Goal: Task Accomplishment & Management: Use online tool/utility

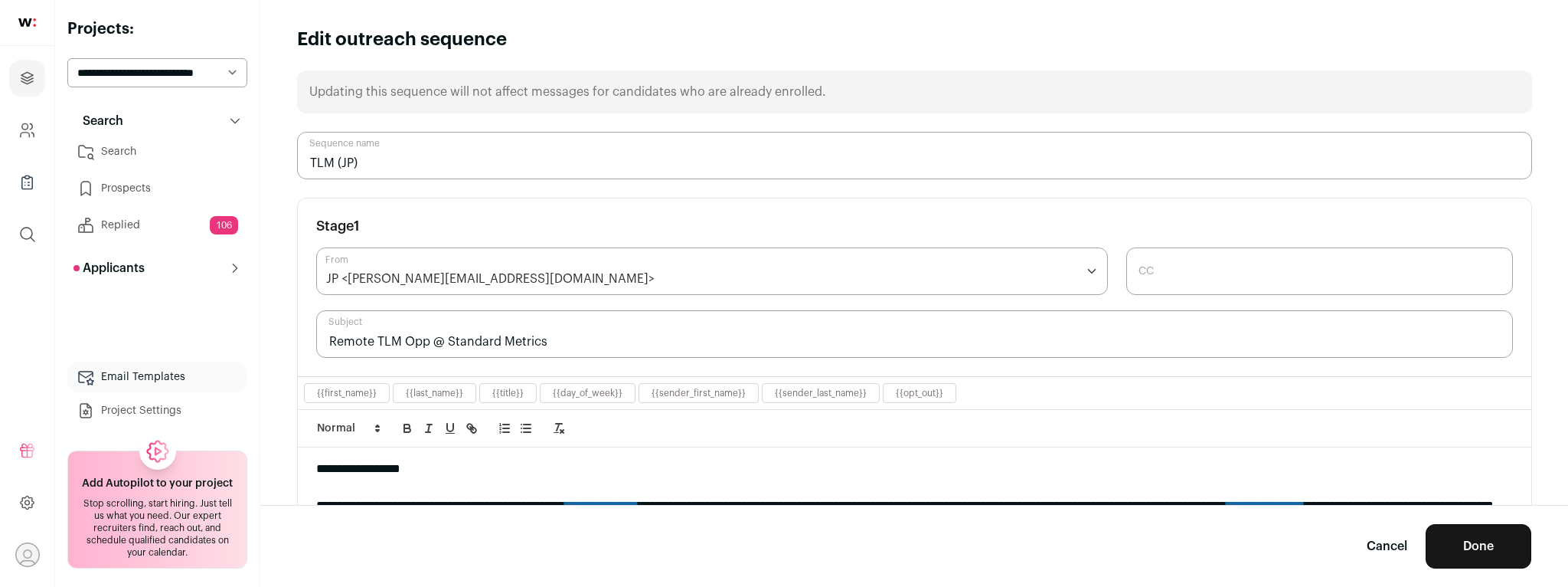
scroll to position [212, 0]
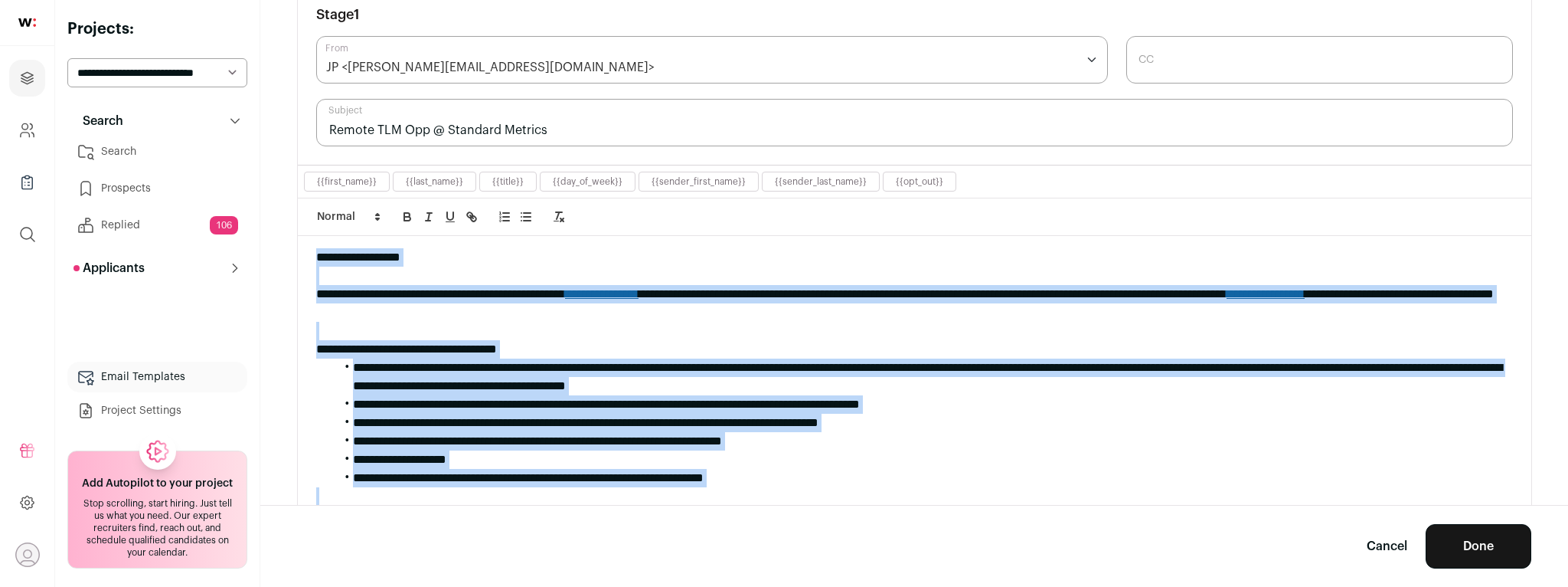
click at [1396, 548] on link "Cancel" at bounding box center [1387, 545] width 41 height 18
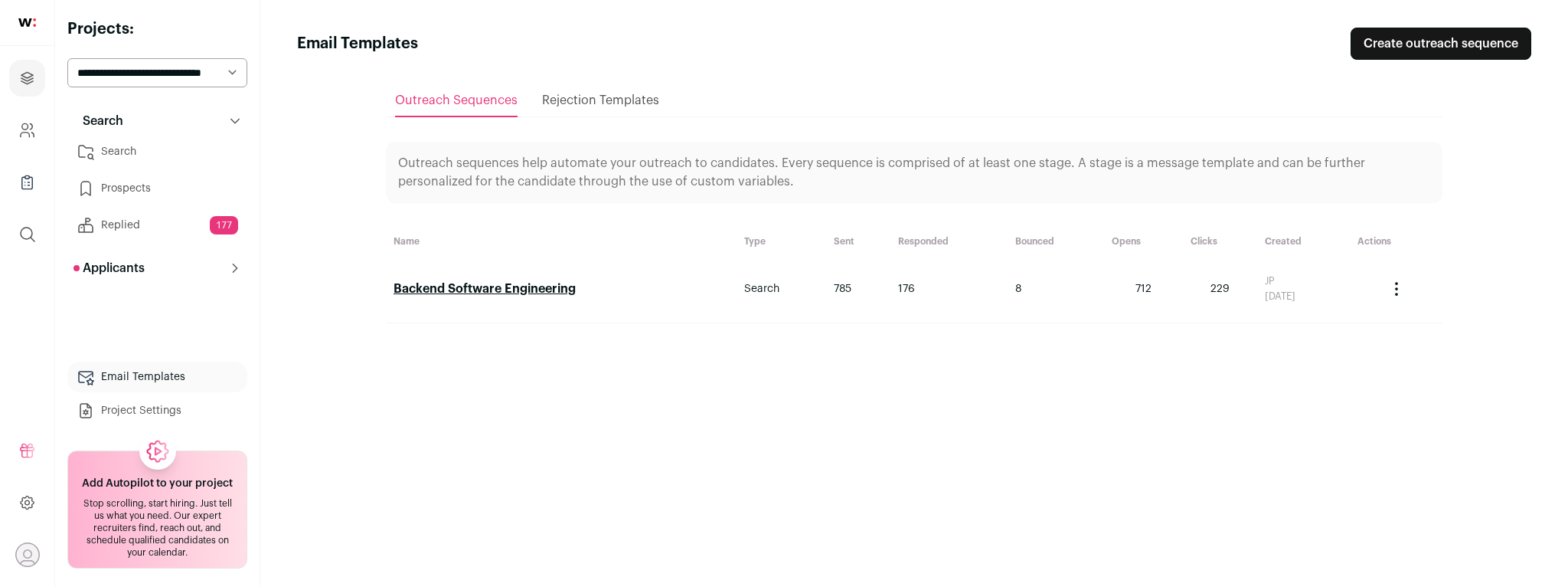
click at [200, 75] on select "**********" at bounding box center [158, 72] width 180 height 29
select select "*****"
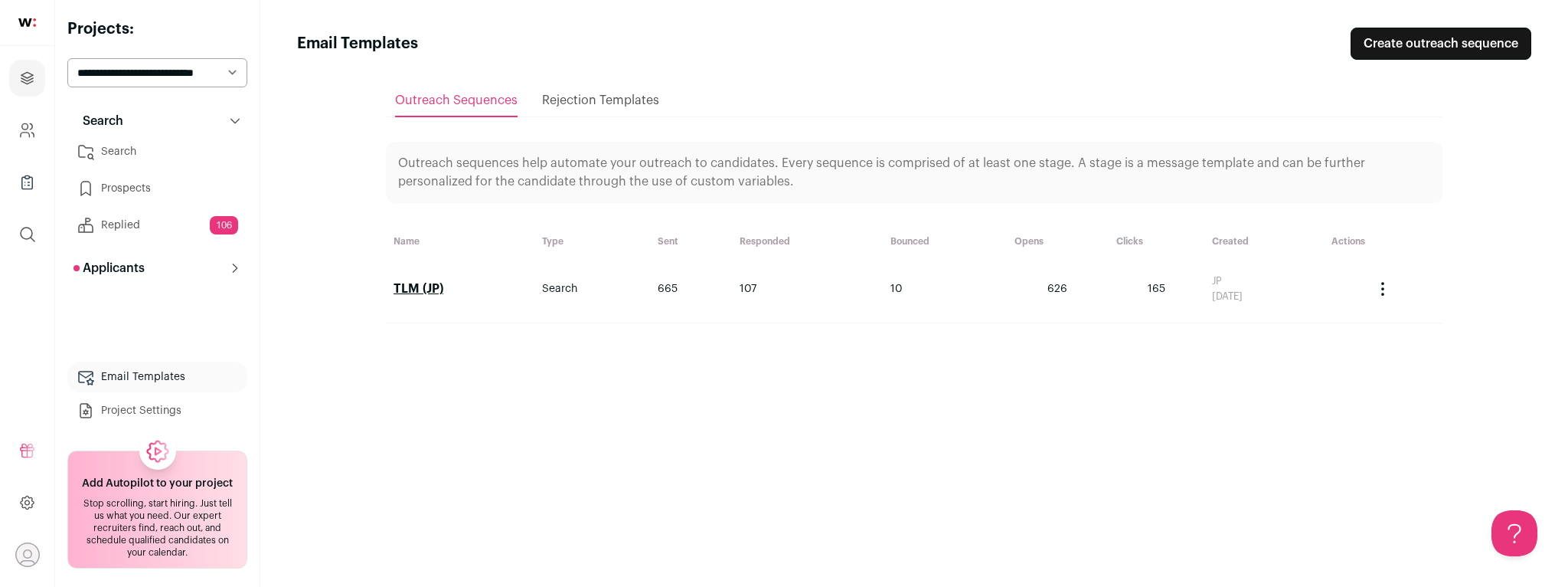
click at [420, 293] on link "TLM (JP)" at bounding box center [419, 289] width 49 height 12
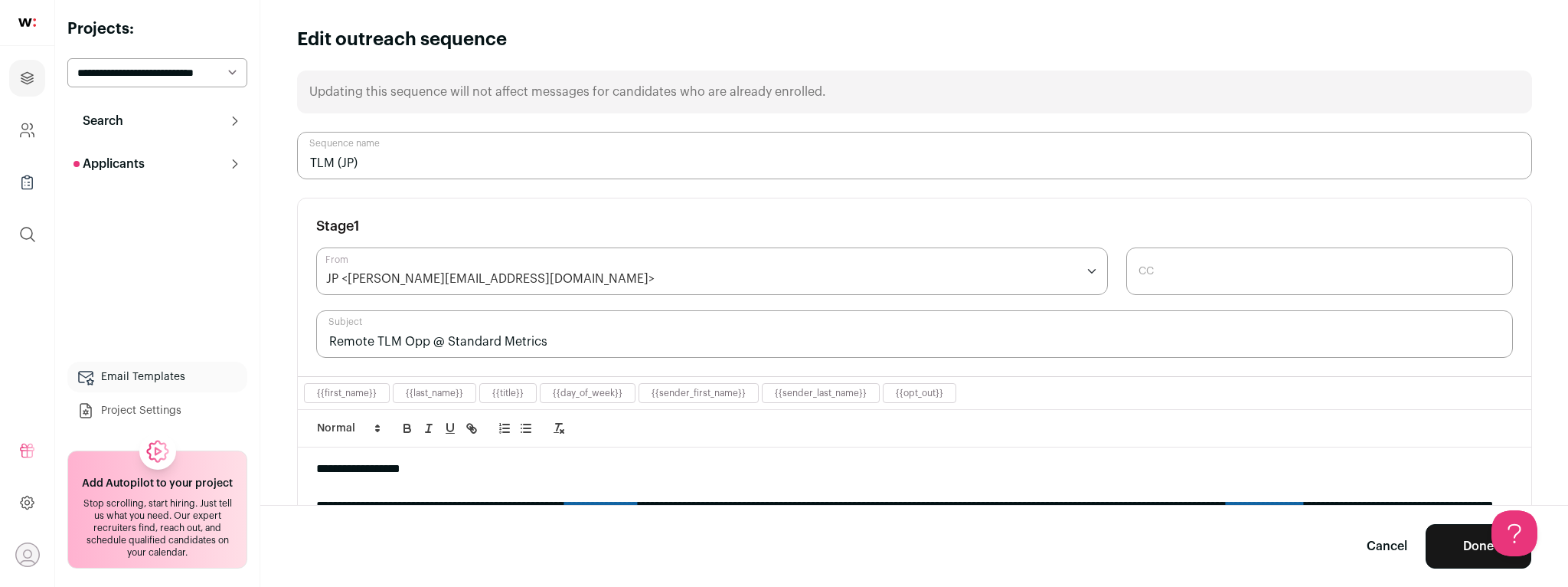
click at [199, 122] on button "Search" at bounding box center [158, 121] width 180 height 30
click at [153, 124] on button "Search" at bounding box center [158, 121] width 180 height 30
click at [1378, 542] on link "Cancel" at bounding box center [1387, 545] width 41 height 18
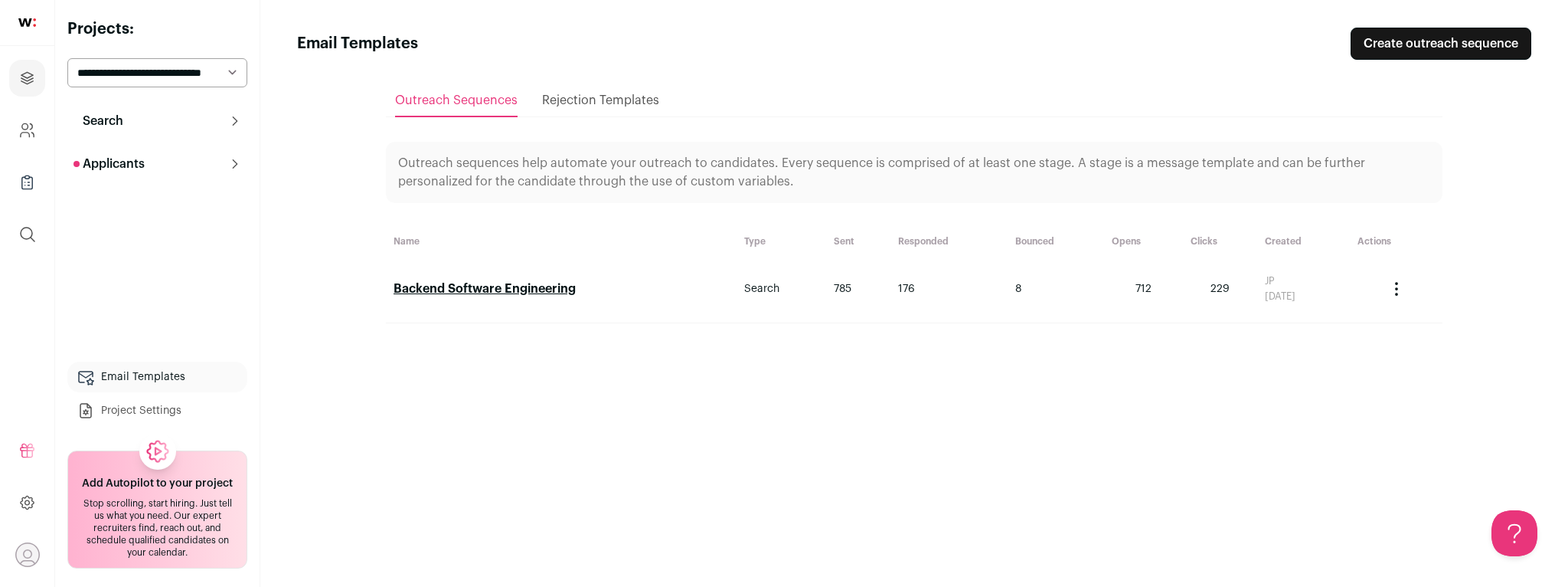
click at [112, 121] on p "Search" at bounding box center [98, 121] width 49 height 18
click at [126, 152] on link "Search" at bounding box center [158, 152] width 180 height 30
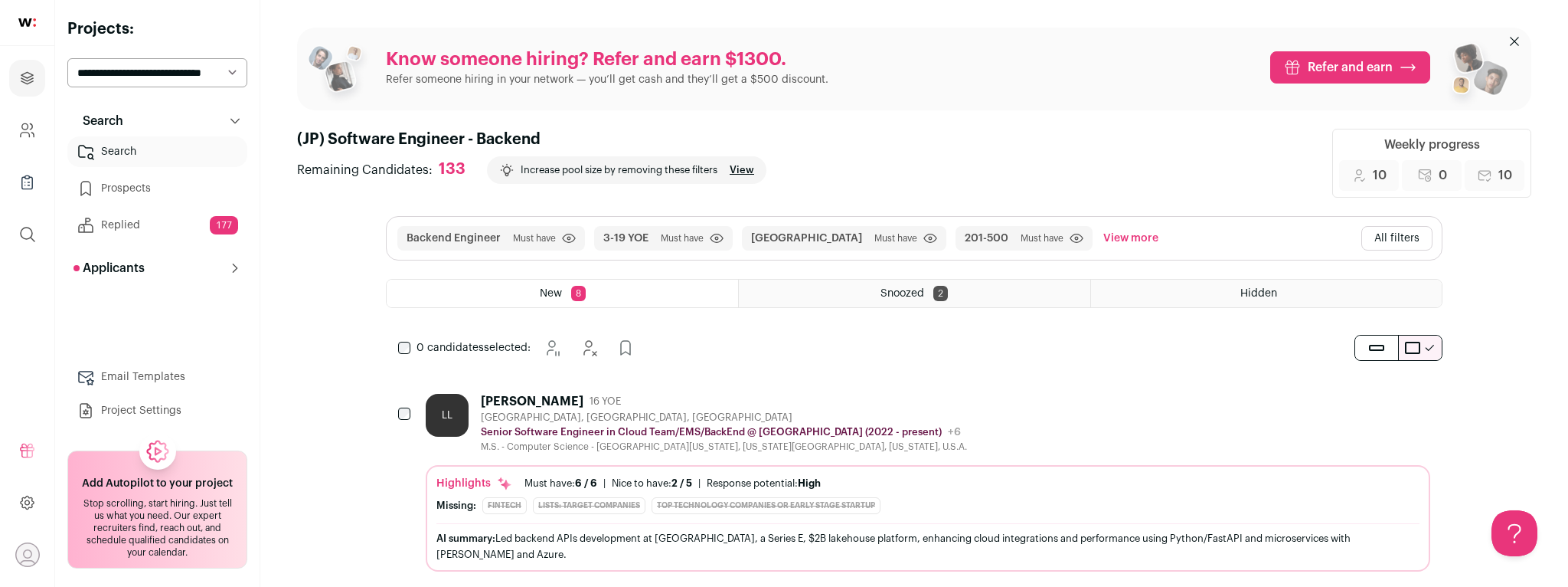
click at [1100, 236] on button "View more" at bounding box center [1130, 238] width 62 height 25
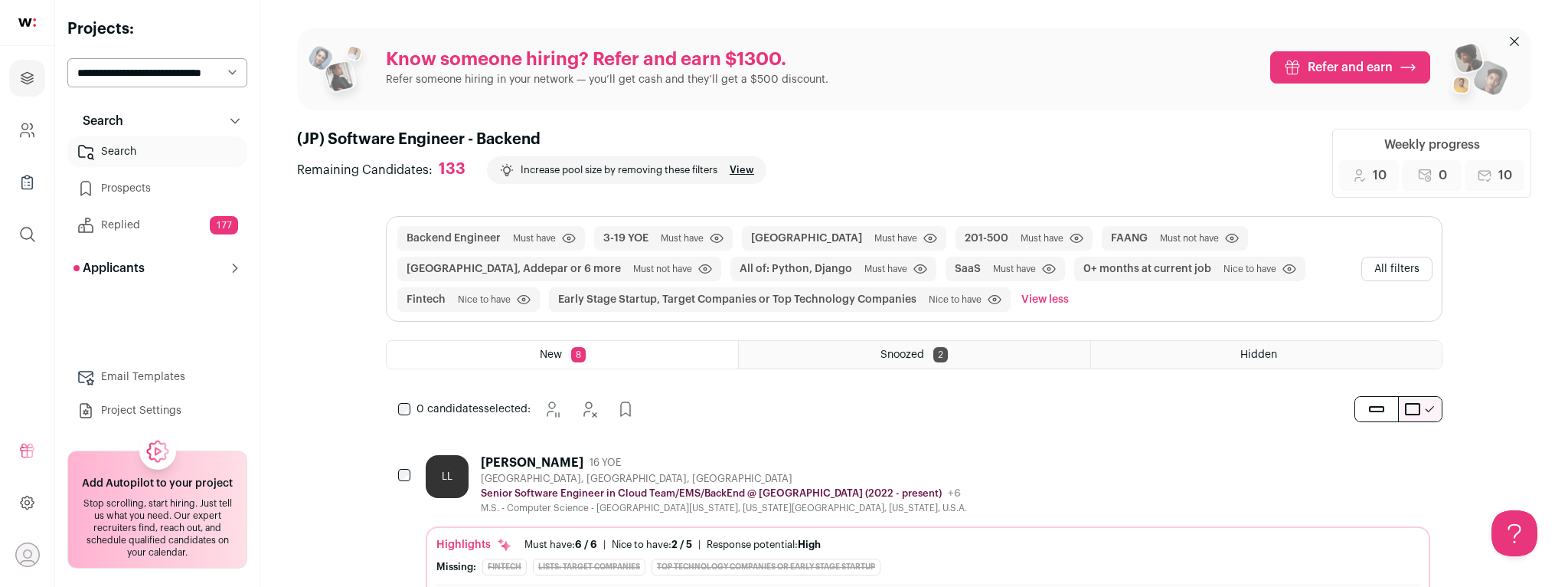
click at [1407, 264] on button "All filters" at bounding box center [1396, 269] width 71 height 25
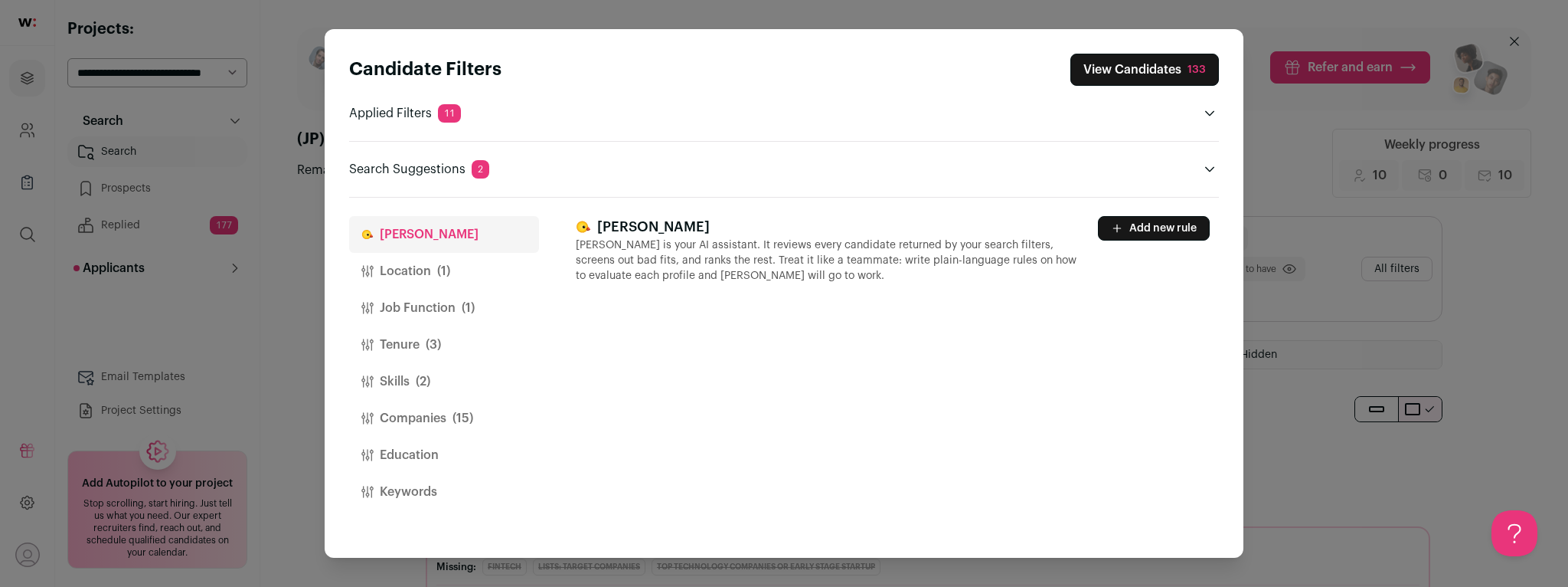
click at [432, 316] on button "Job Function (1)" at bounding box center [444, 308] width 190 height 37
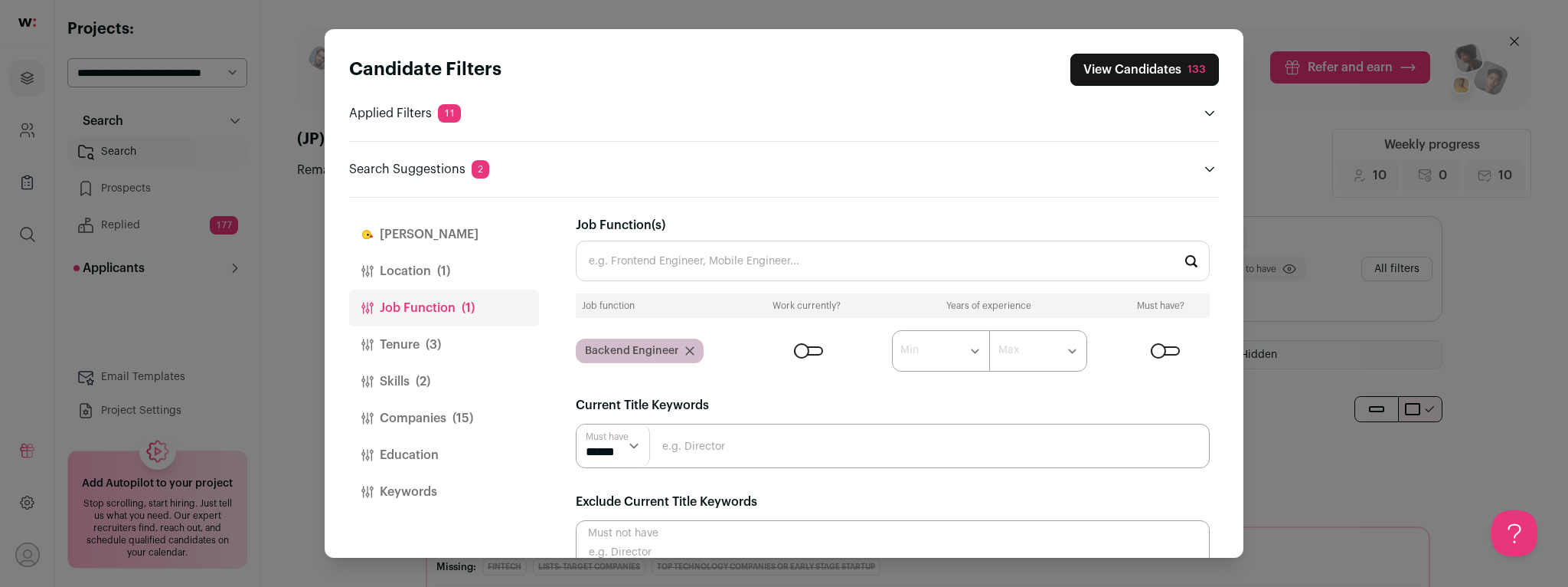
scroll to position [27, 0]
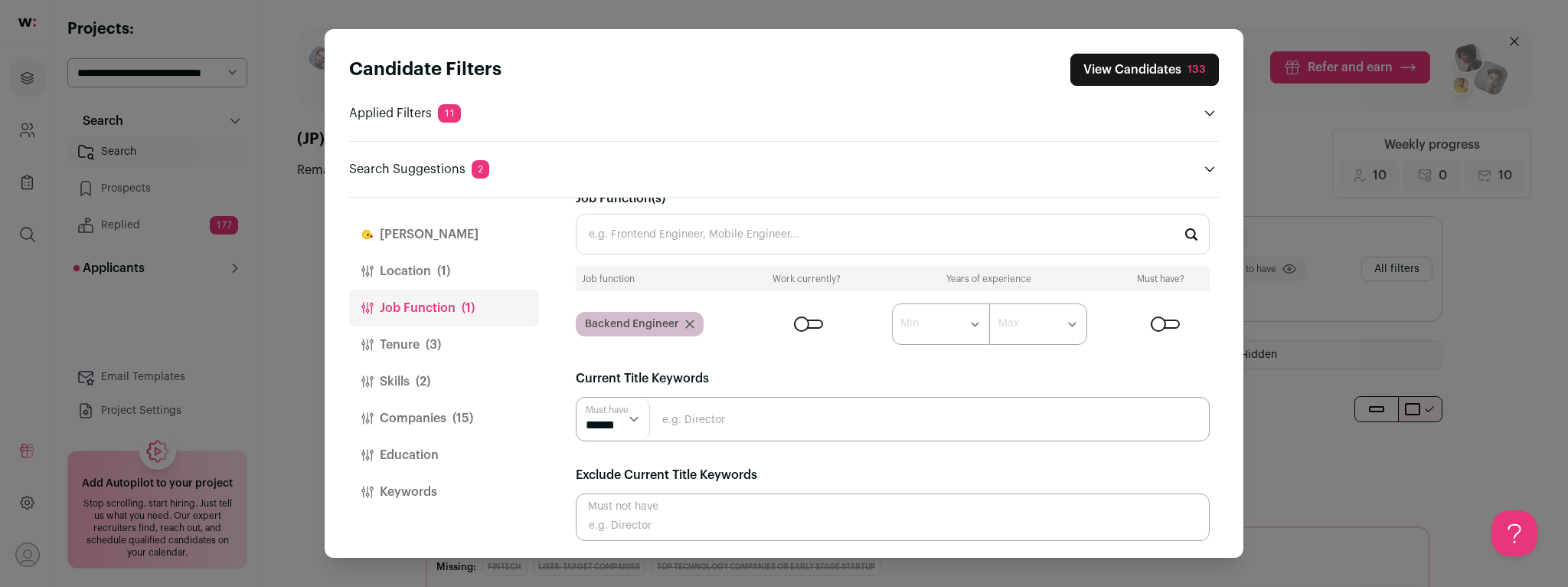
click at [250, 203] on div "Candidate Filters View Candidates 133 Applied Filters 11 Backend Engineer Must …" at bounding box center [784, 294] width 1568 height 587
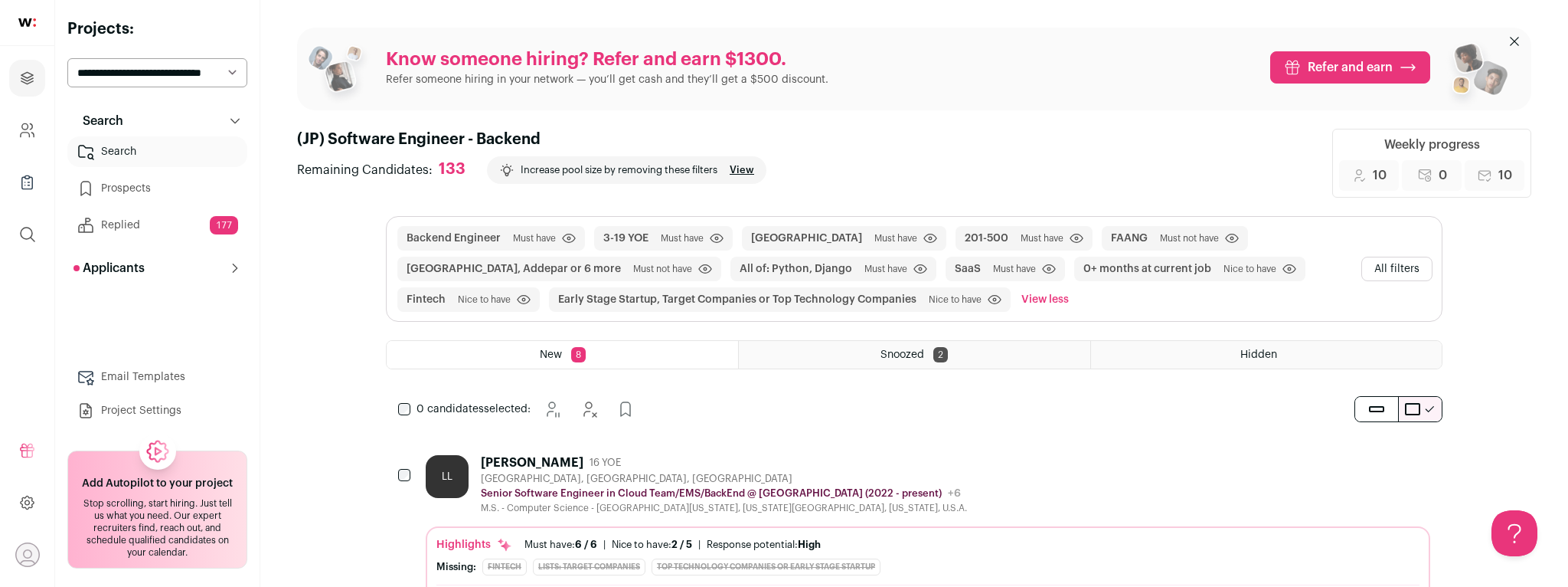
click at [193, 60] on select "**********" at bounding box center [158, 72] width 180 height 29
select select "*****"
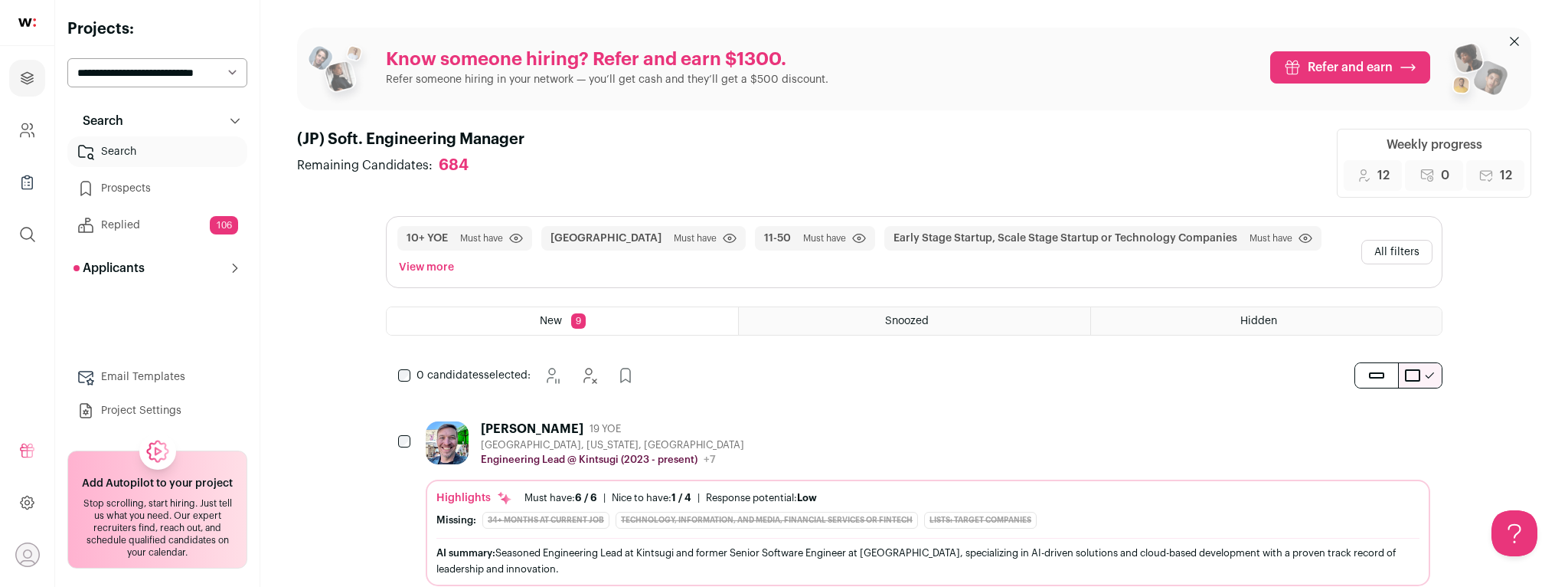
click at [457, 256] on button "View more" at bounding box center [426, 267] width 62 height 22
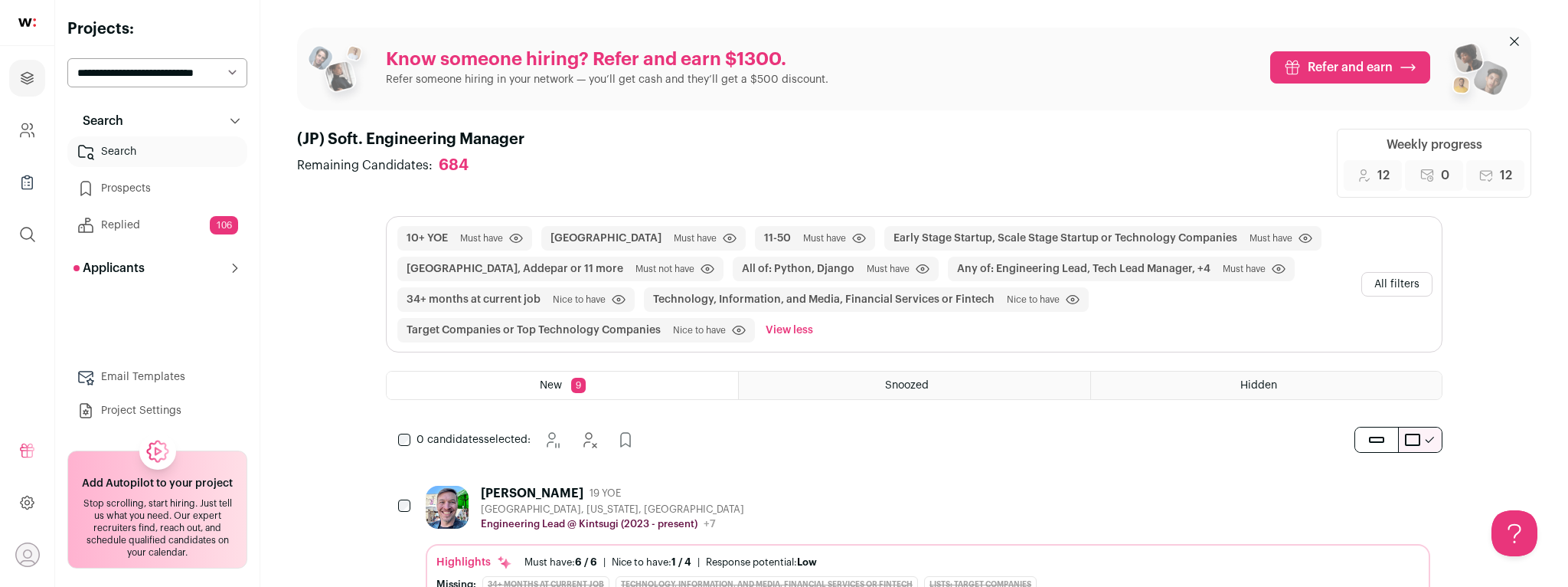
click at [1396, 276] on button "All filters" at bounding box center [1396, 284] width 71 height 25
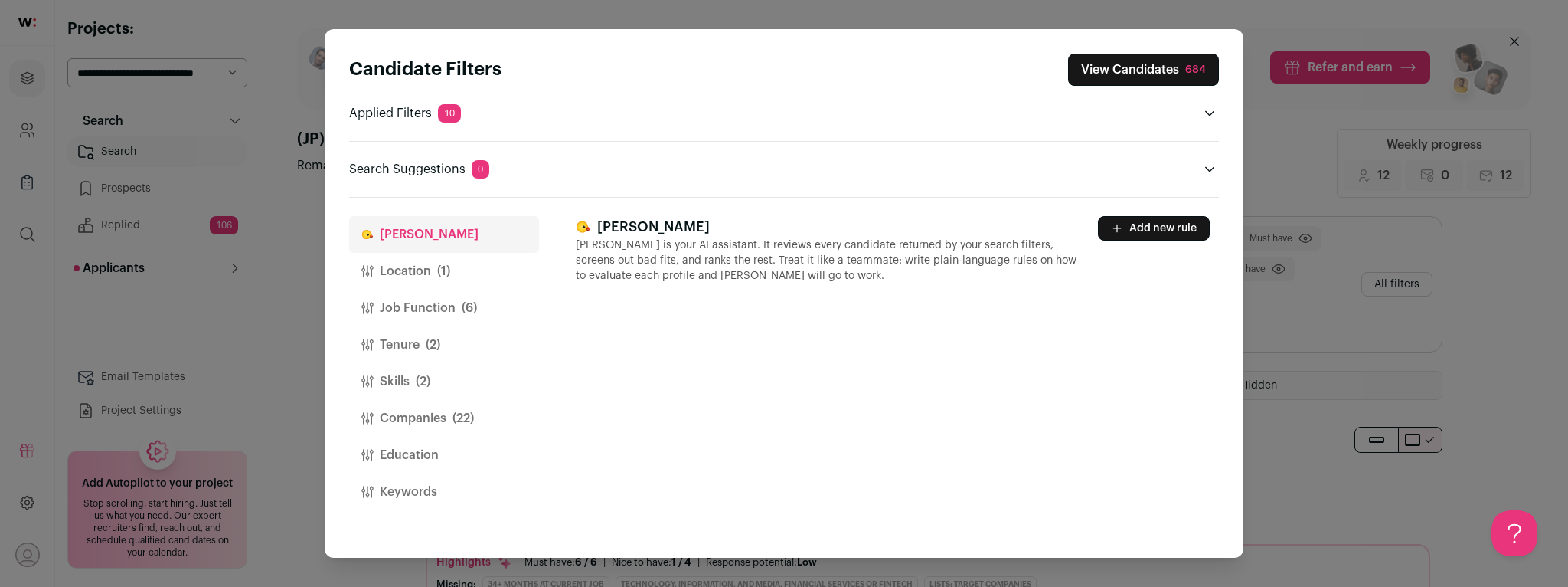
click at [448, 311] on button "Job Function (6)" at bounding box center [444, 308] width 190 height 37
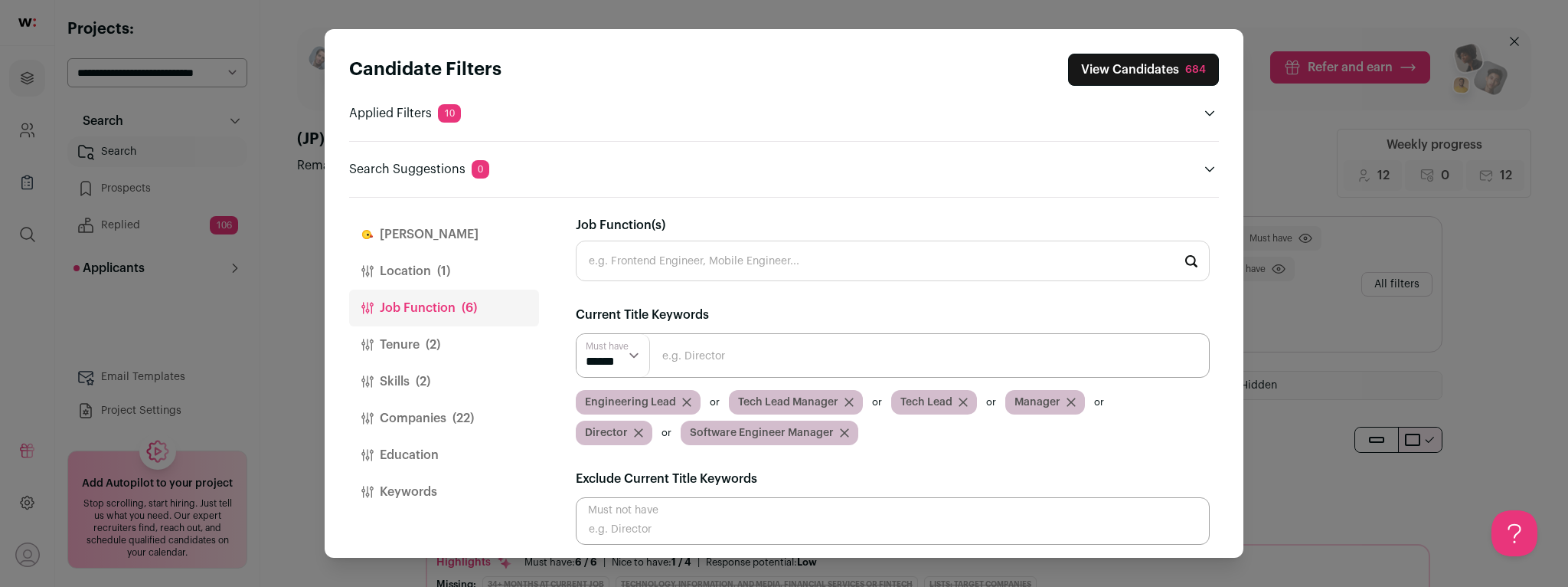
click at [732, 353] on input "Close modal via background" at bounding box center [893, 355] width 634 height 45
type input "VP of Engineering"
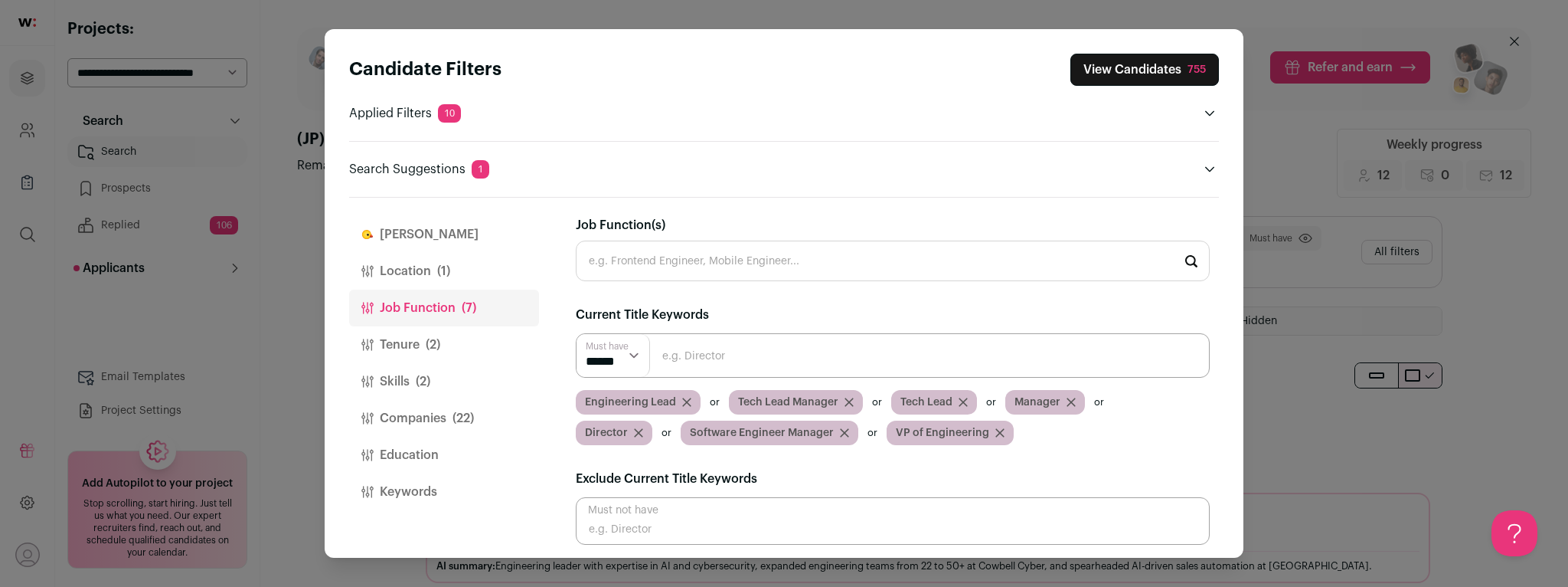
click at [1129, 67] on button "View Candidates 755" at bounding box center [1145, 69] width 148 height 32
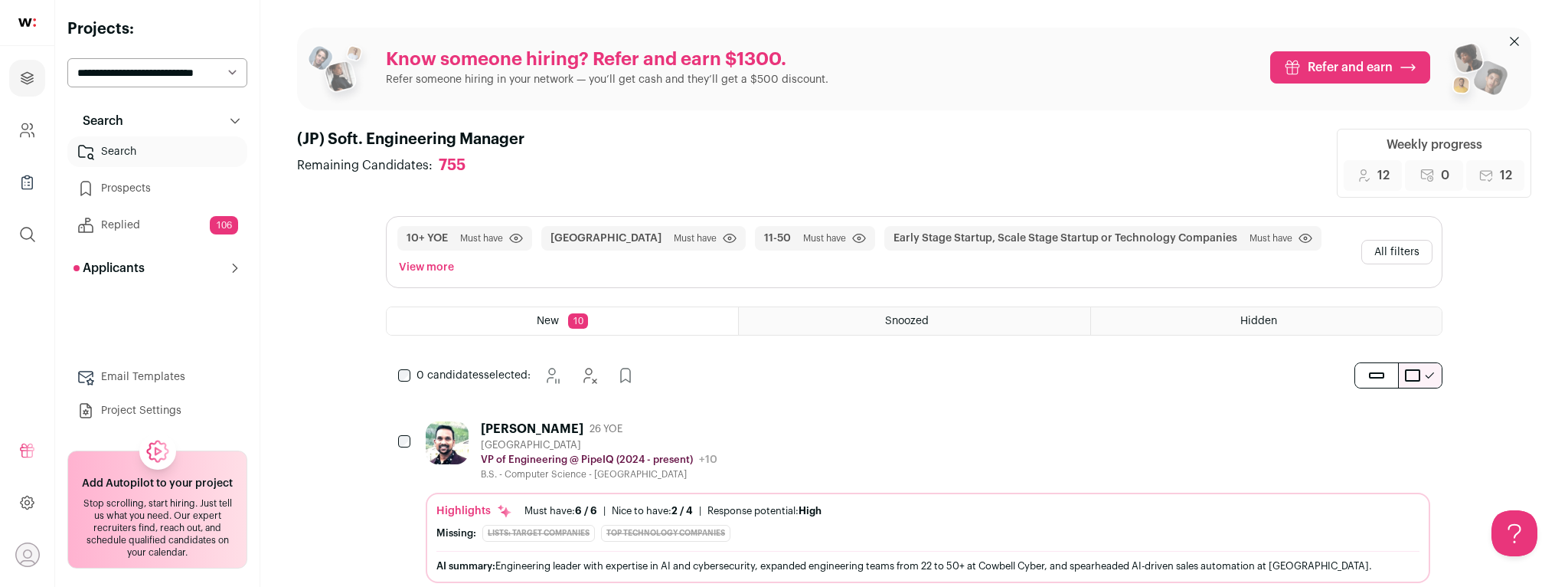
click at [657, 422] on div "Prab Reddy 26 YOE" at bounding box center [599, 429] width 236 height 15
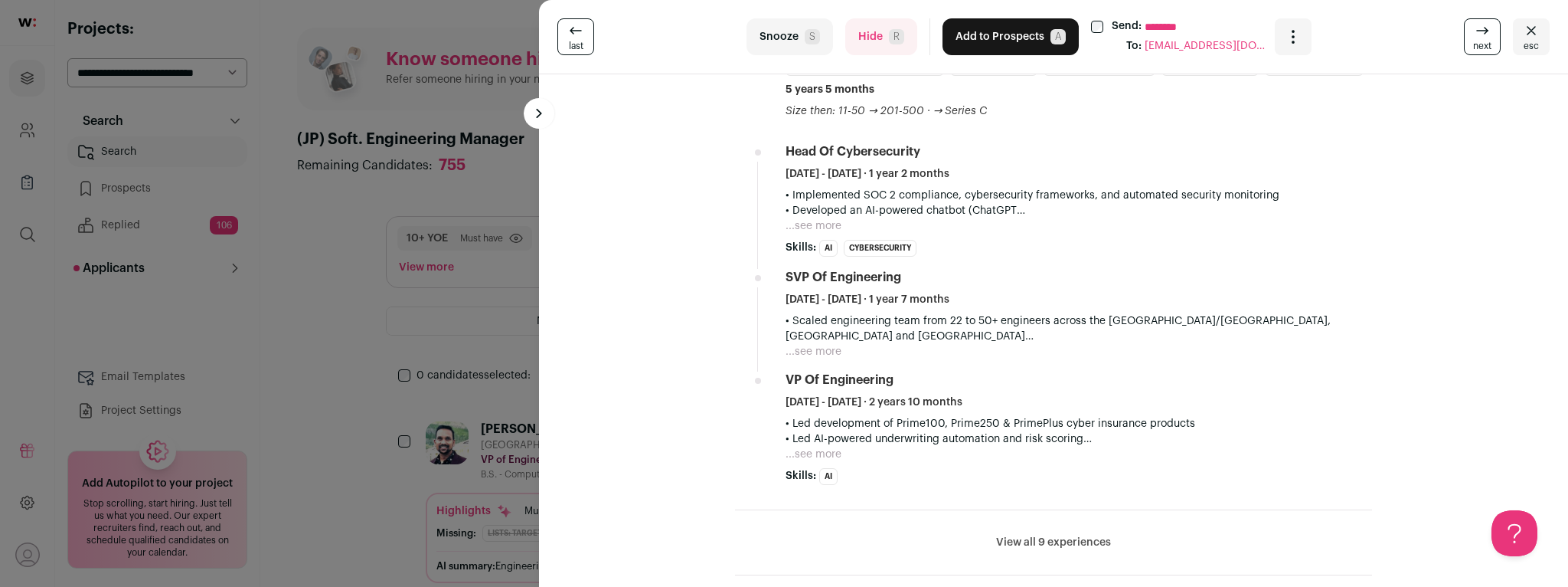
scroll to position [940, 0]
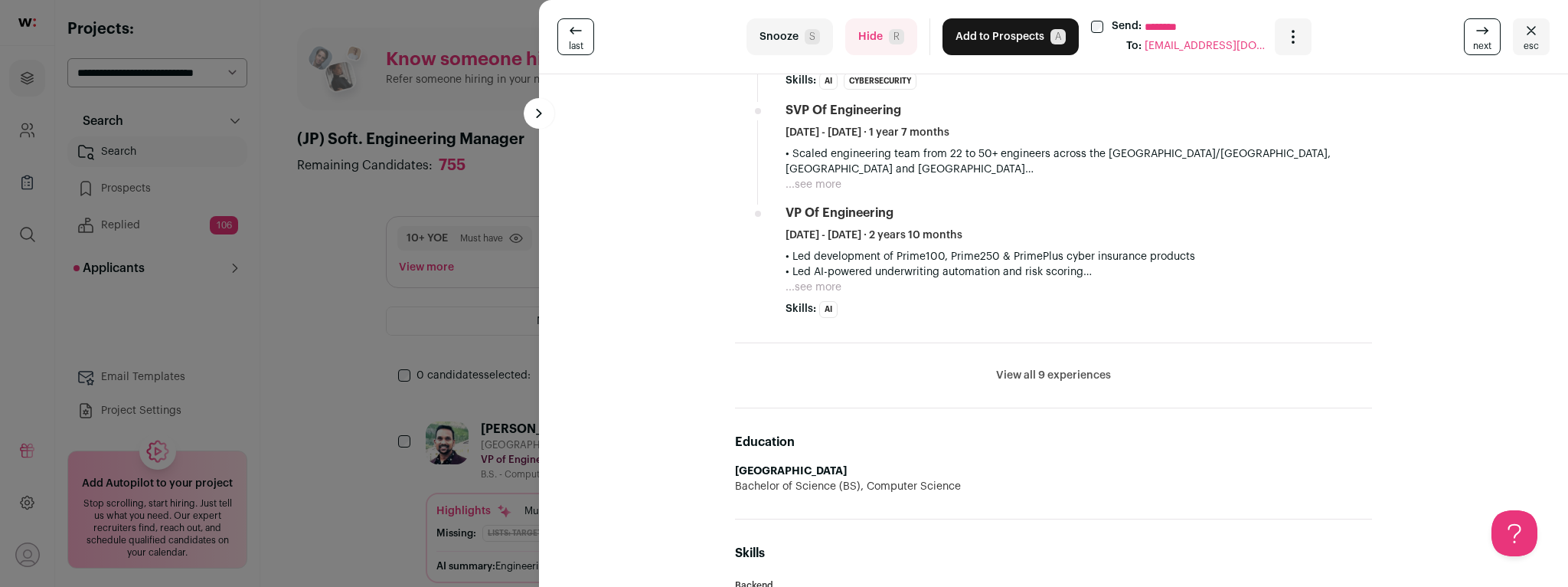
click at [1031, 370] on button "View all 9 experiences" at bounding box center [1053, 375] width 115 height 15
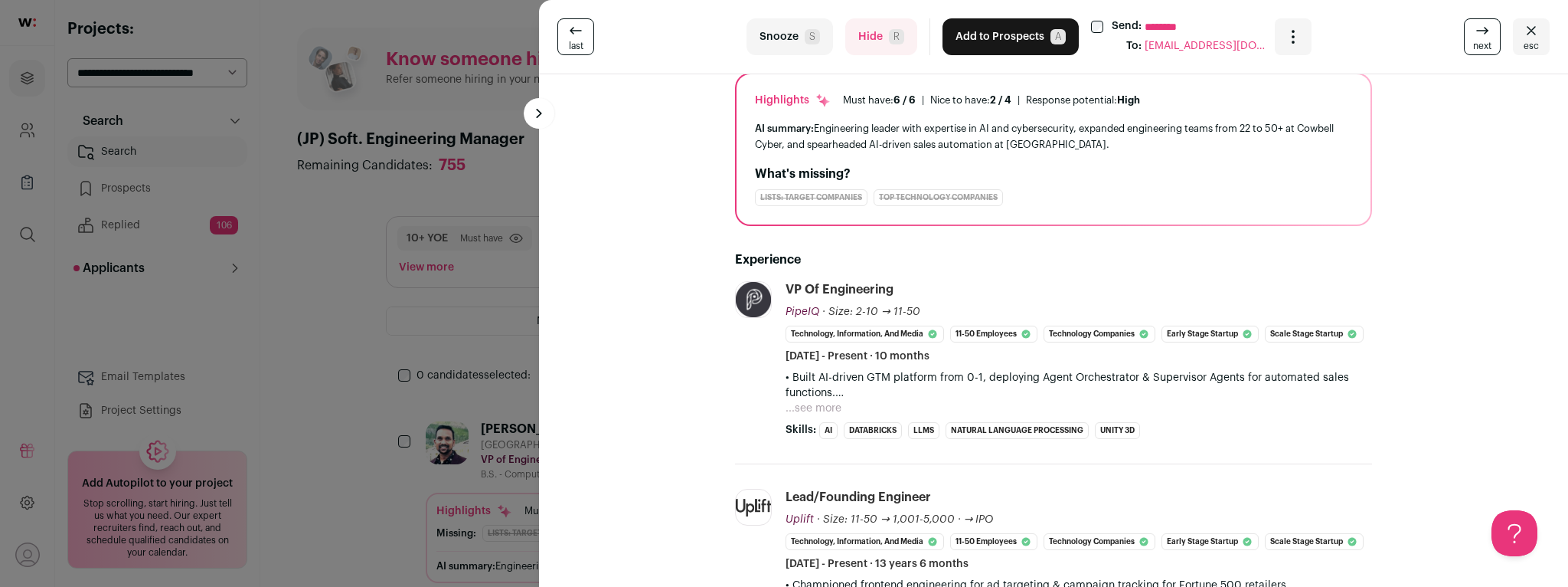
scroll to position [0, 0]
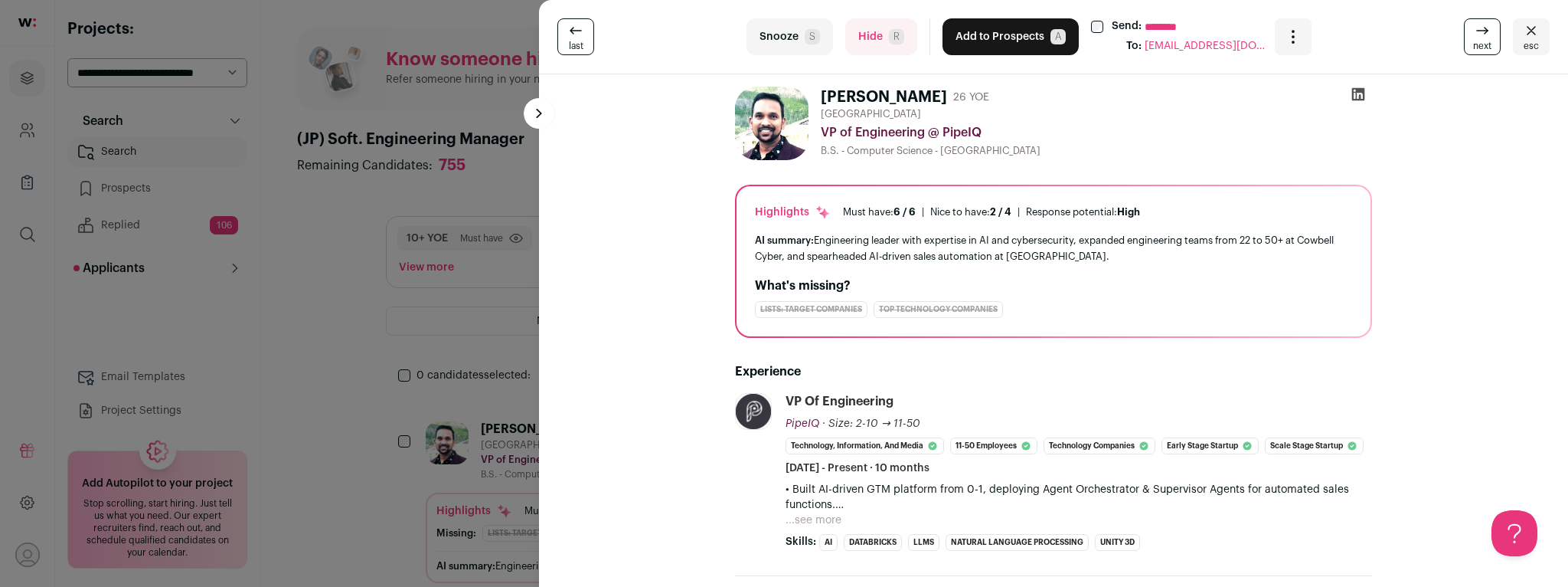
click at [883, 38] on button "Hide R" at bounding box center [881, 36] width 72 height 37
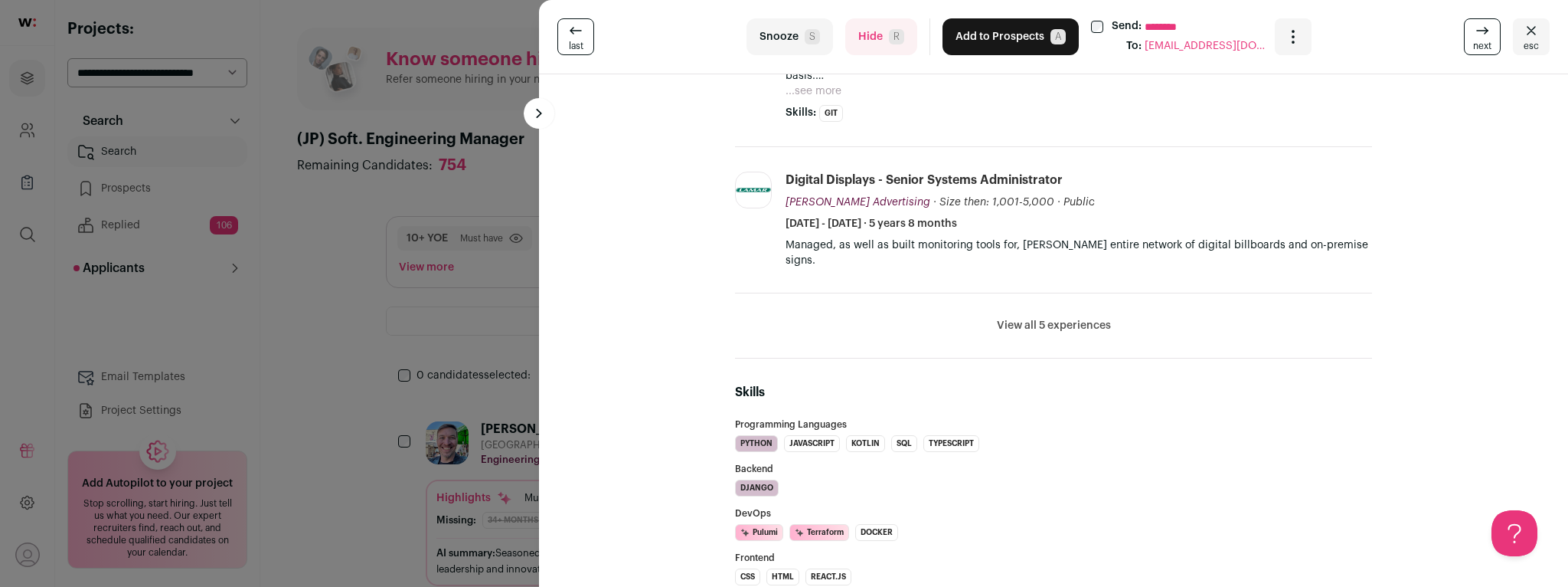
scroll to position [1122, 0]
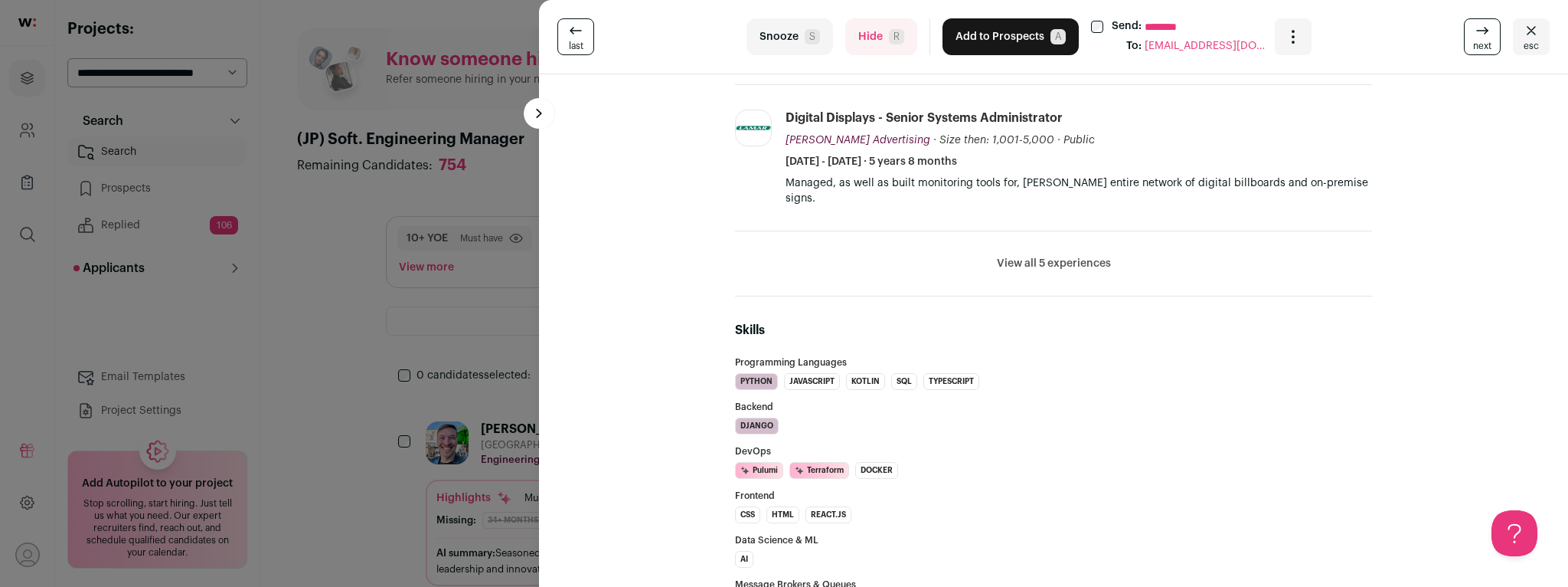
click at [877, 31] on button "Hide R" at bounding box center [881, 36] width 72 height 37
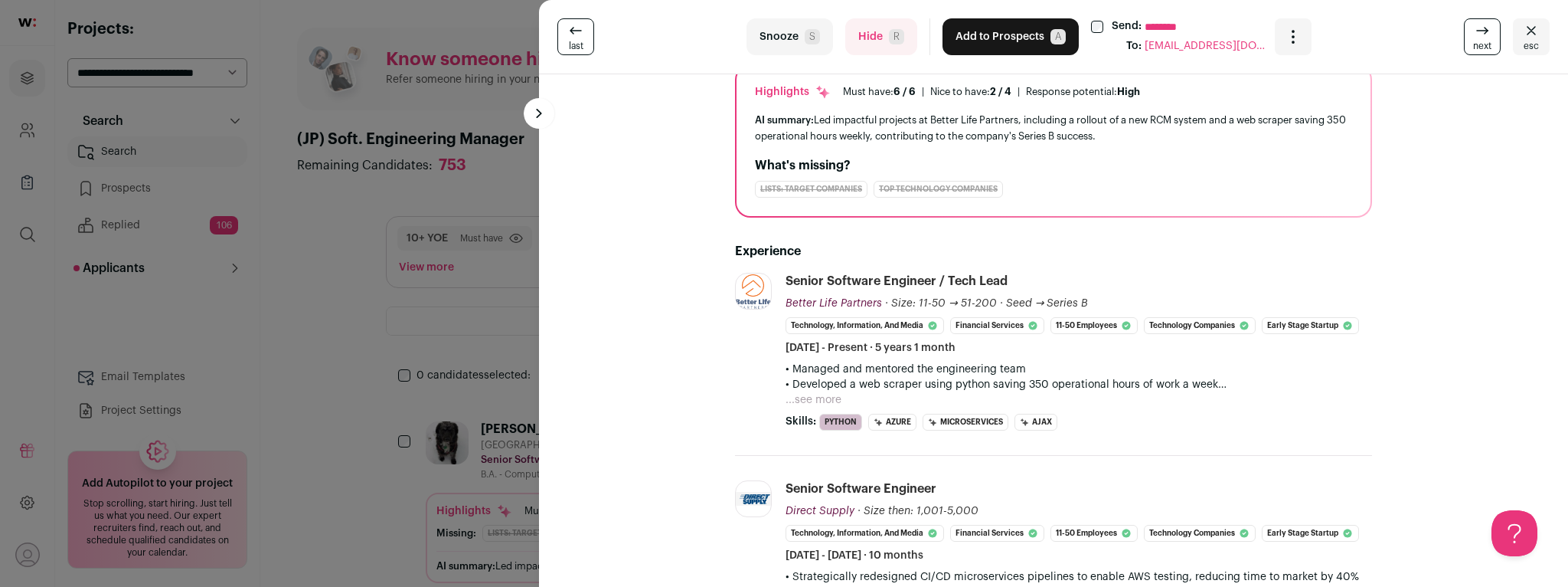
scroll to position [120, 0]
click at [810, 402] on button "...see more" at bounding box center [813, 401] width 56 height 15
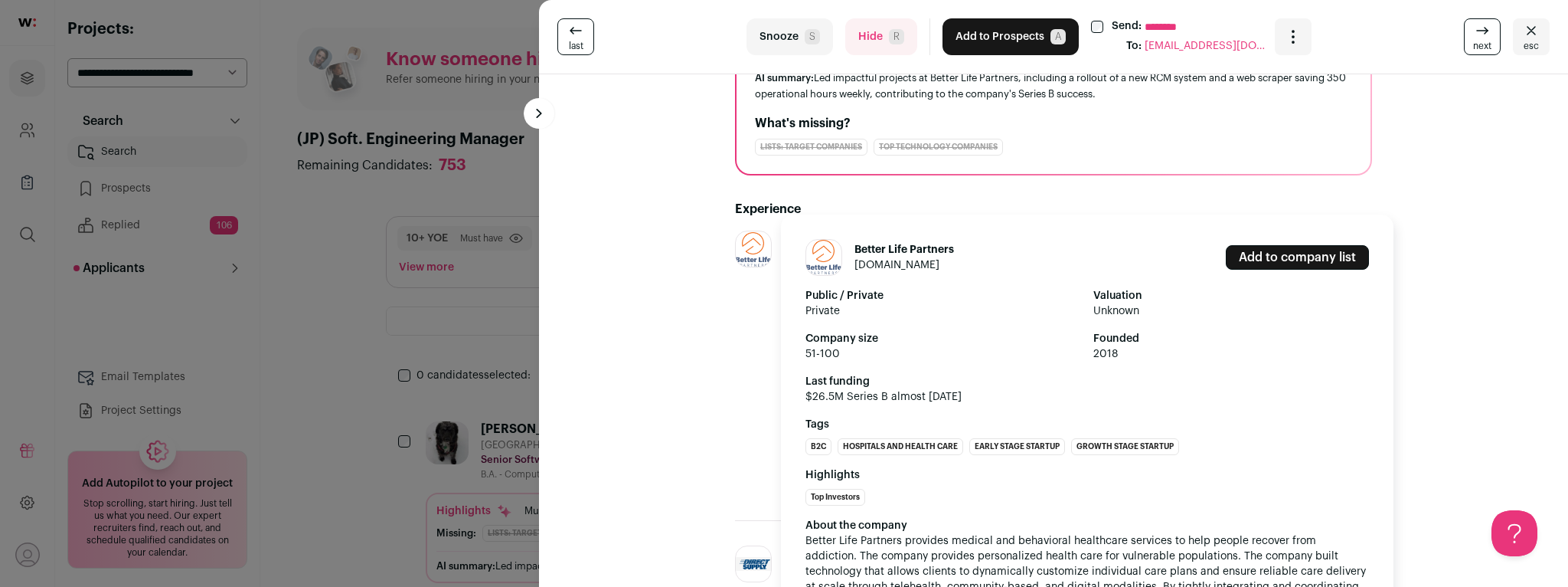
scroll to position [178, 0]
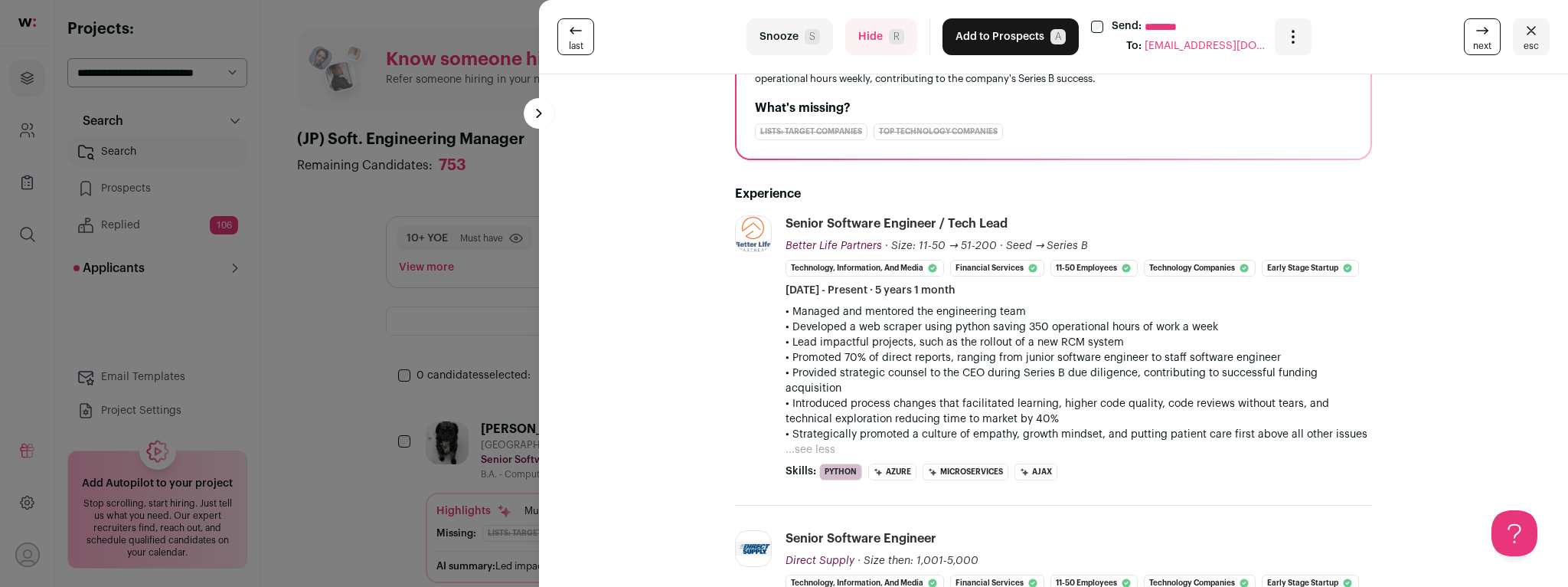
click at [871, 35] on button "Hide R" at bounding box center [881, 36] width 72 height 37
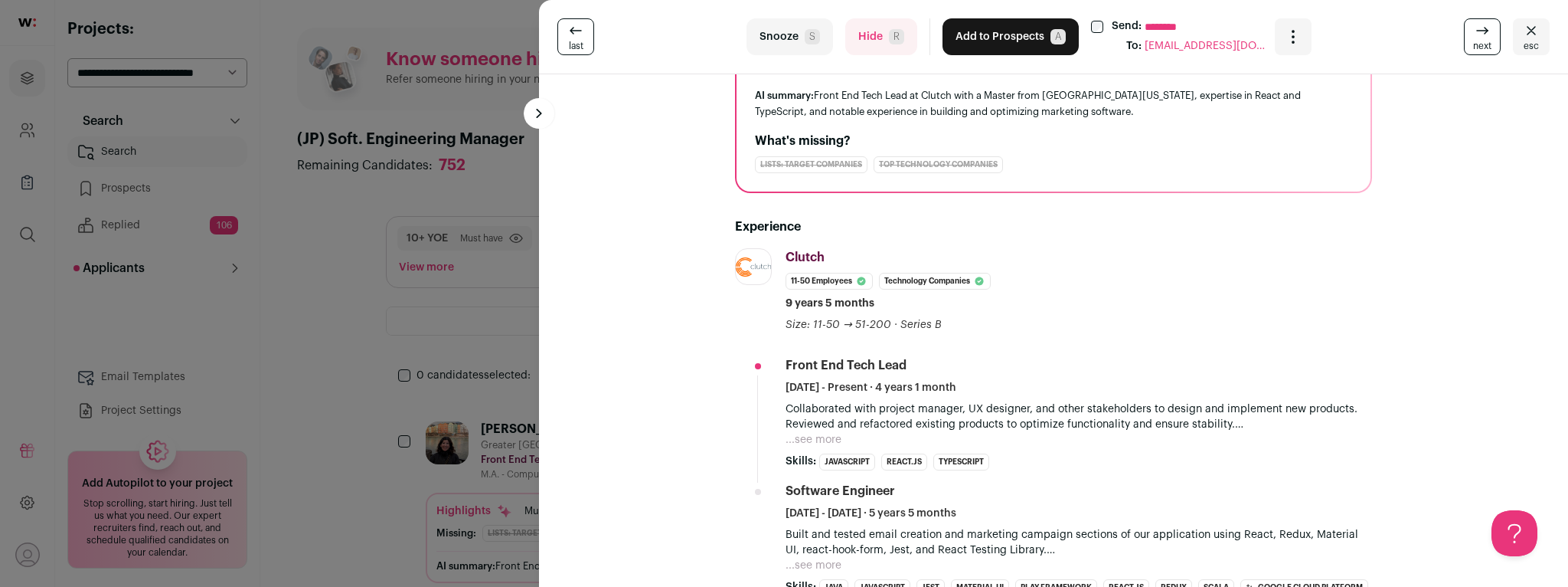
scroll to position [245, 0]
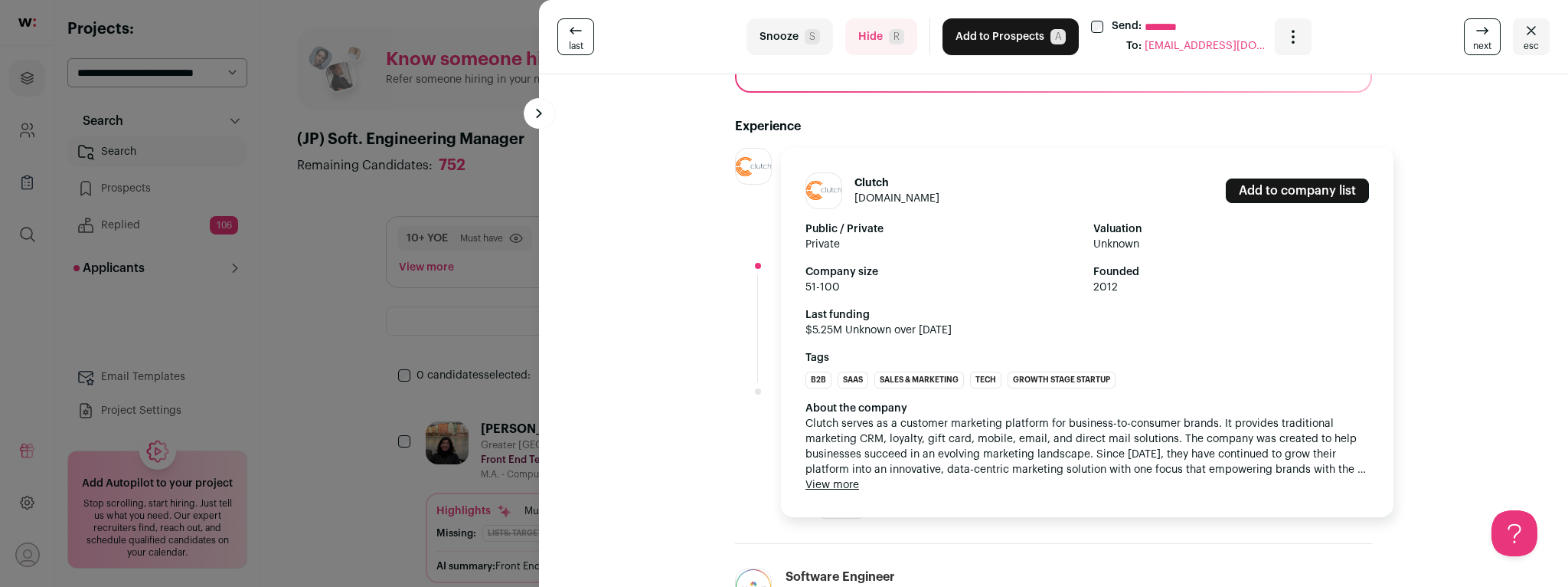
click at [756, 164] on img at bounding box center [753, 166] width 35 height 19
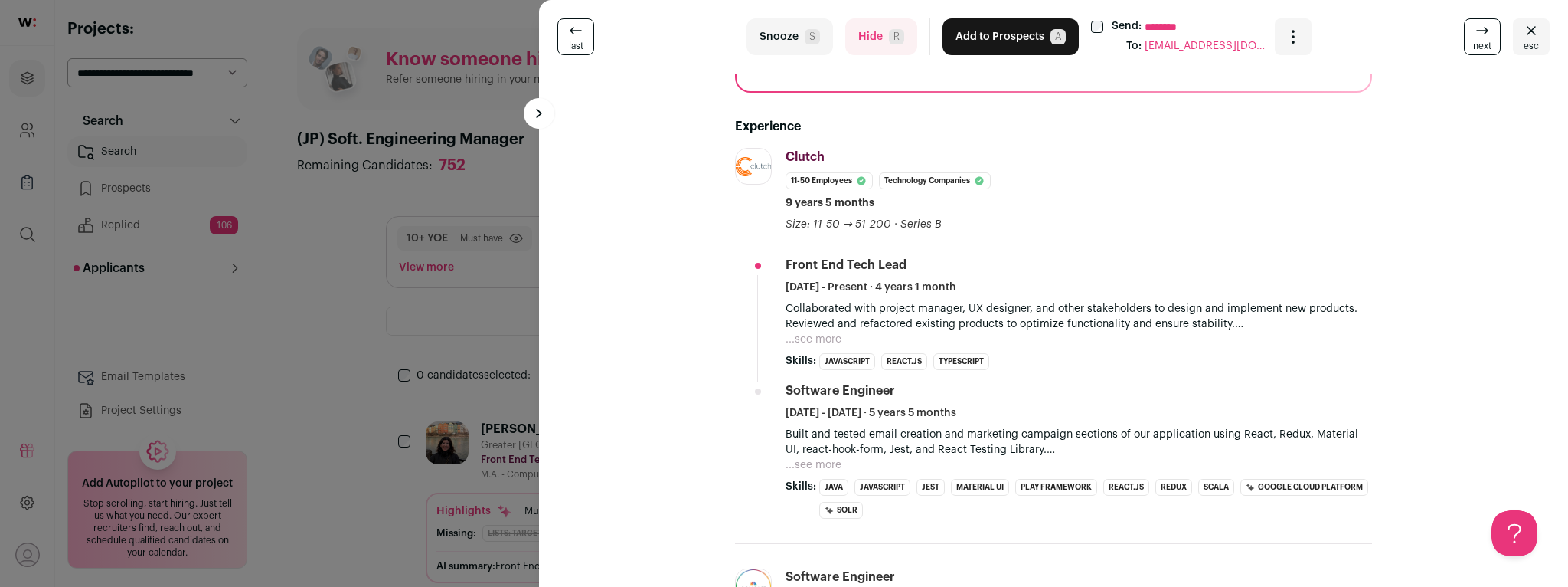
scroll to position [0, 0]
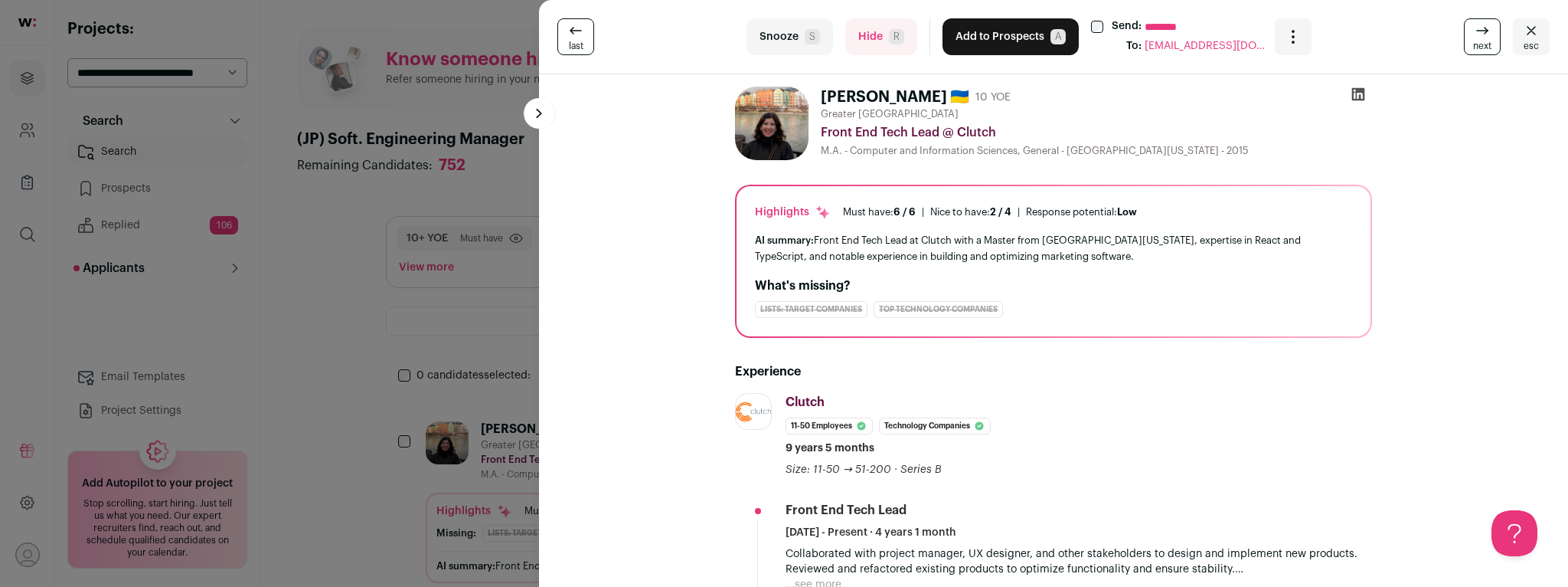
click at [1481, 43] on span "next" at bounding box center [1482, 46] width 18 height 12
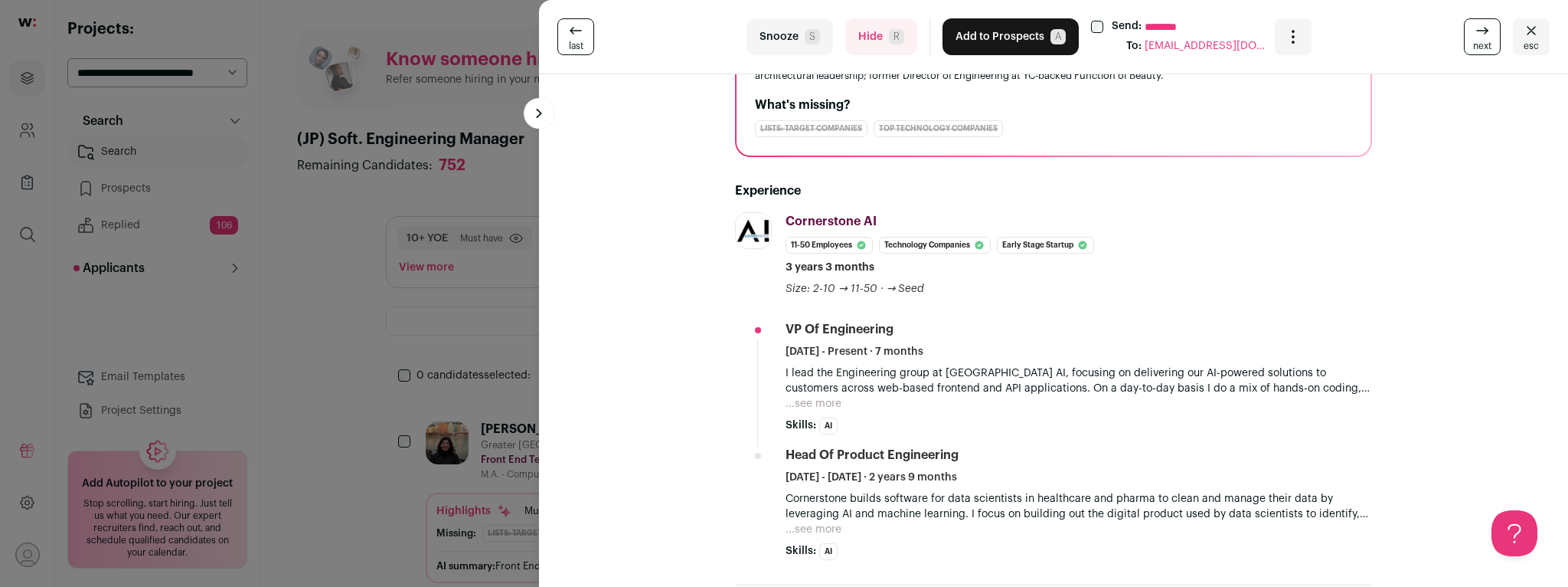
scroll to position [180, 0]
click at [810, 401] on button "...see more" at bounding box center [813, 404] width 56 height 15
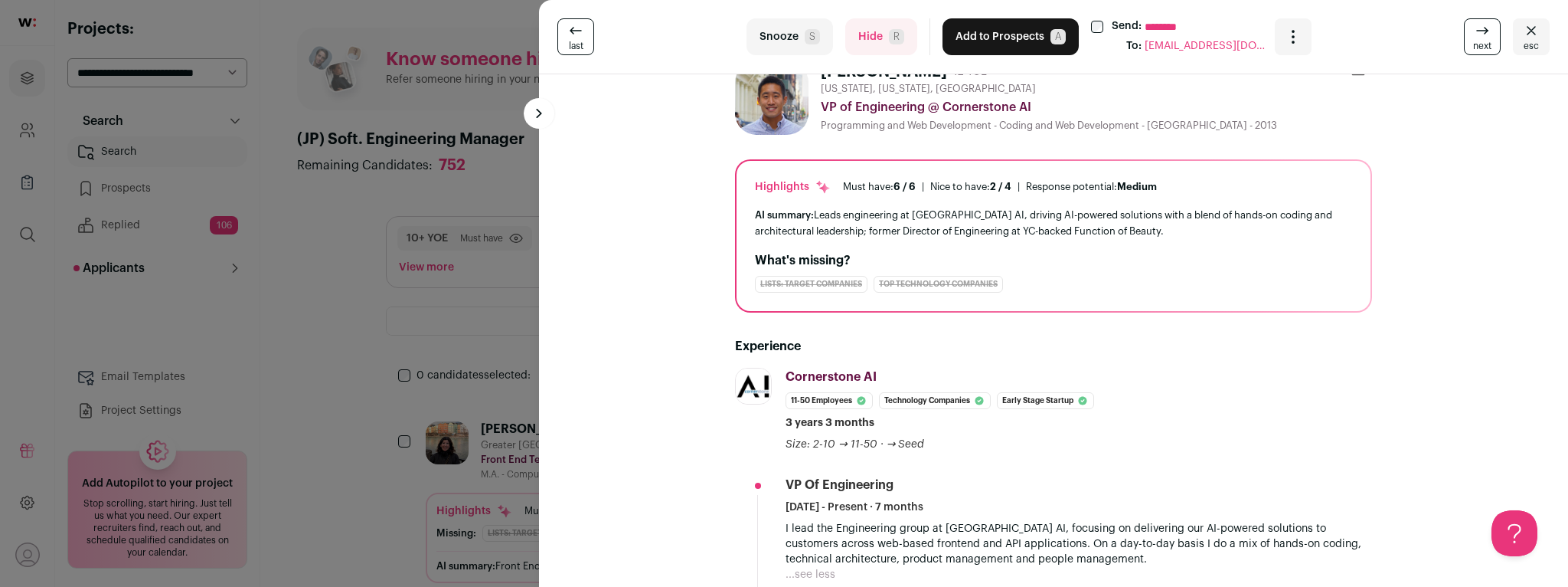
scroll to position [0, 0]
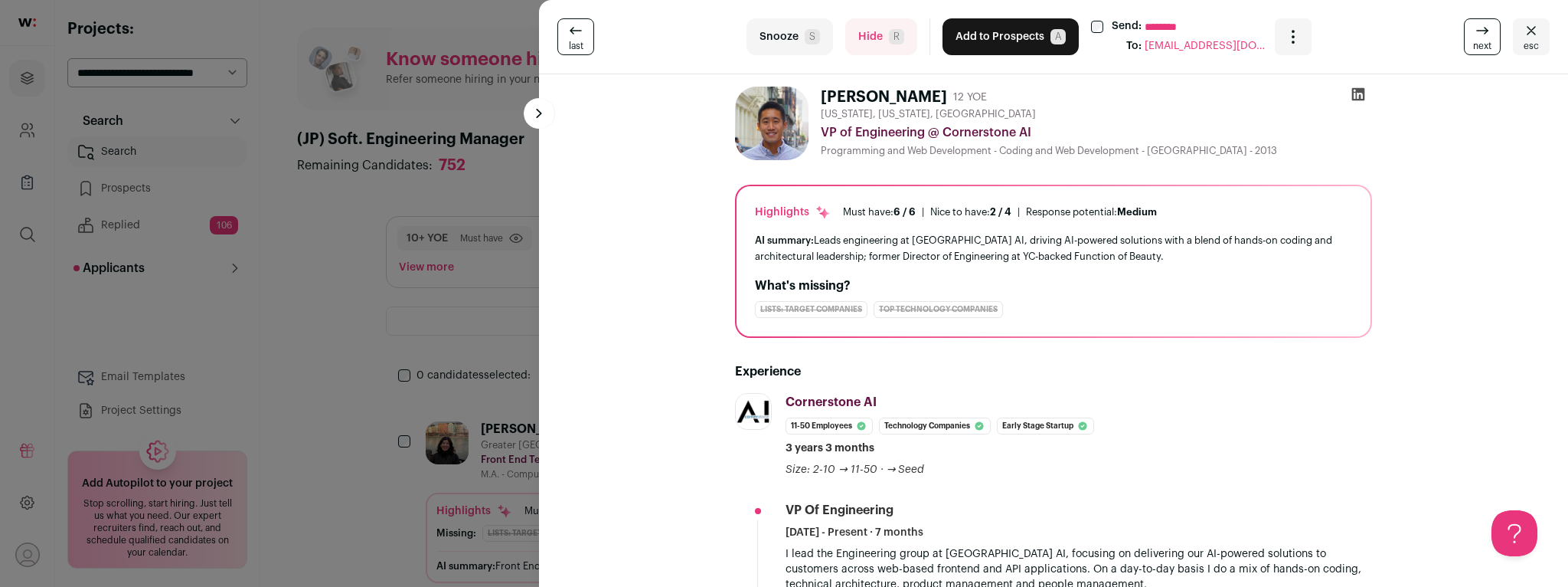
click at [1484, 47] on span "next" at bounding box center [1482, 46] width 18 height 12
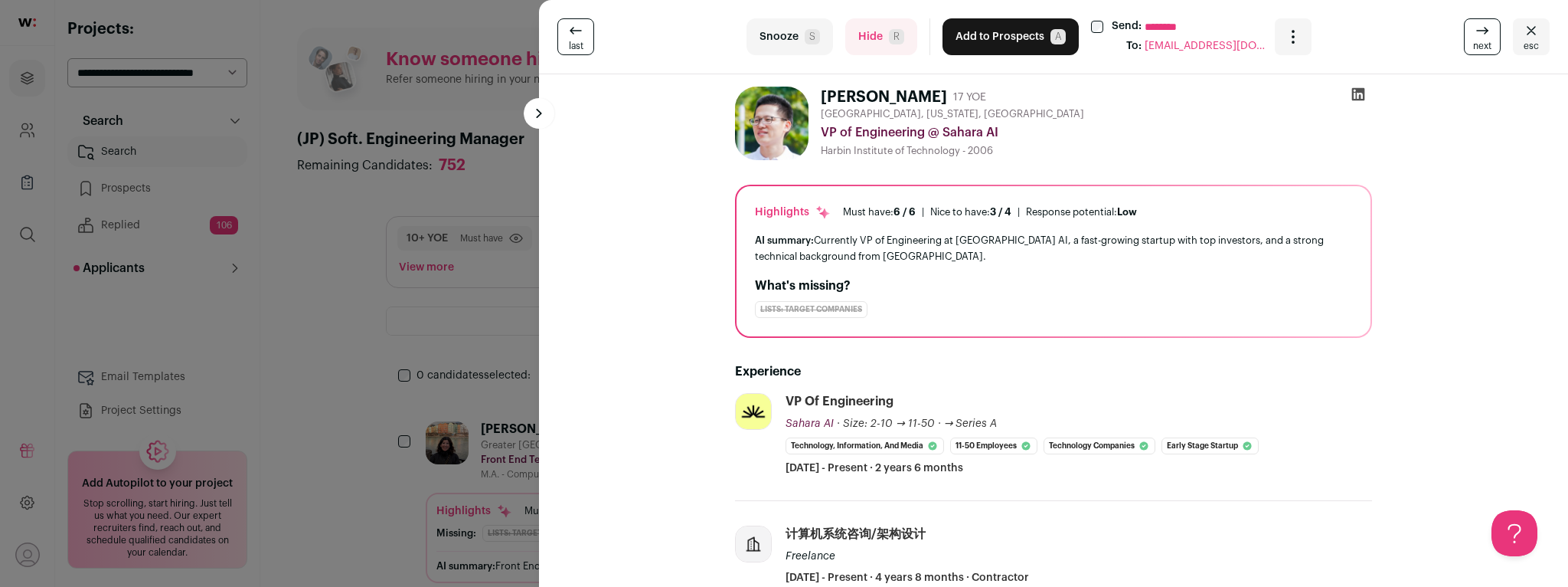
click at [1485, 52] on link "next" at bounding box center [1482, 36] width 37 height 37
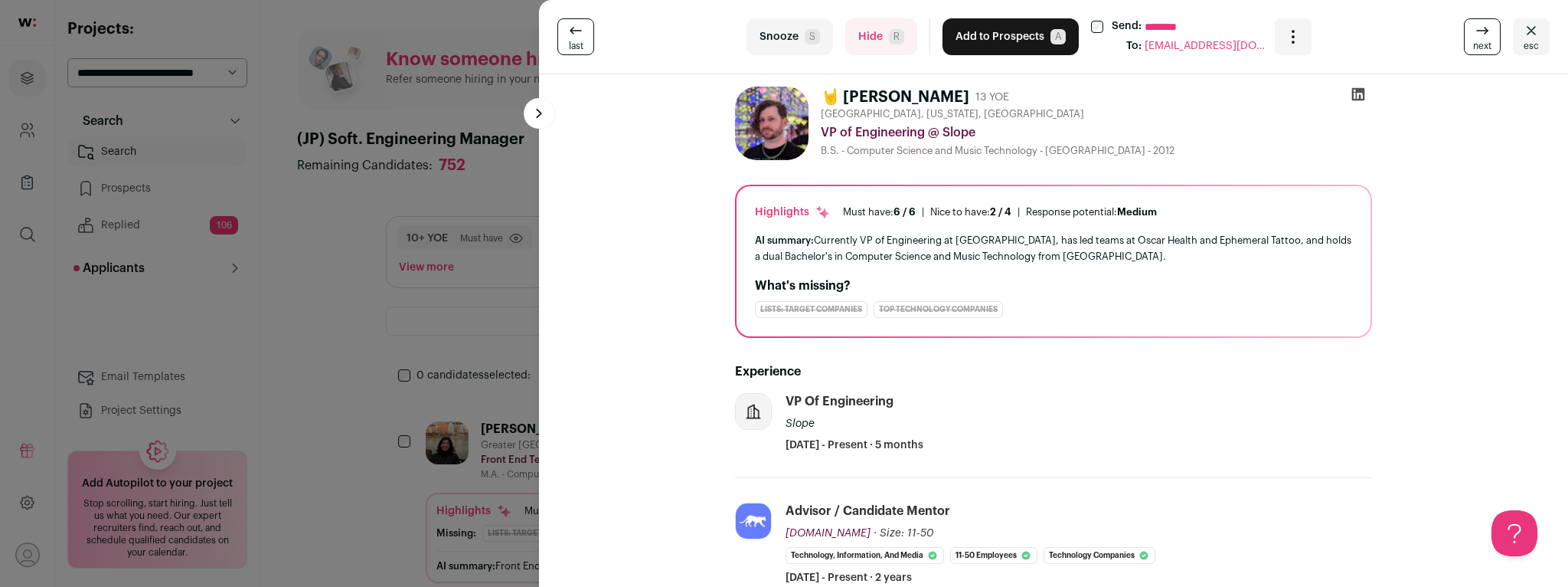
click at [1360, 93] on icon at bounding box center [1358, 94] width 15 height 15
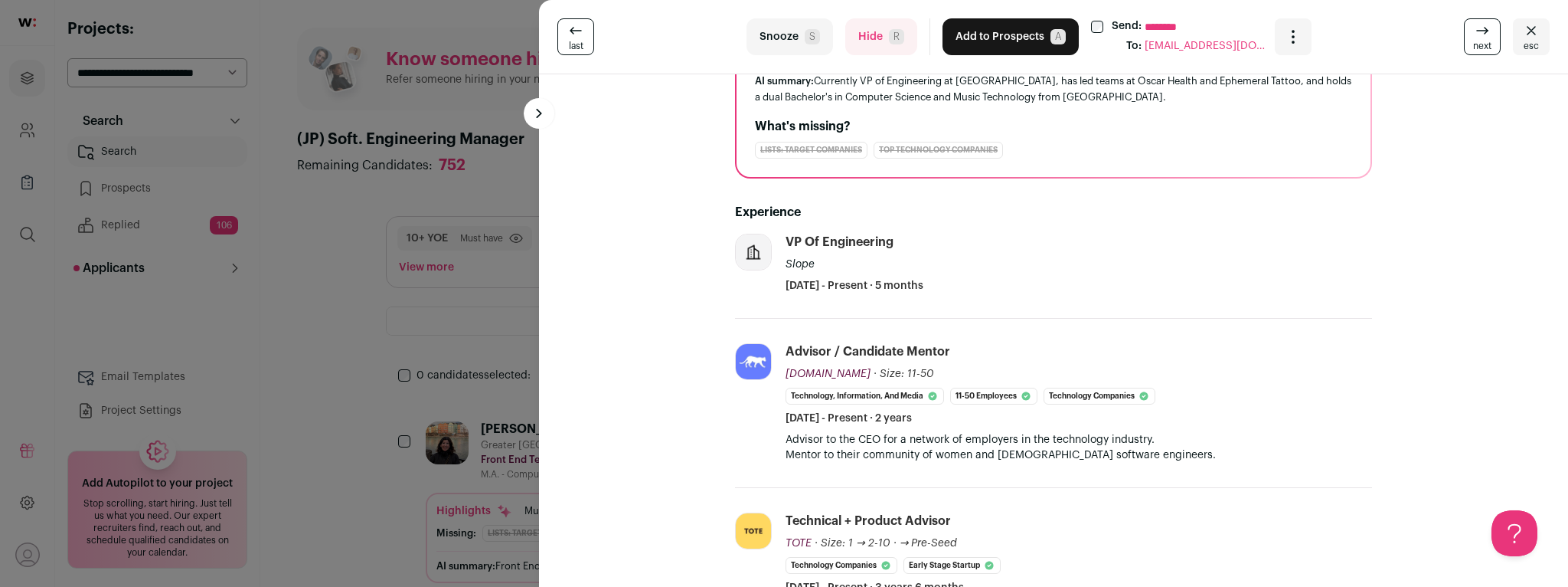
scroll to position [161, 0]
click at [876, 42] on button "Hide R" at bounding box center [881, 36] width 72 height 37
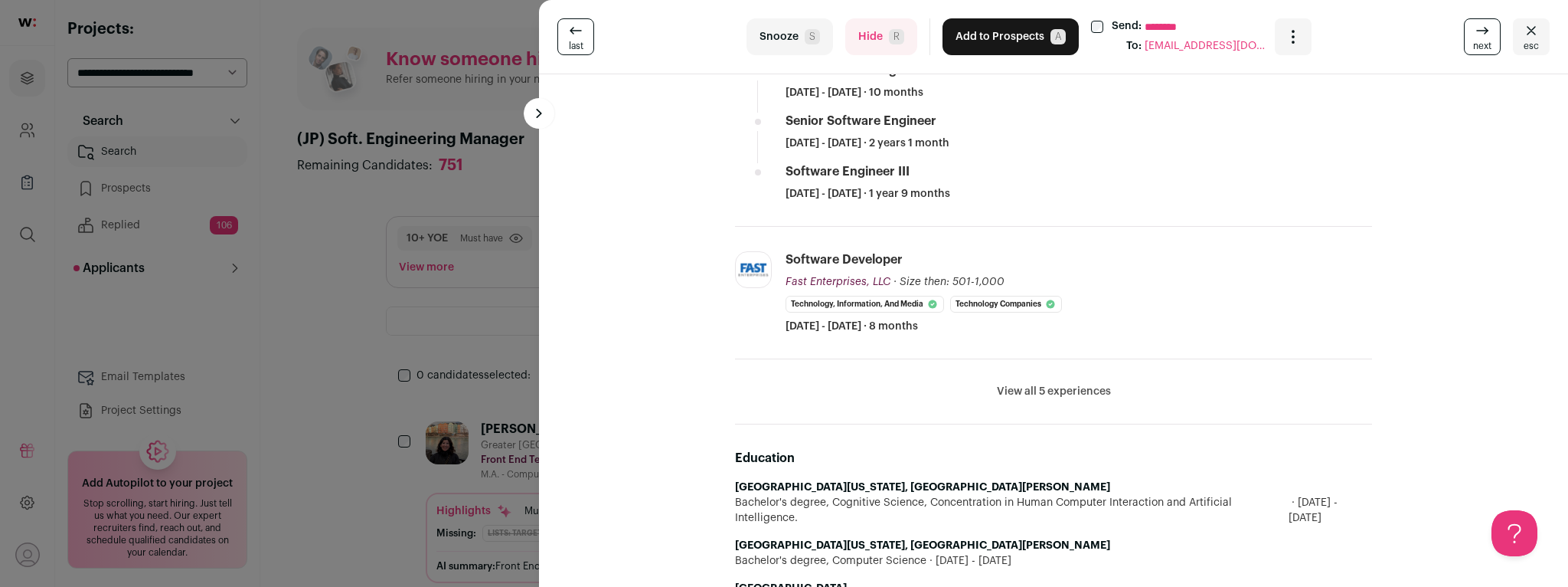
scroll to position [672, 0]
click at [861, 33] on button "Hide R" at bounding box center [881, 36] width 72 height 37
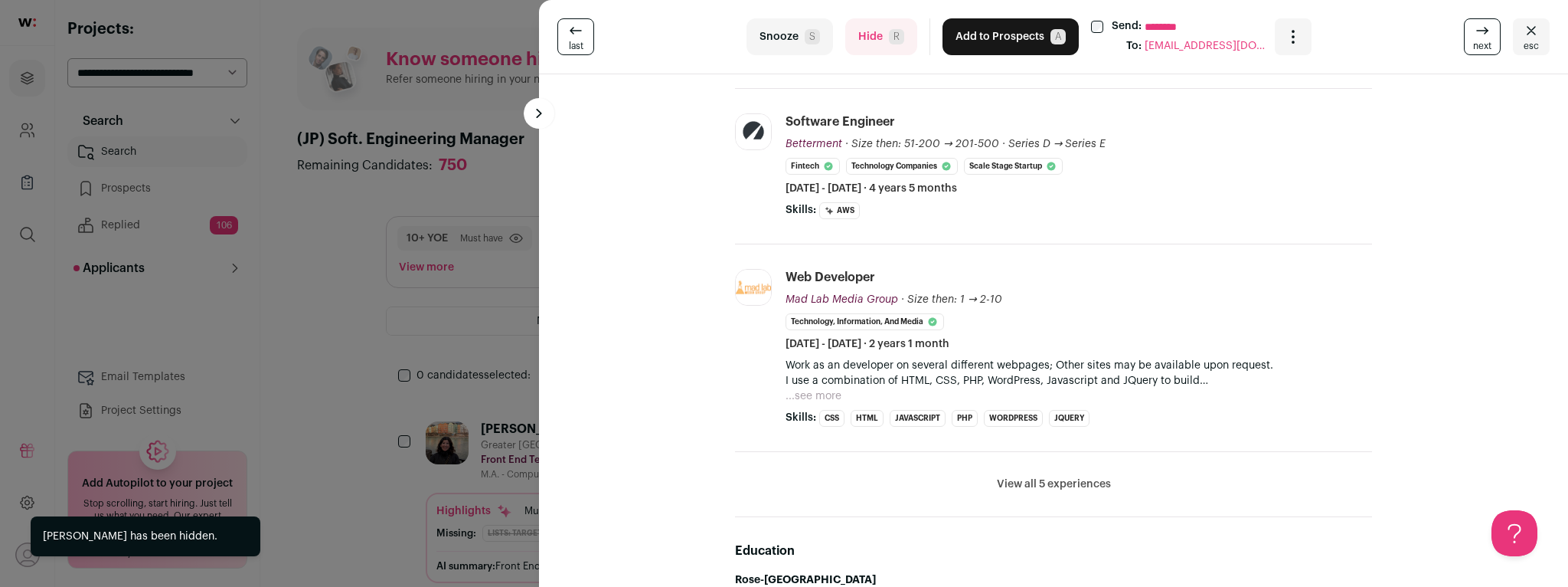
scroll to position [552, 0]
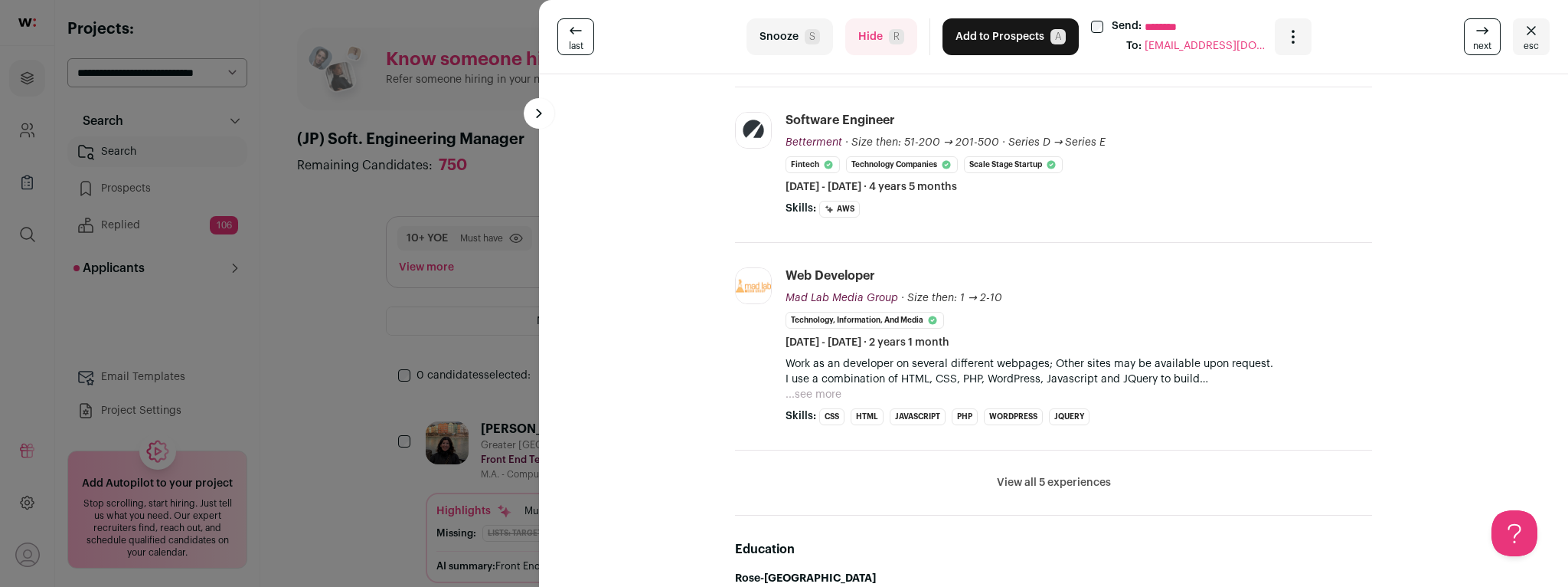
click at [1017, 485] on button "View all 5 experiences" at bounding box center [1054, 483] width 114 height 15
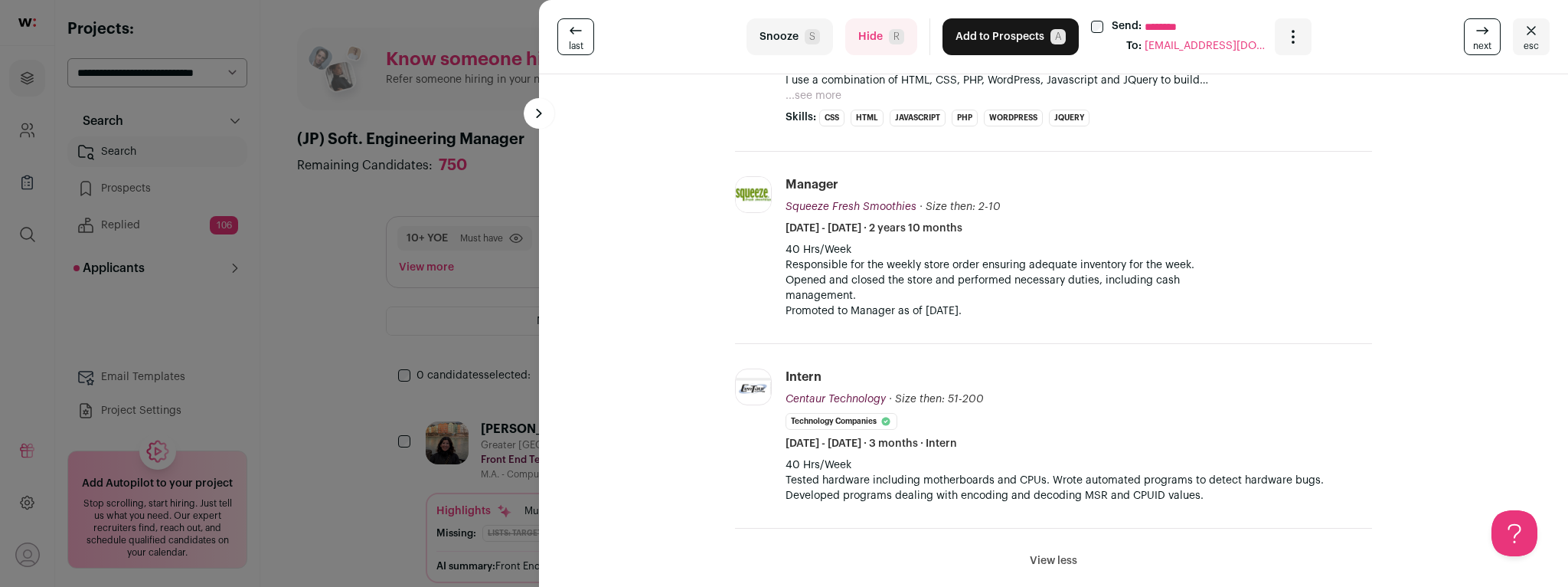
scroll to position [853, 0]
click at [868, 26] on button "Hide R" at bounding box center [881, 36] width 72 height 37
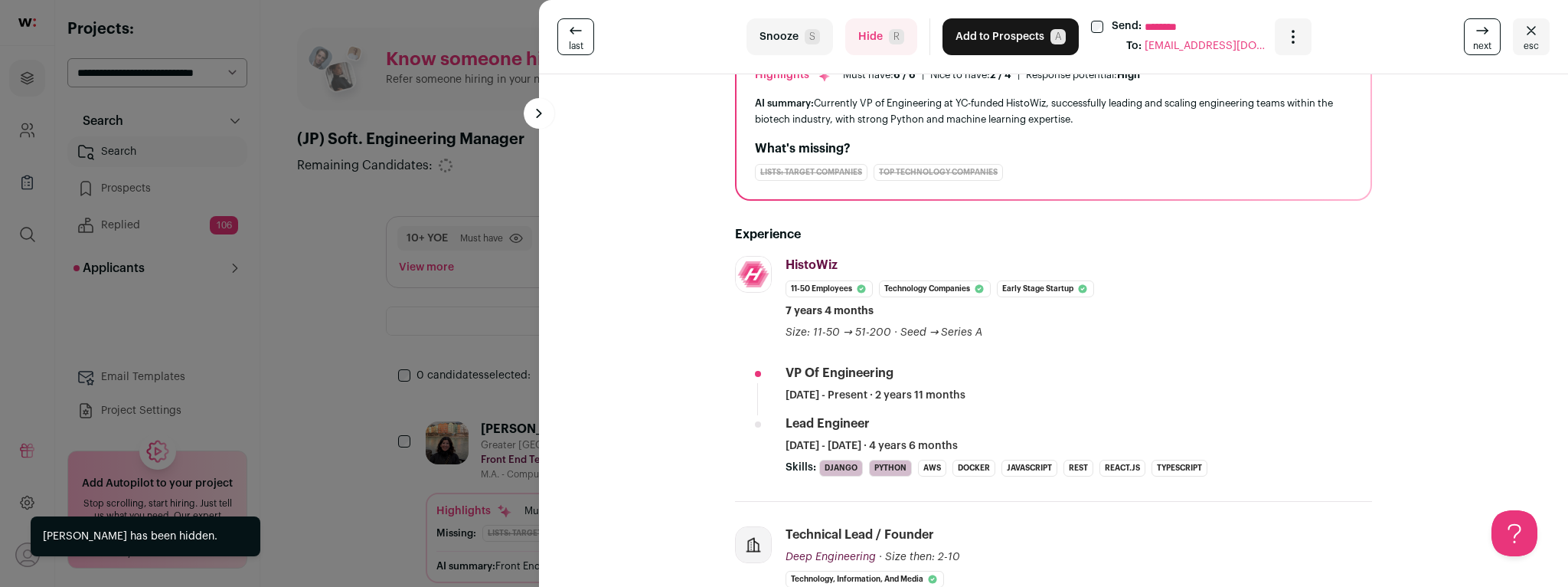
scroll to position [141, 0]
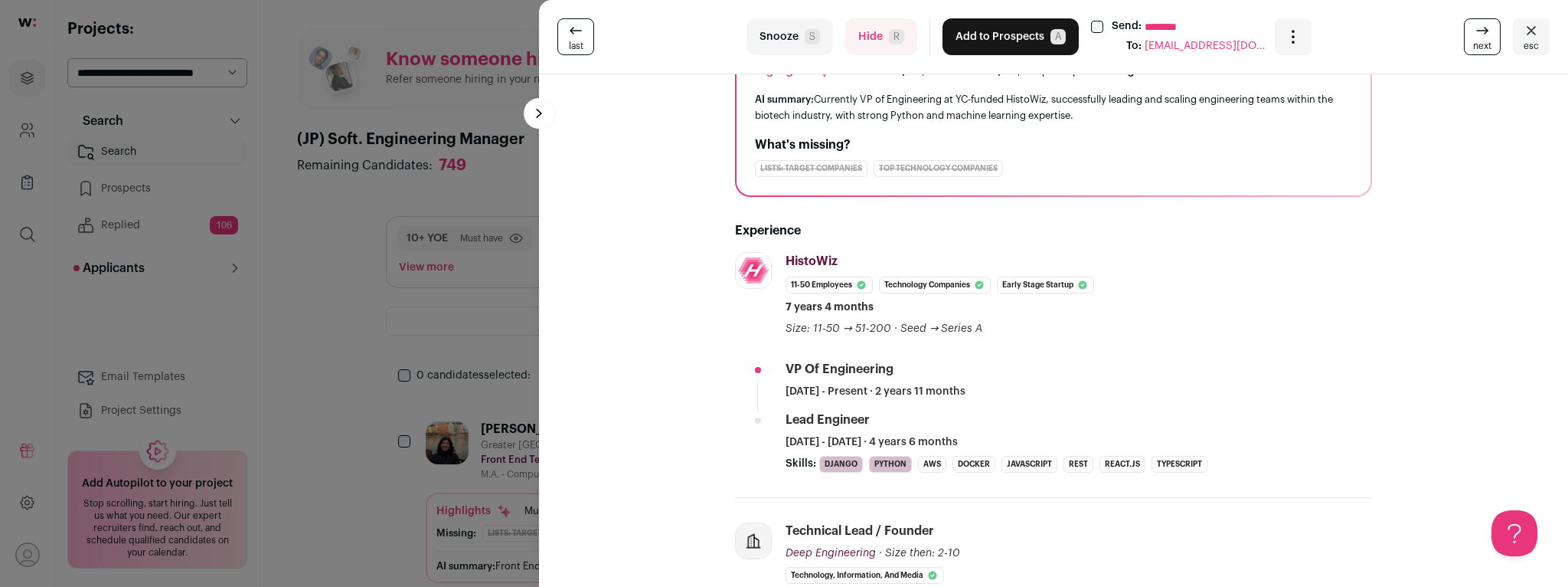
click at [18, 248] on div "last Snooze S Hide R Add to Prospects A Send: ******** To: jeffshek@gmail.com A…" at bounding box center [784, 294] width 1568 height 587
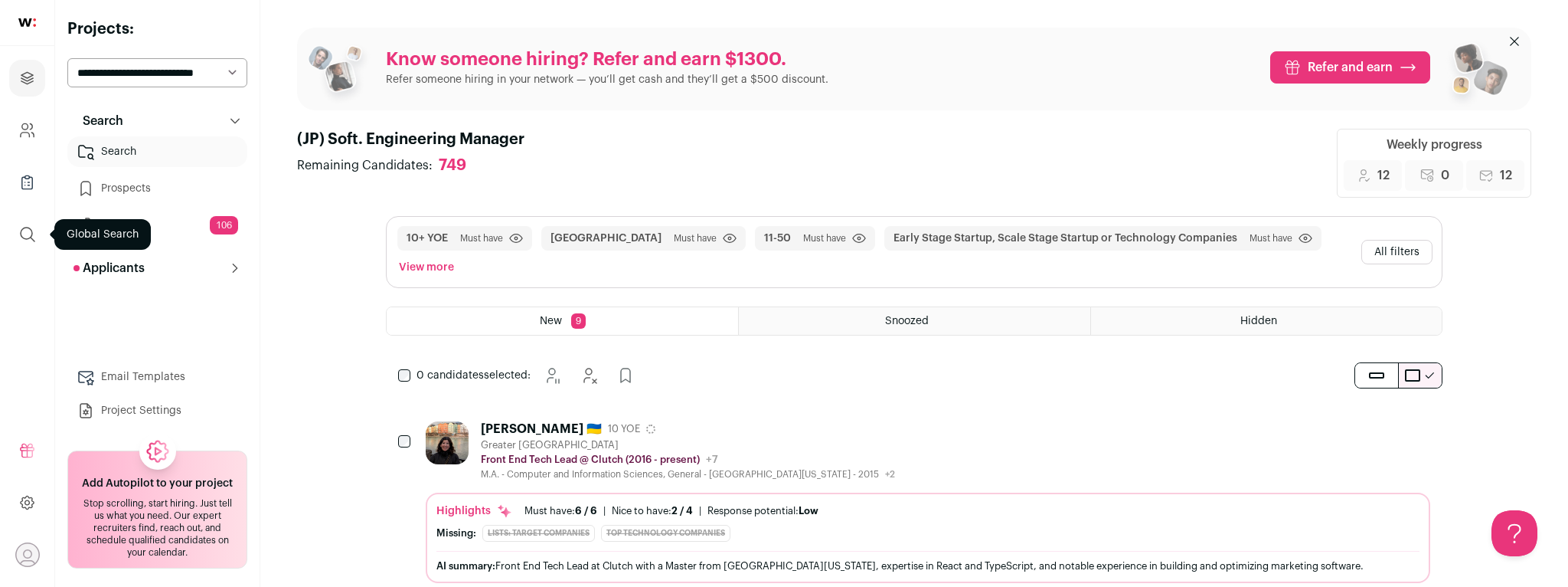
click at [29, 237] on icon "submit" at bounding box center [27, 234] width 18 height 18
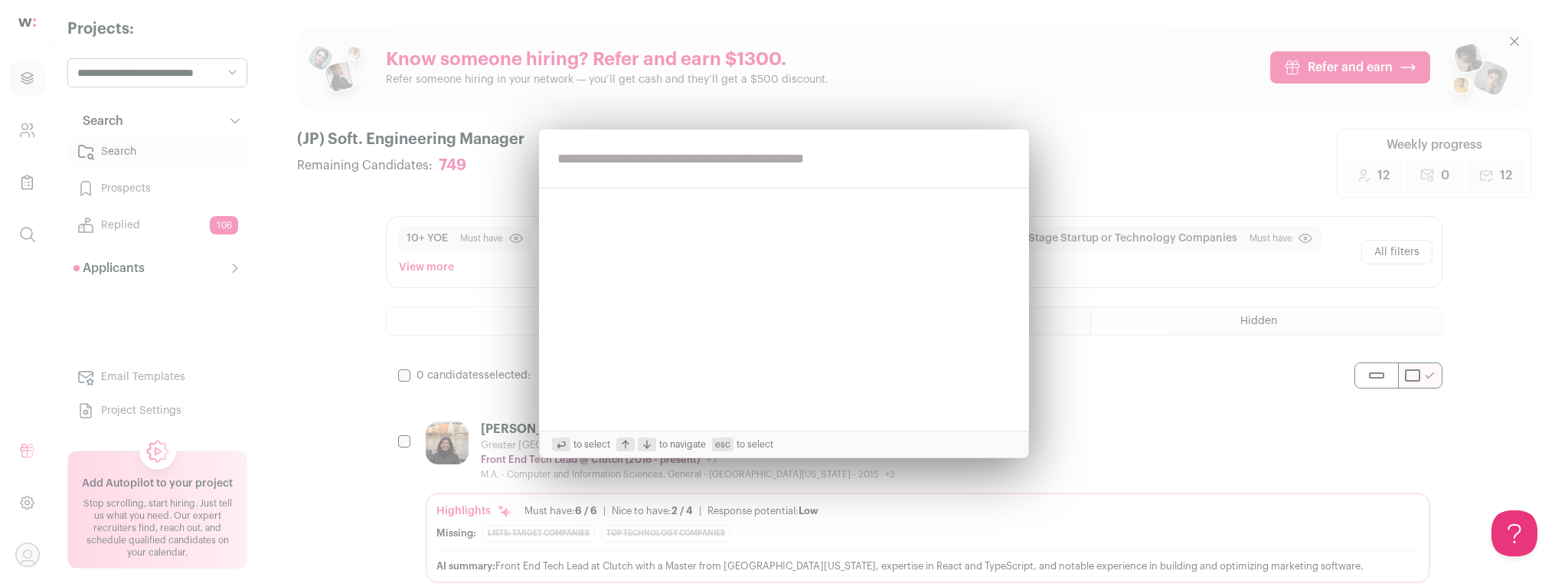
paste input "**********"
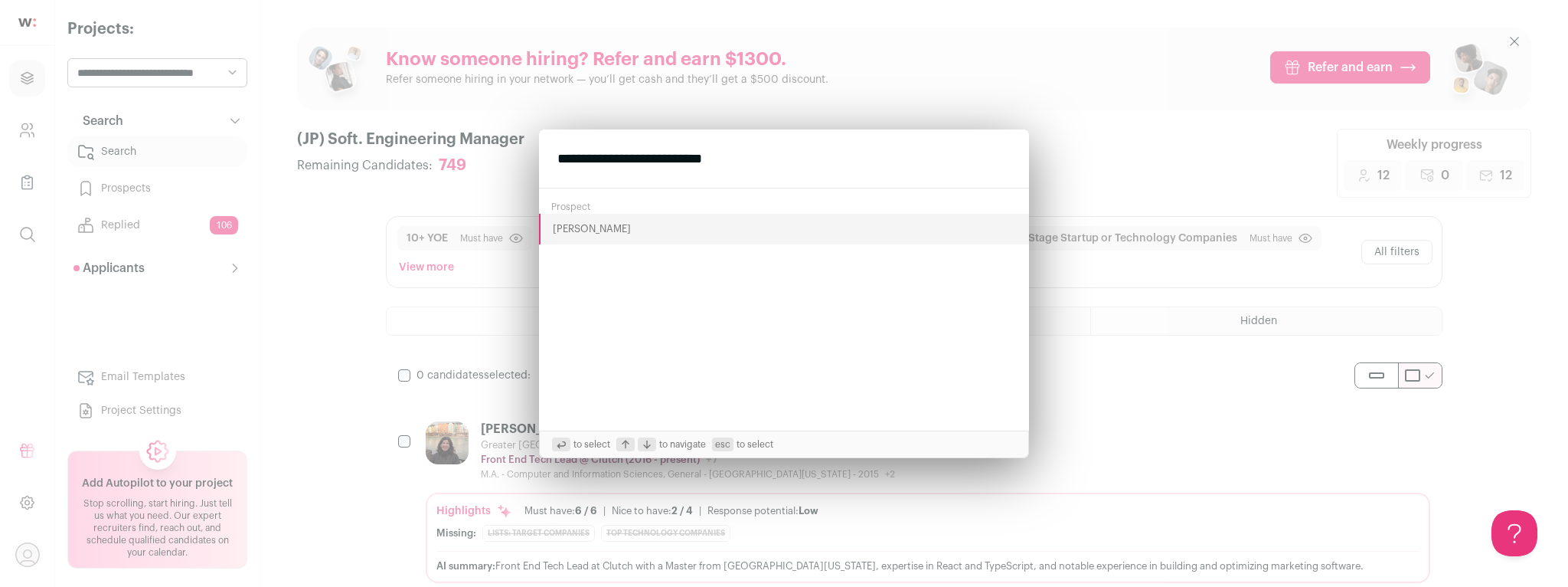
type input "**********"
click at [568, 237] on button "Bryan English" at bounding box center [784, 229] width 490 height 30
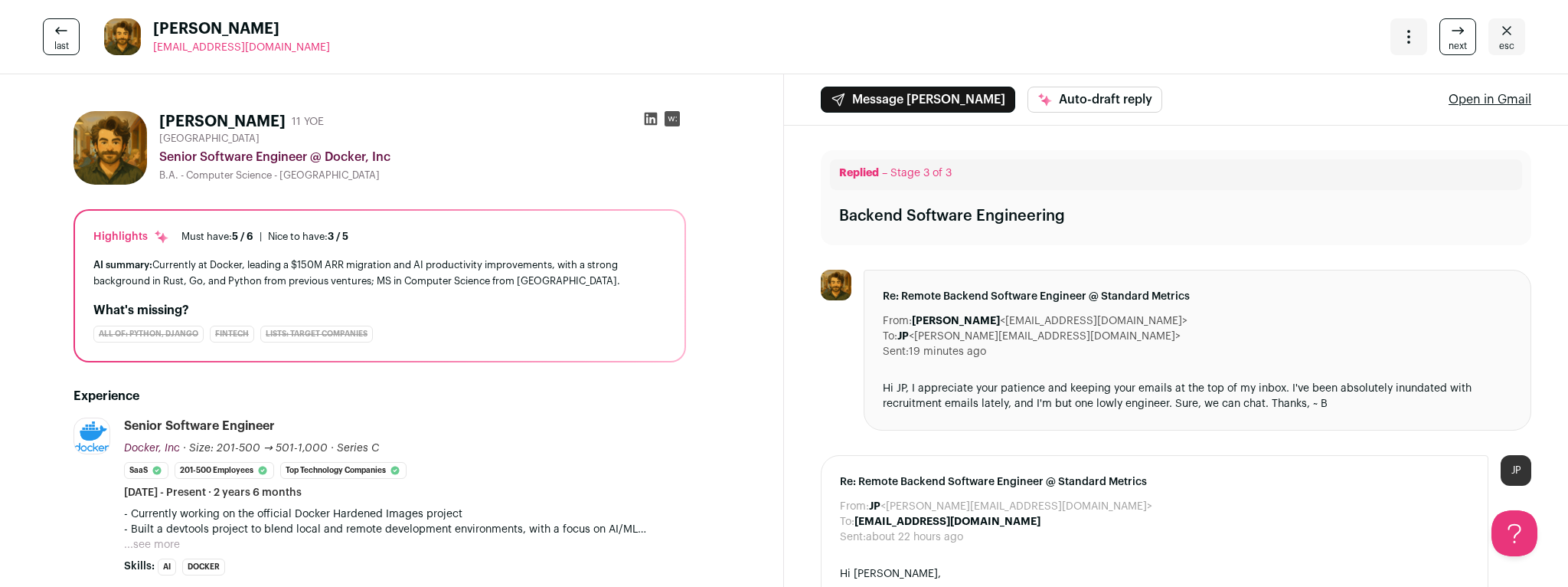
click at [652, 120] on icon at bounding box center [651, 120] width 13 height 13
click at [1452, 45] on span "next" at bounding box center [1457, 46] width 18 height 12
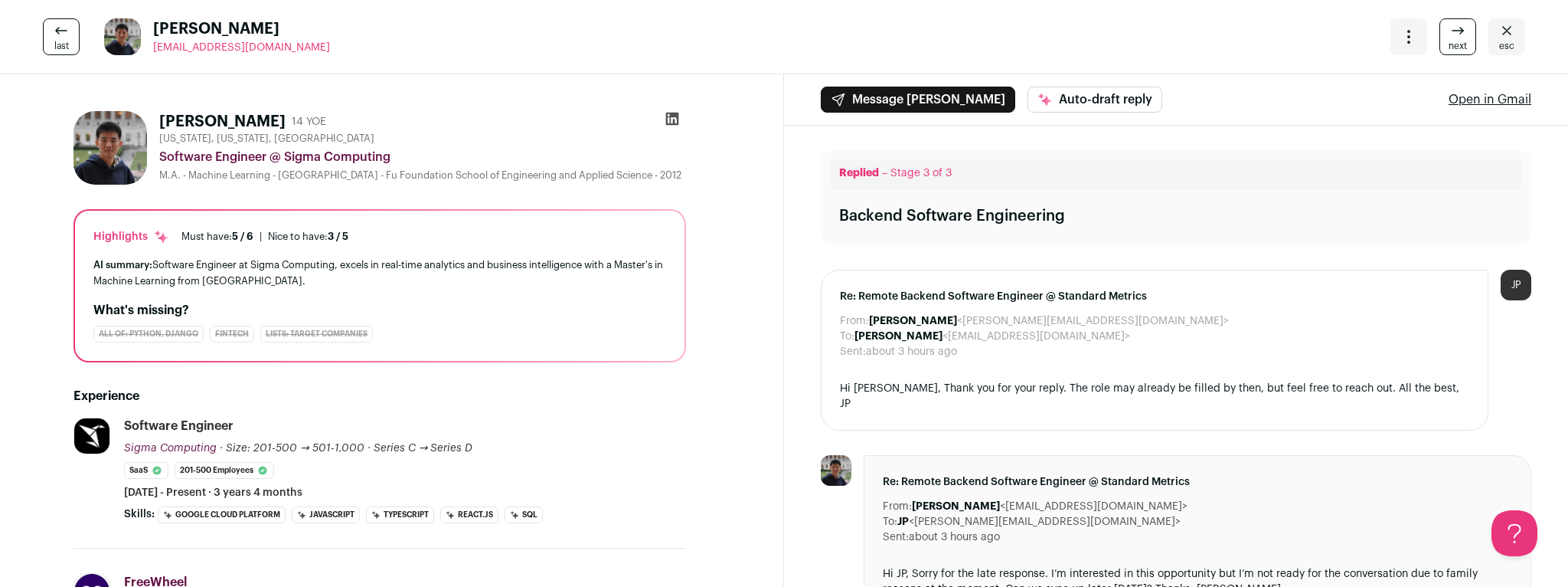
click at [1508, 36] on icon "Close" at bounding box center [1506, 30] width 18 height 18
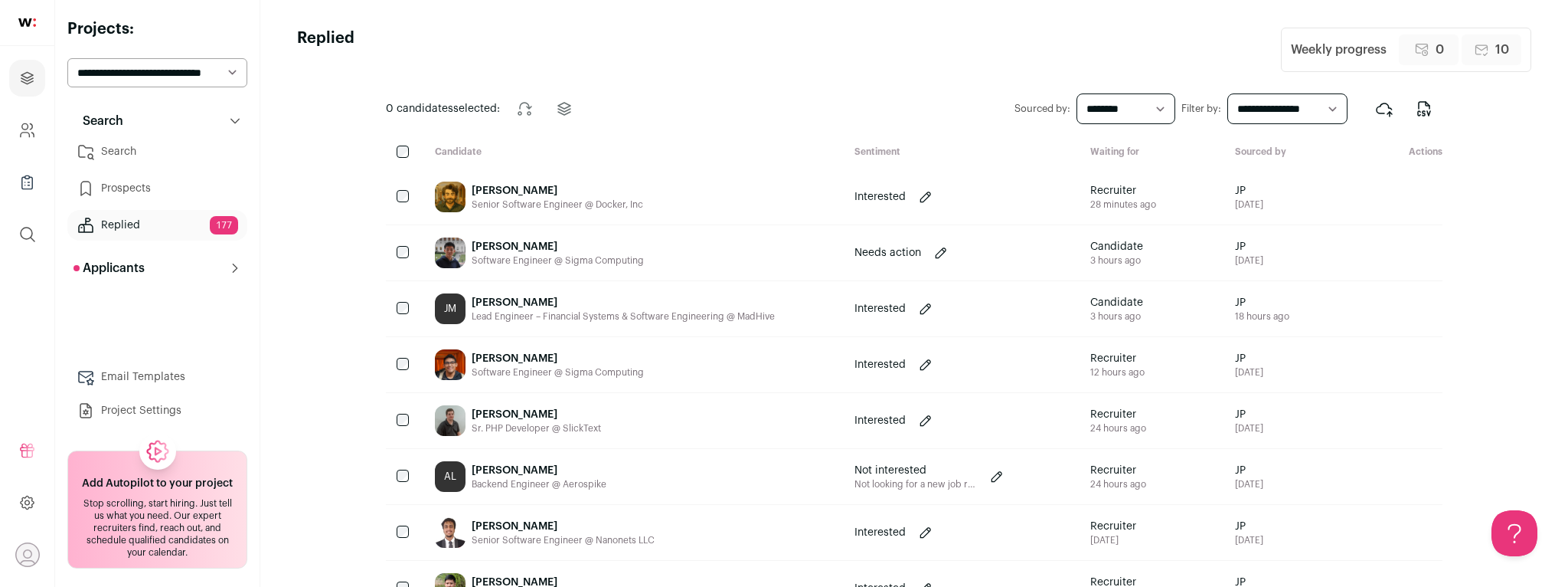
click at [142, 155] on link "Search" at bounding box center [158, 152] width 180 height 30
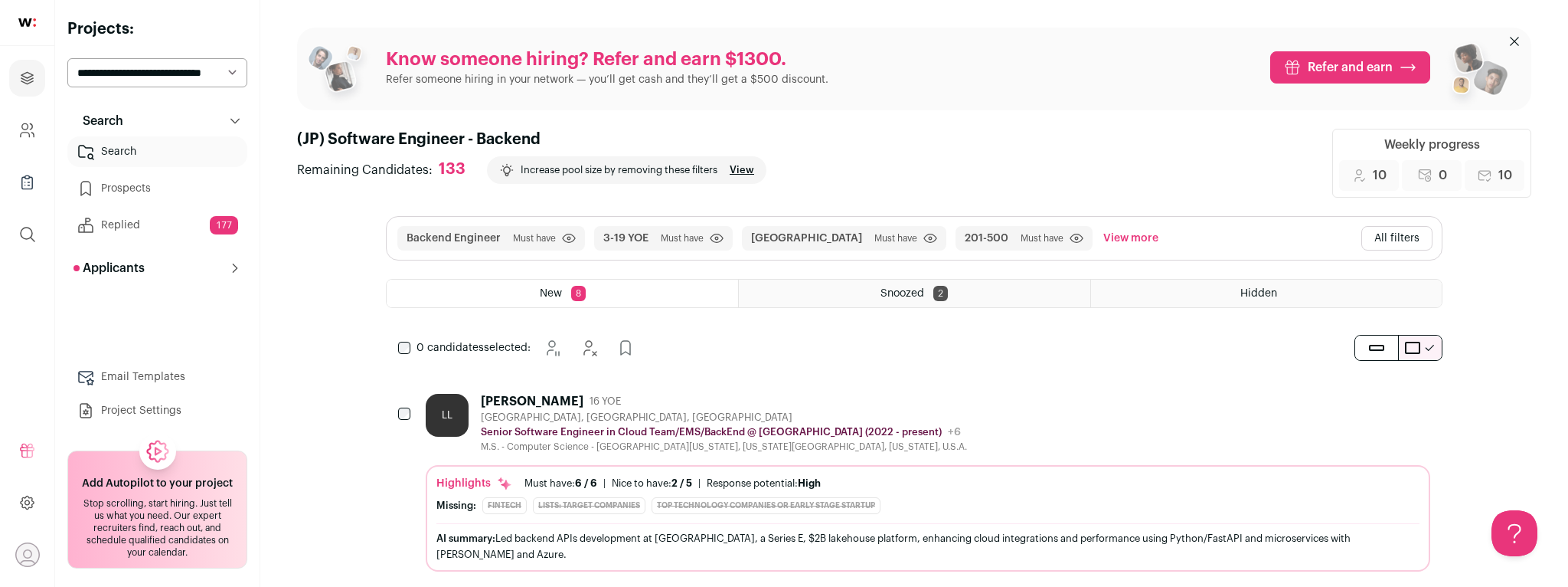
click at [682, 405] on div "Liqun Li 16 YOE" at bounding box center [724, 402] width 486 height 15
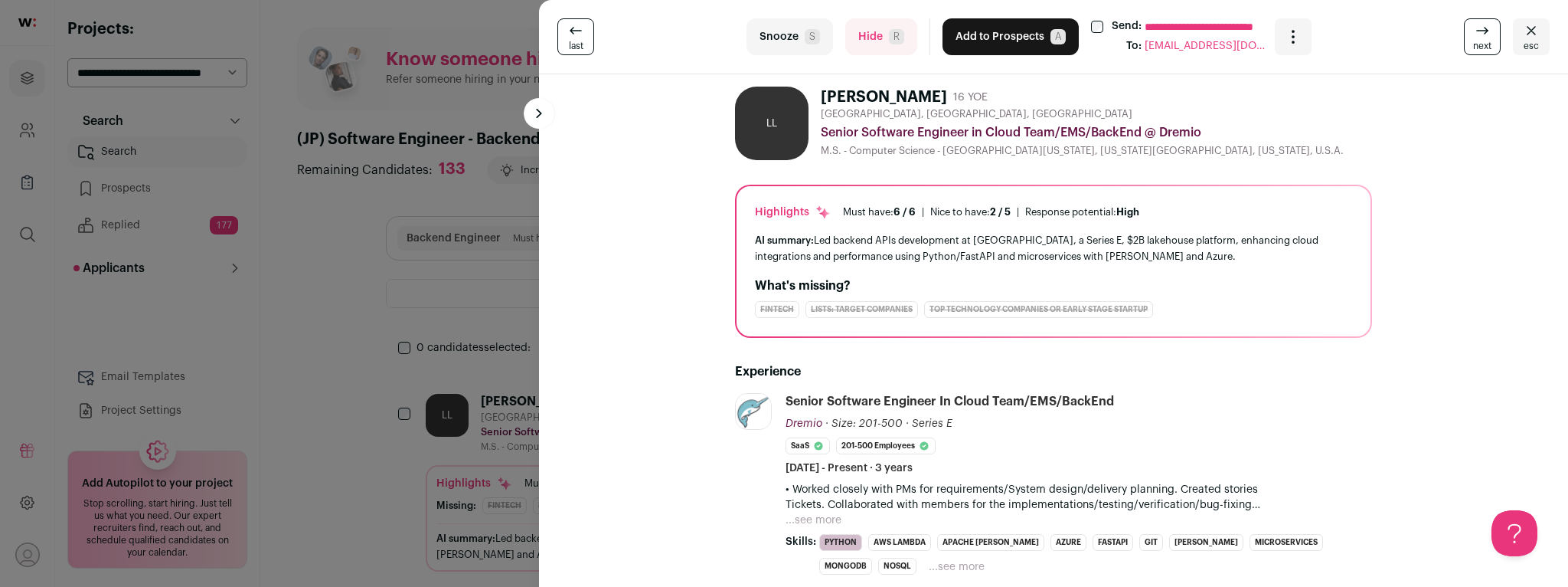
click at [303, 272] on div "**********" at bounding box center [784, 294] width 1568 height 587
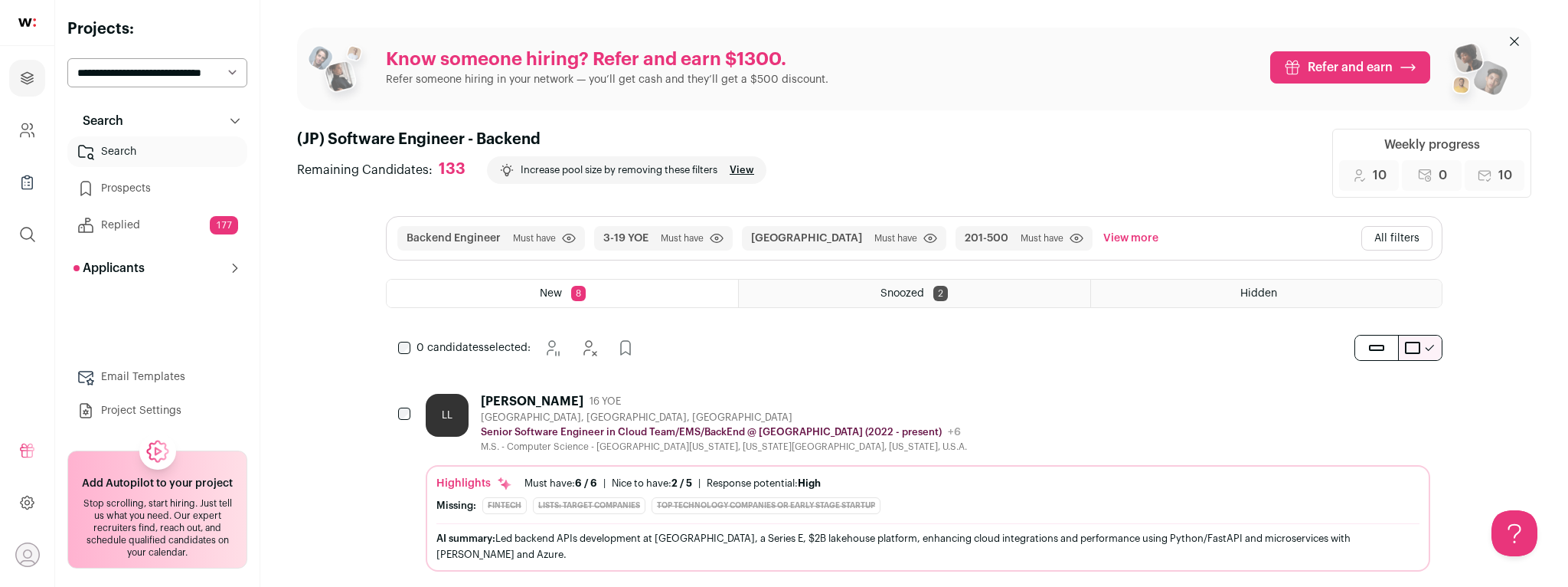
click at [180, 72] on select "**********" at bounding box center [158, 72] width 180 height 29
select select "*****"
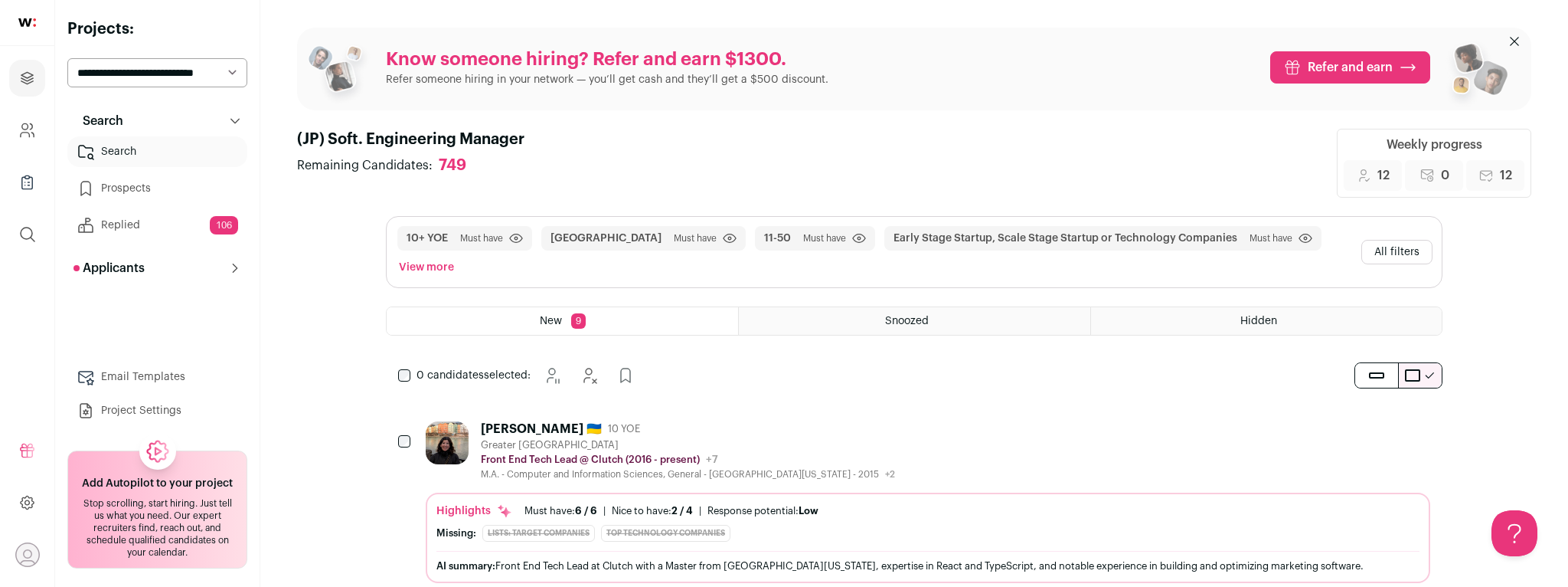
click at [173, 152] on link "Search" at bounding box center [158, 152] width 180 height 30
click at [908, 422] on div "[PERSON_NAME] 🇺🇦 10 YOE Greater [GEOGRAPHIC_DATA] Front End Tech Lead @ Clutch …" at bounding box center [927, 451] width 1004 height 59
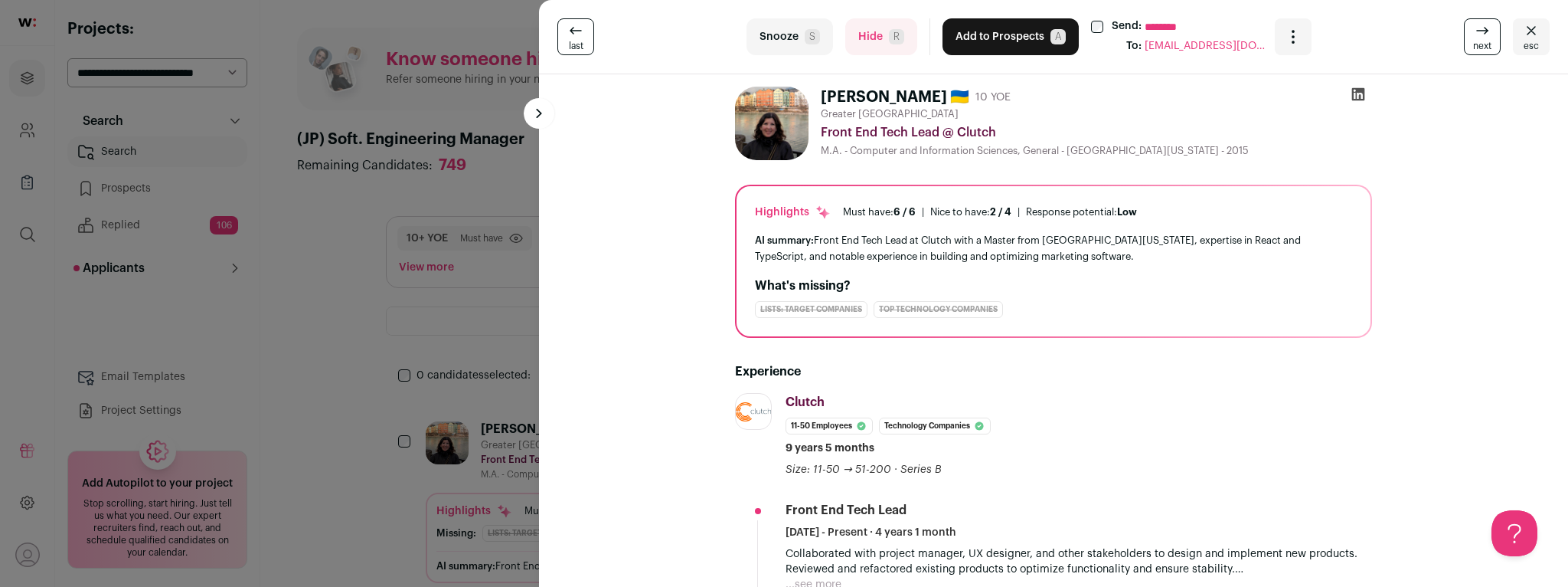
click at [883, 34] on button "Hide R" at bounding box center [881, 36] width 72 height 37
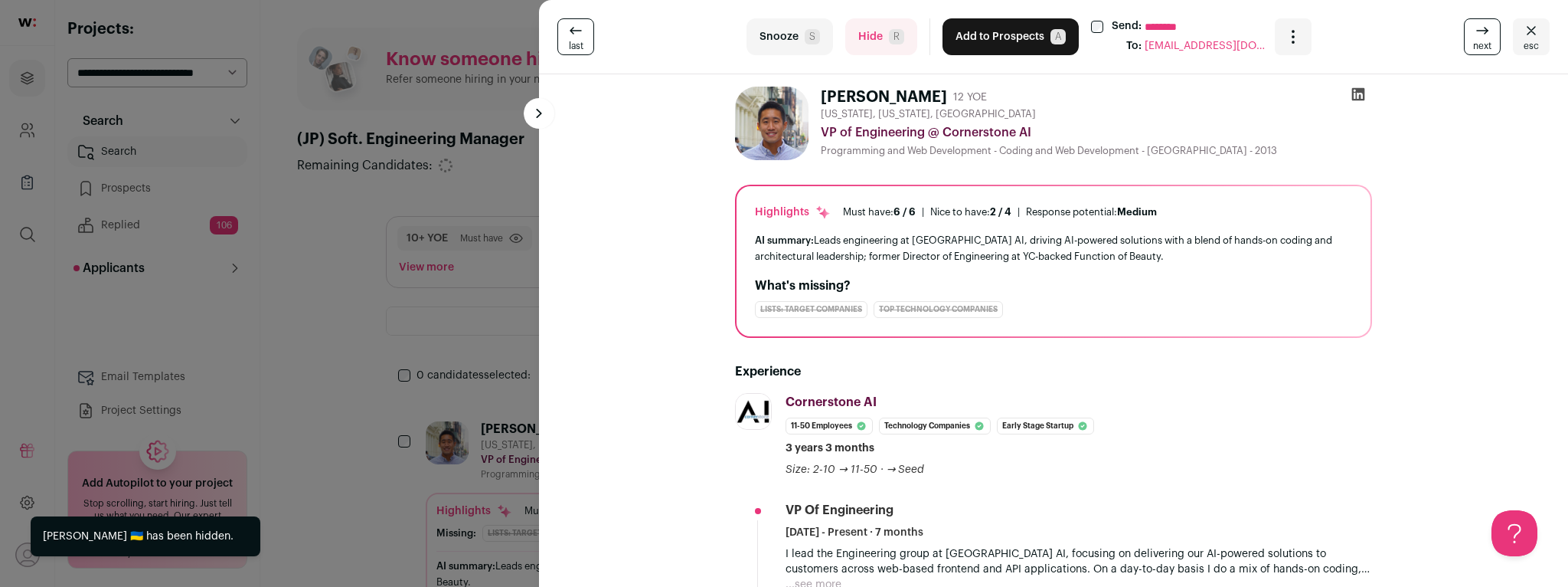
click at [883, 34] on button "Hide R" at bounding box center [881, 36] width 72 height 37
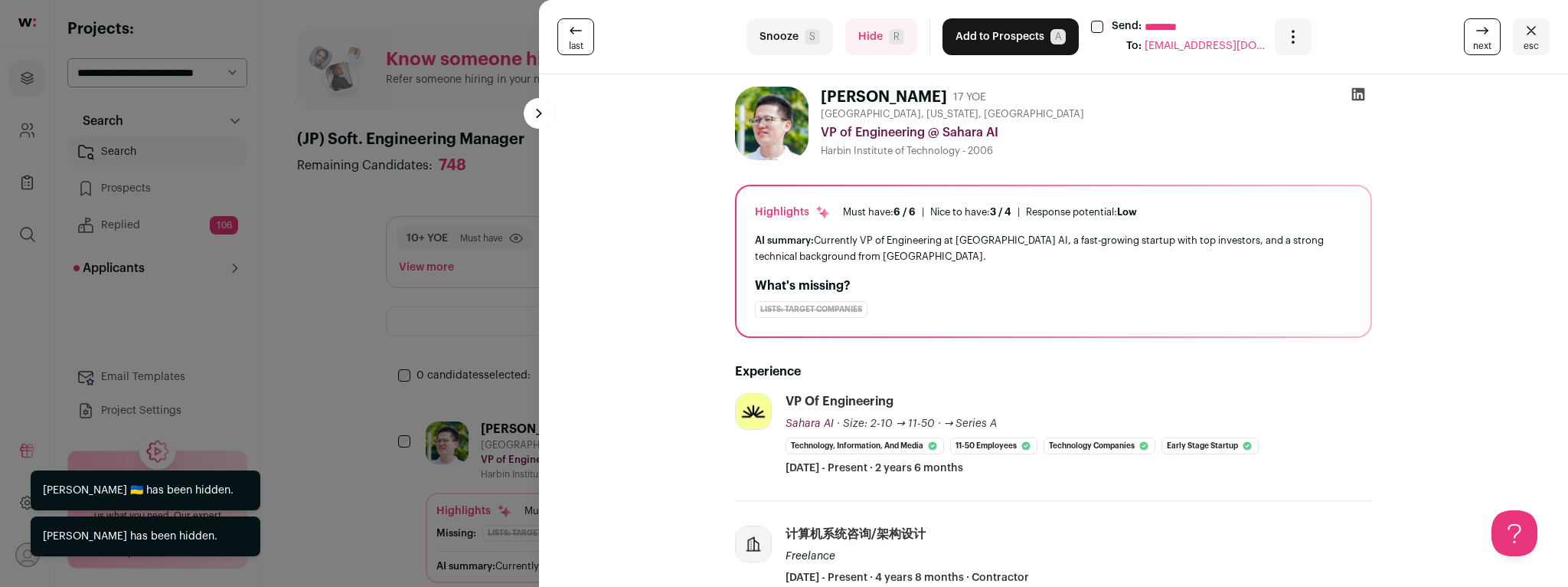
click at [883, 34] on button "Hide R" at bounding box center [881, 36] width 72 height 37
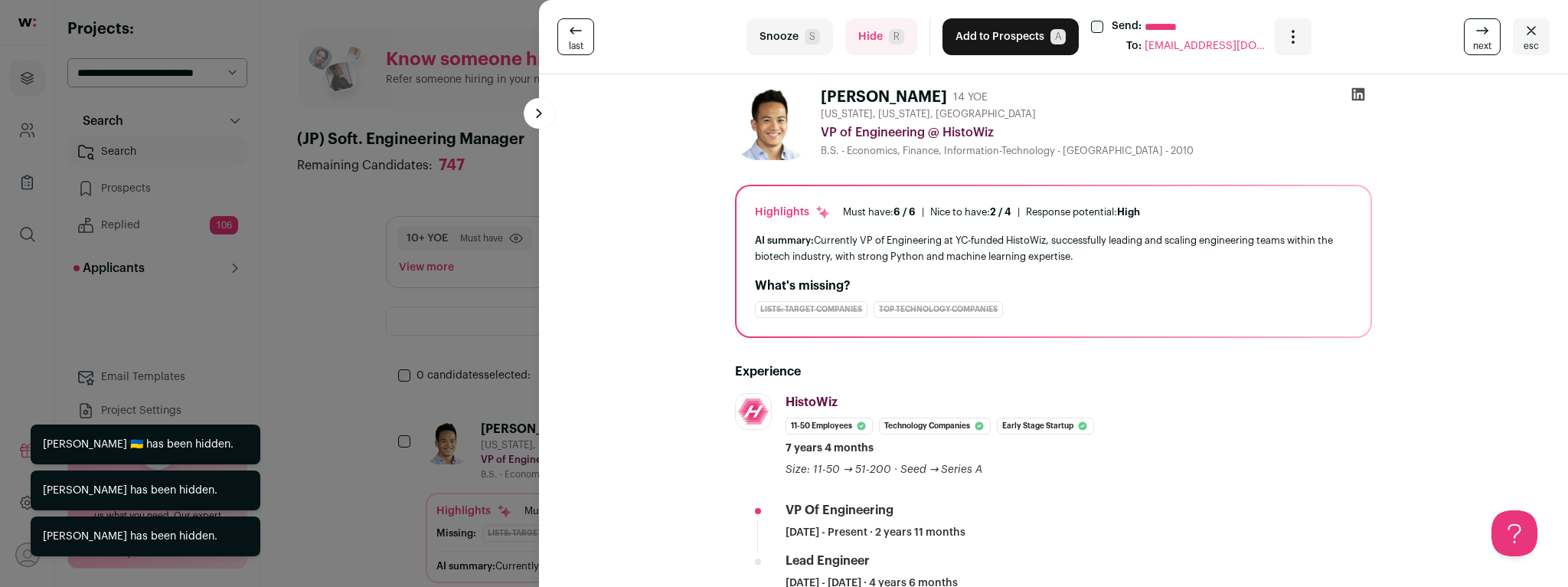
click at [883, 34] on button "Hide R" at bounding box center [881, 36] width 72 height 37
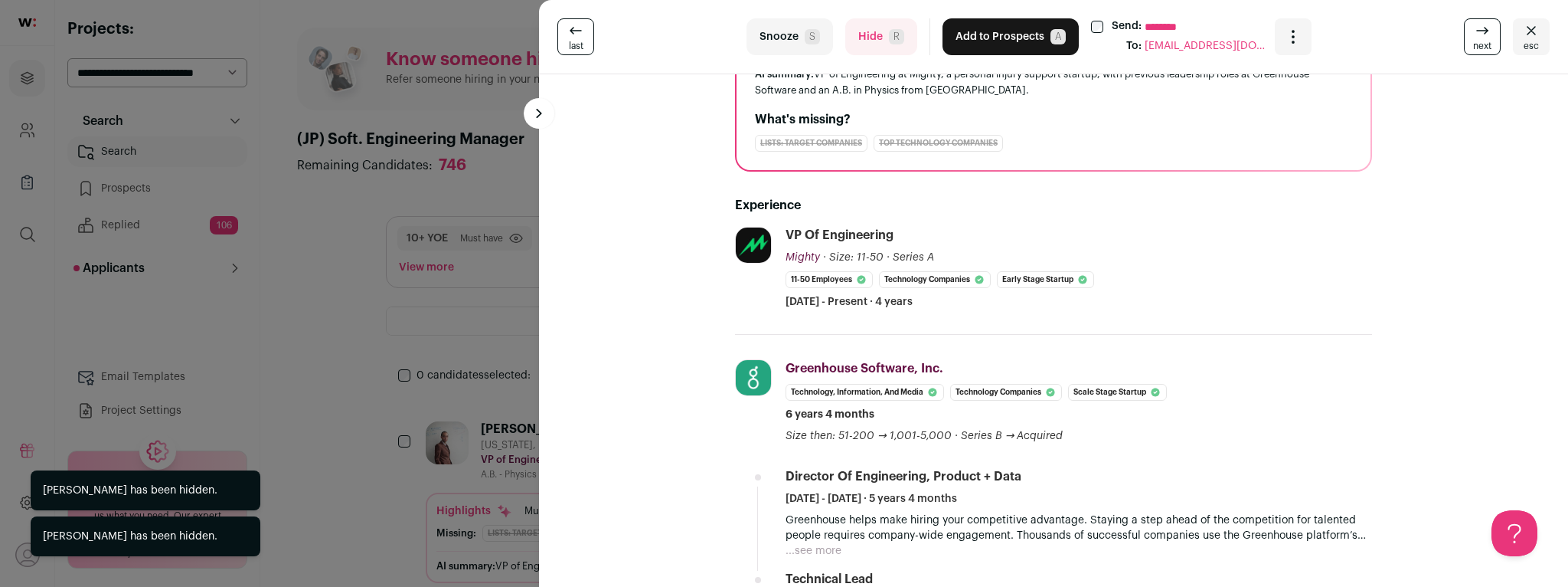
scroll to position [168, 0]
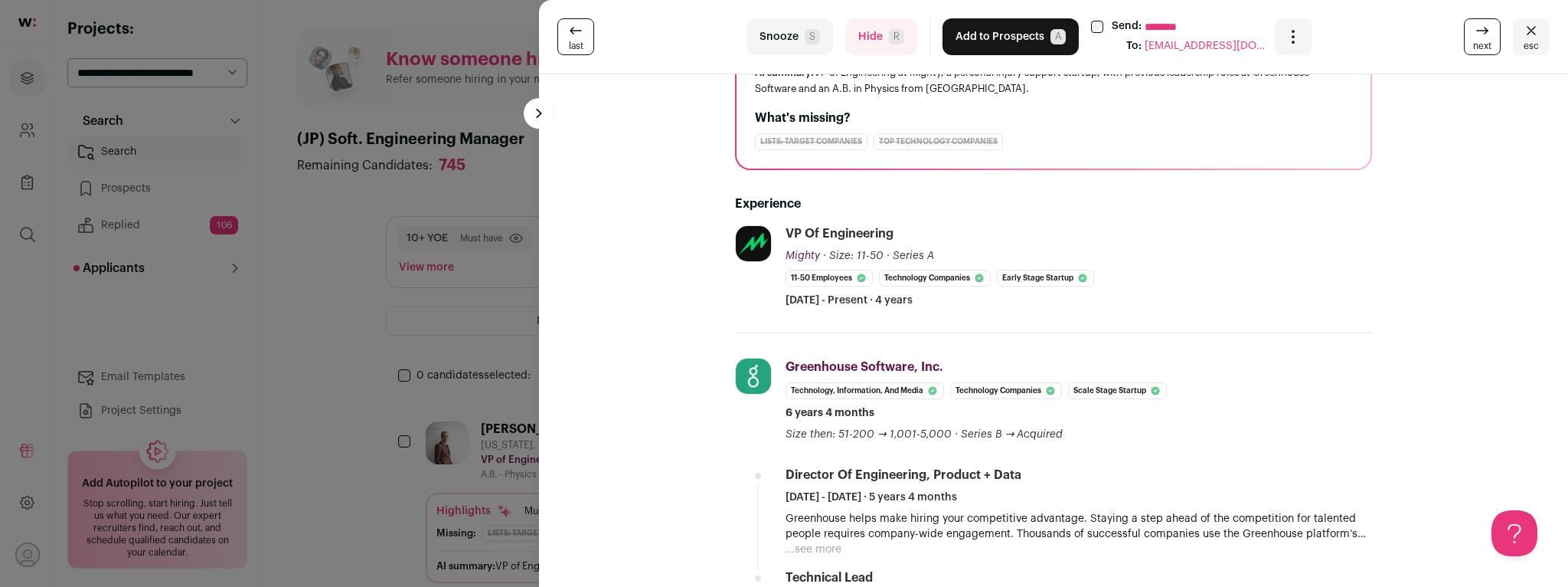
click at [857, 46] on button "Hide R" at bounding box center [881, 36] width 72 height 37
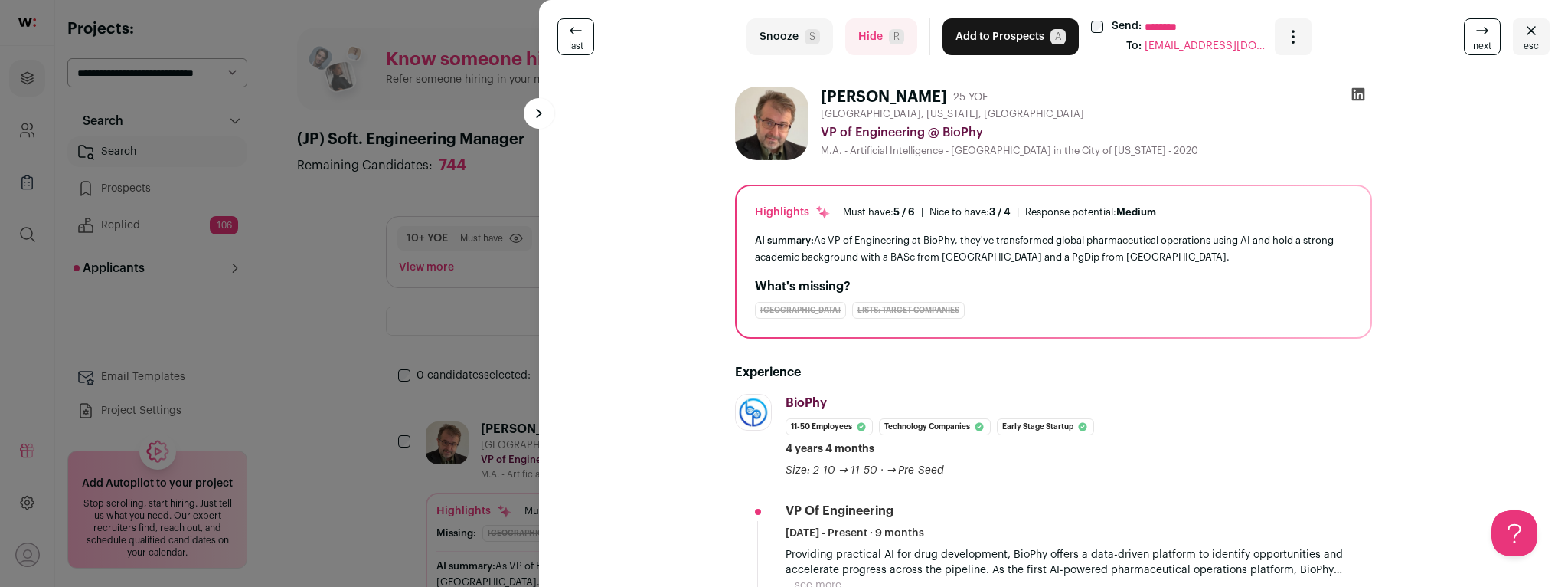
click at [868, 35] on button "Hide R" at bounding box center [881, 36] width 72 height 37
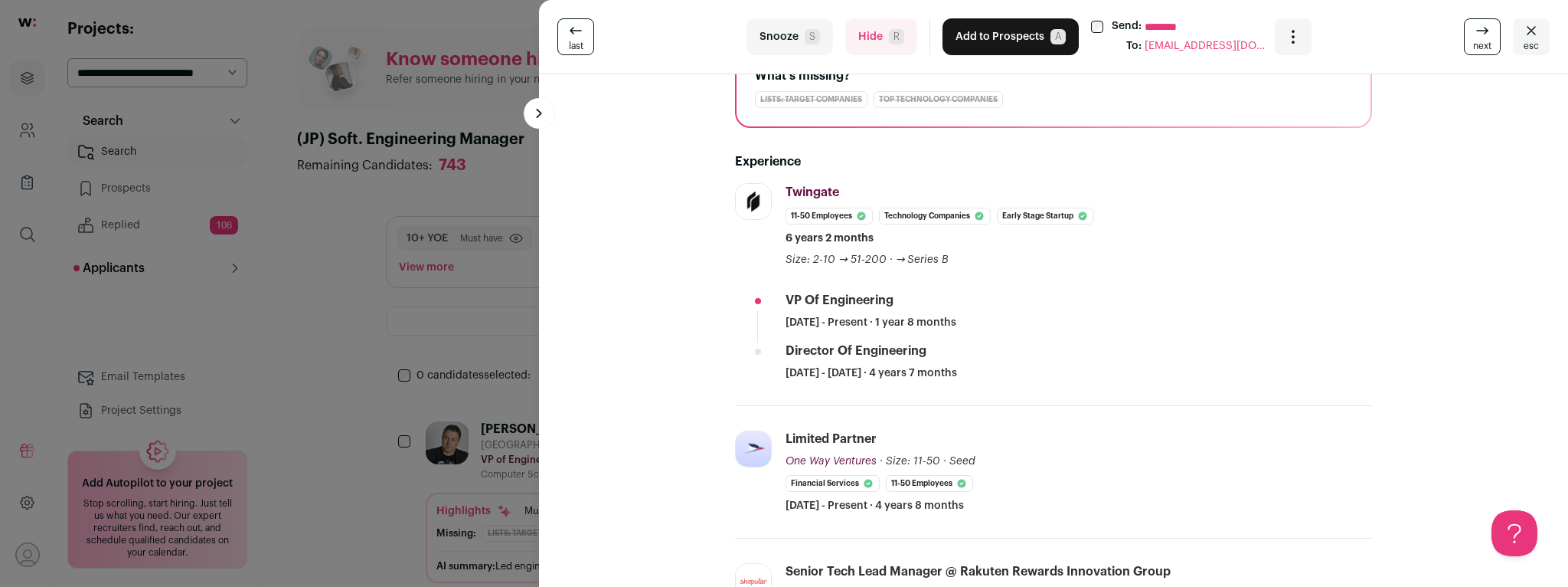
scroll to position [205, 0]
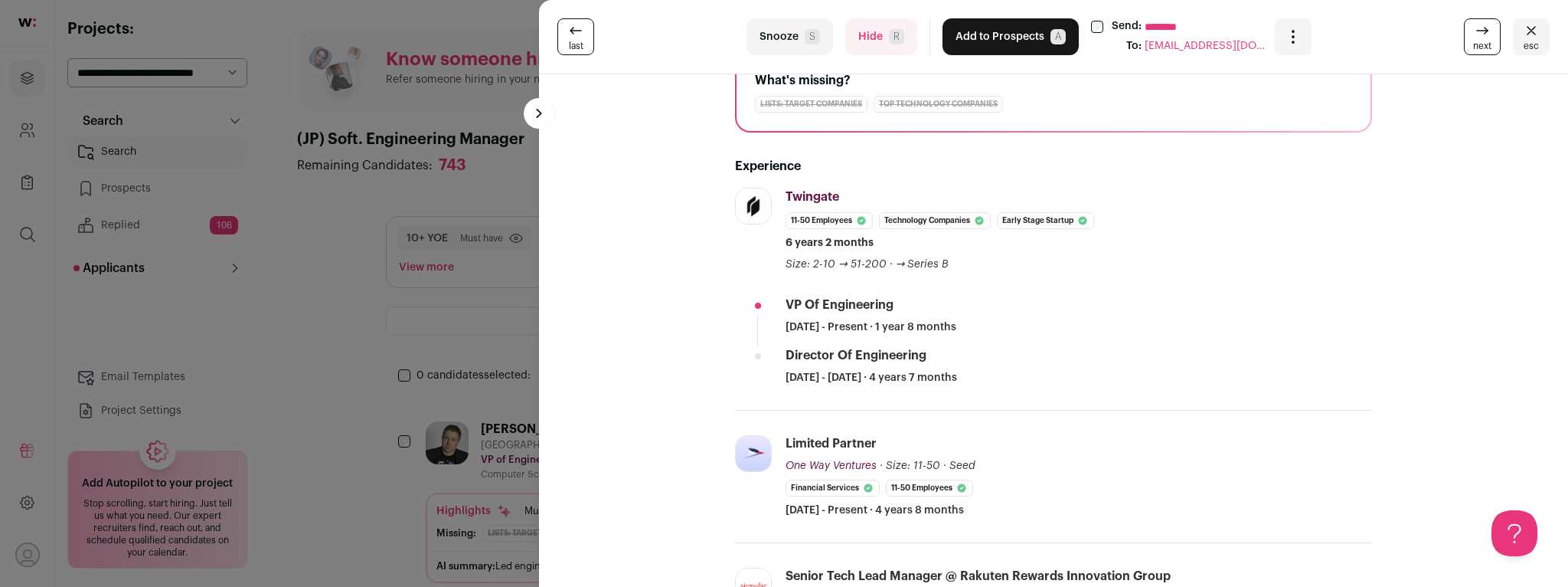
click at [875, 43] on button "Hide R" at bounding box center [881, 36] width 72 height 37
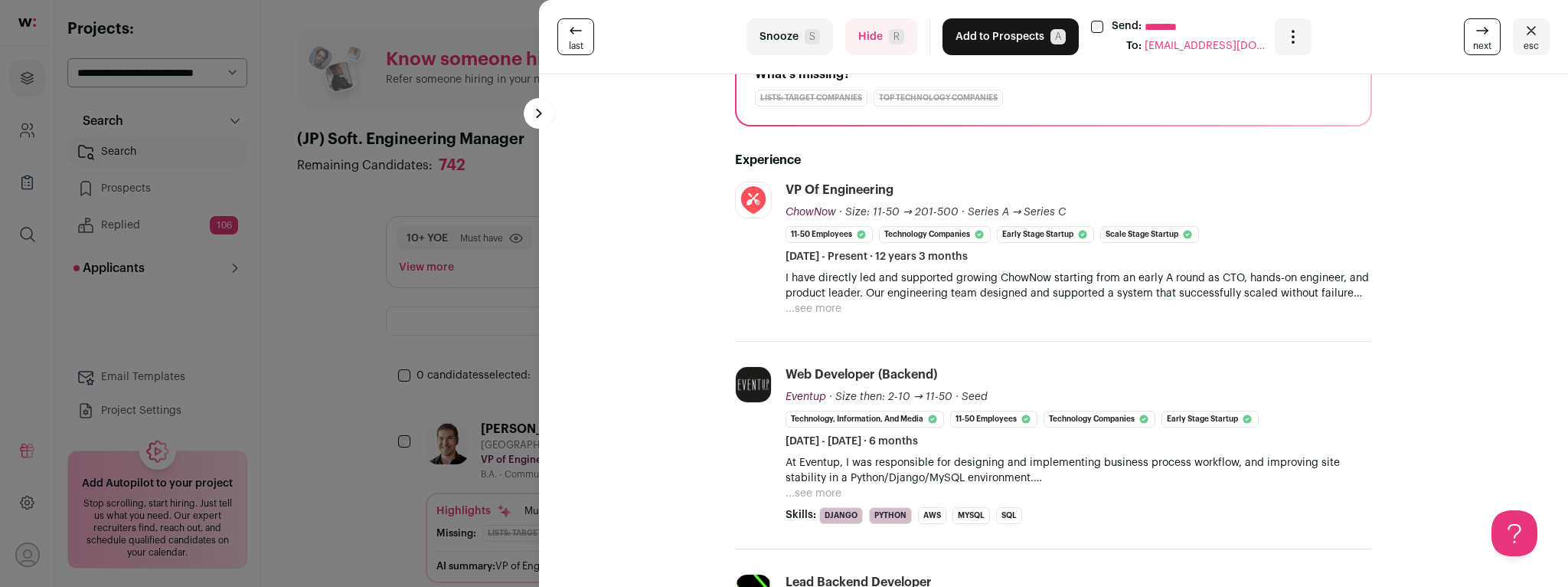
scroll to position [234, 0]
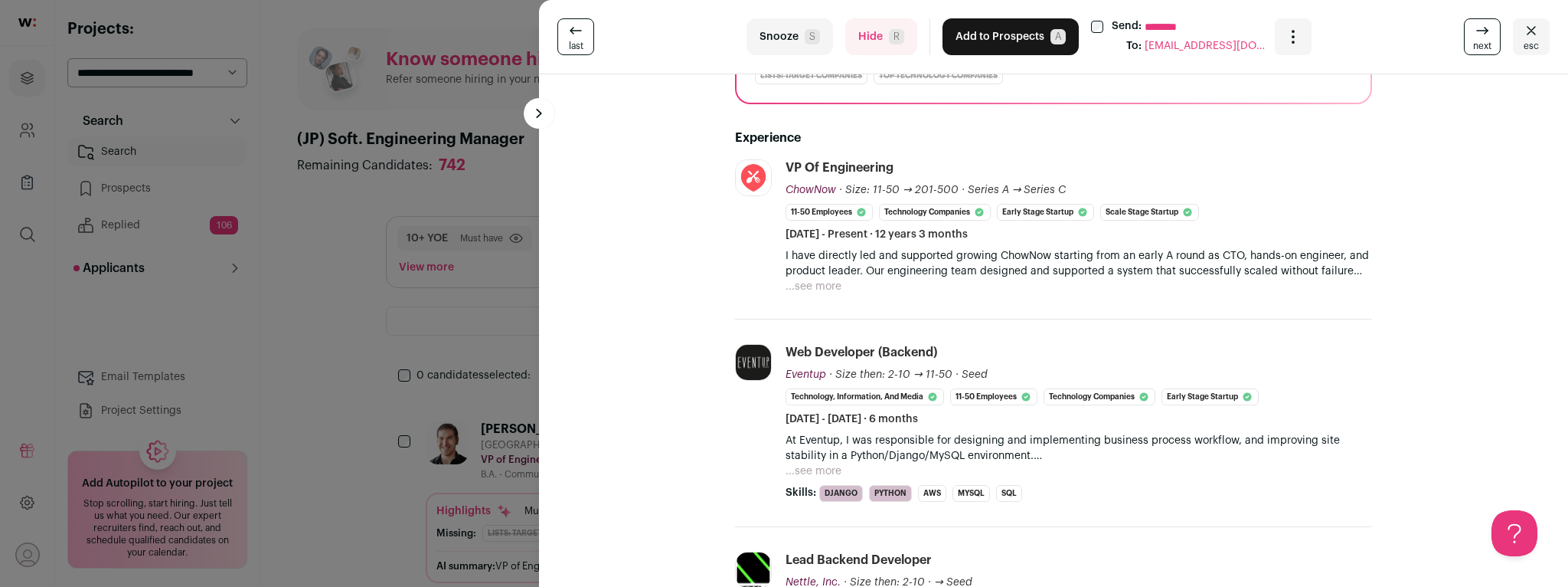
click at [865, 41] on button "Hide R" at bounding box center [881, 36] width 72 height 37
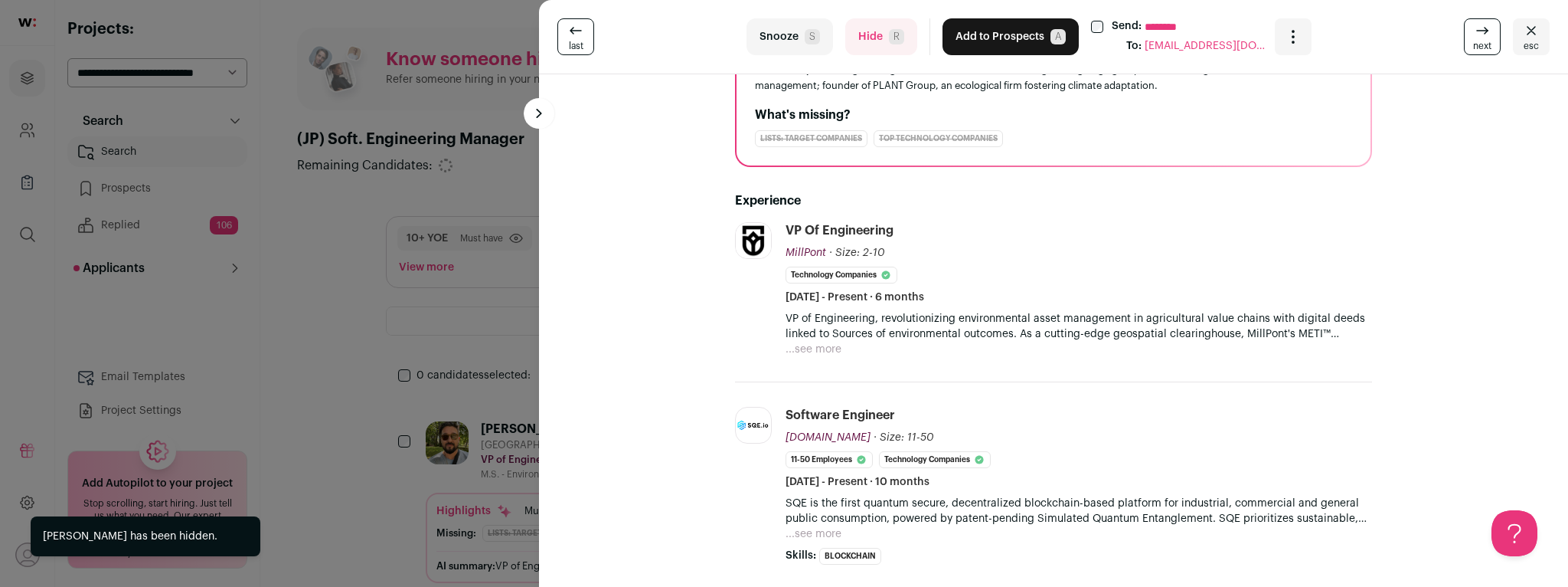
scroll to position [174, 0]
click at [866, 30] on button "Hide R" at bounding box center [881, 36] width 72 height 37
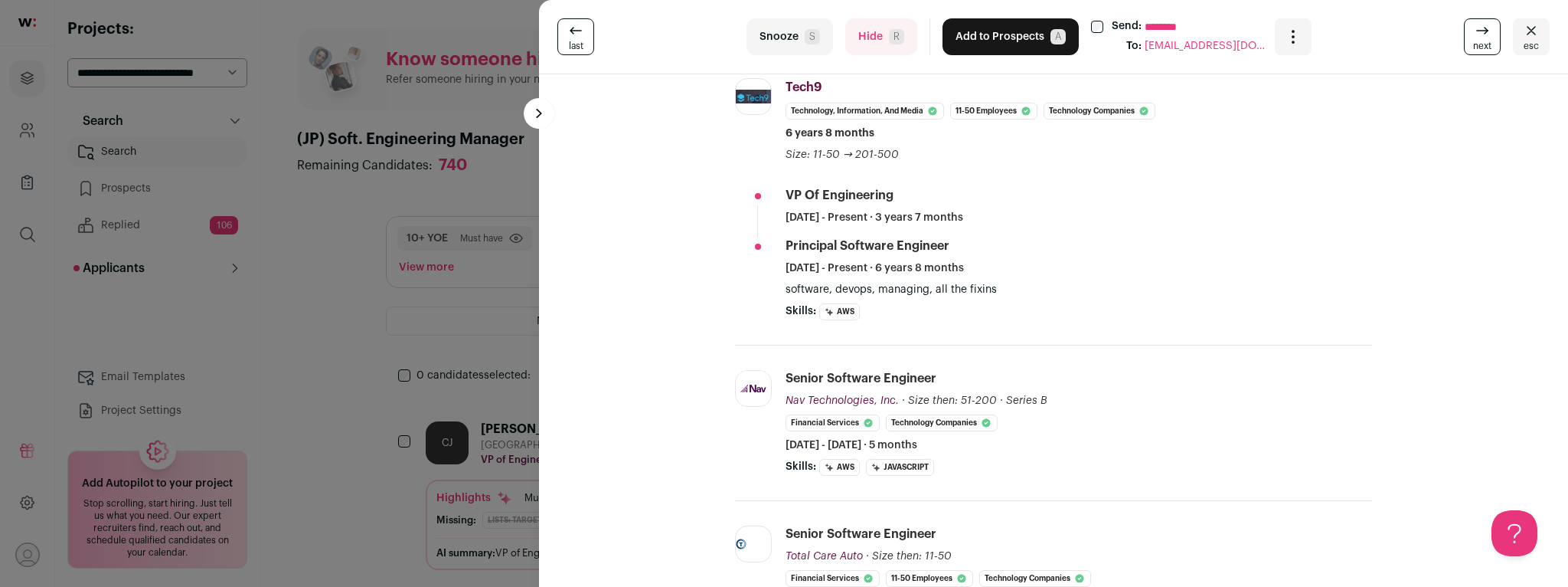
scroll to position [299, 0]
click at [863, 37] on button "Hide R" at bounding box center [881, 36] width 72 height 37
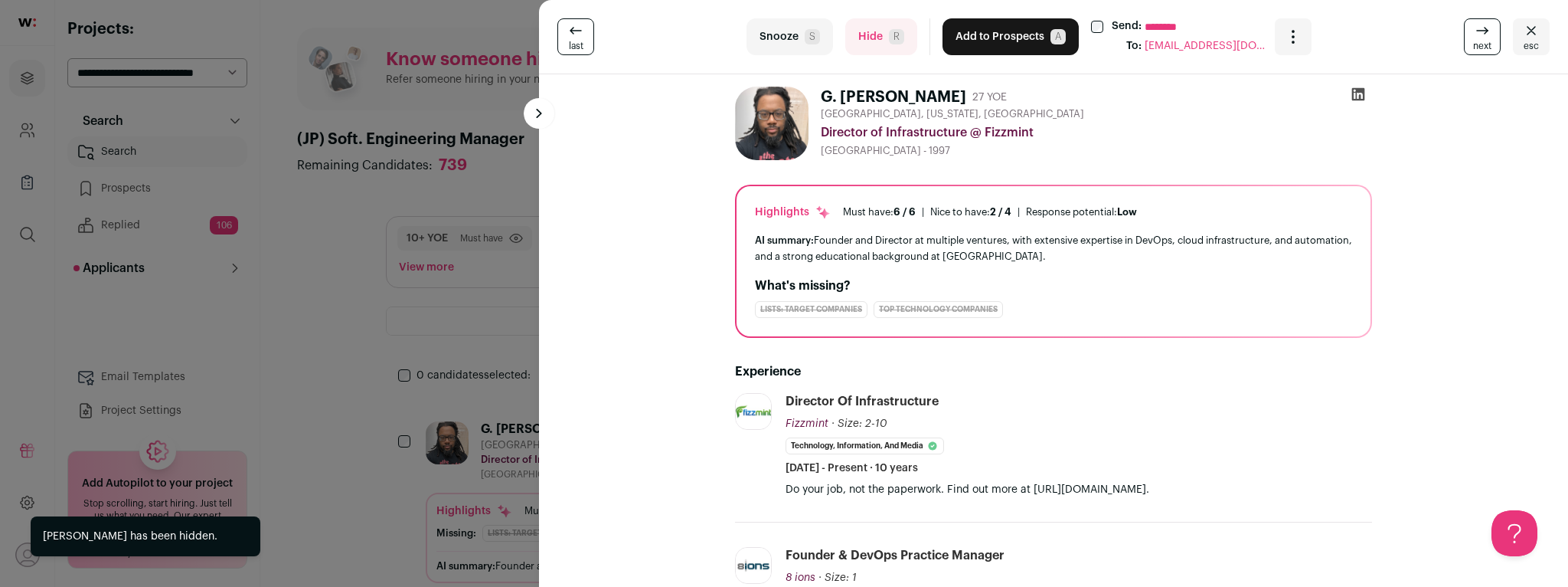
click at [361, 308] on div "last Snooze S Hide R Add to Prospects A Send: ******** To: [EMAIL_ADDRESS][DOMA…" at bounding box center [784, 294] width 1568 height 587
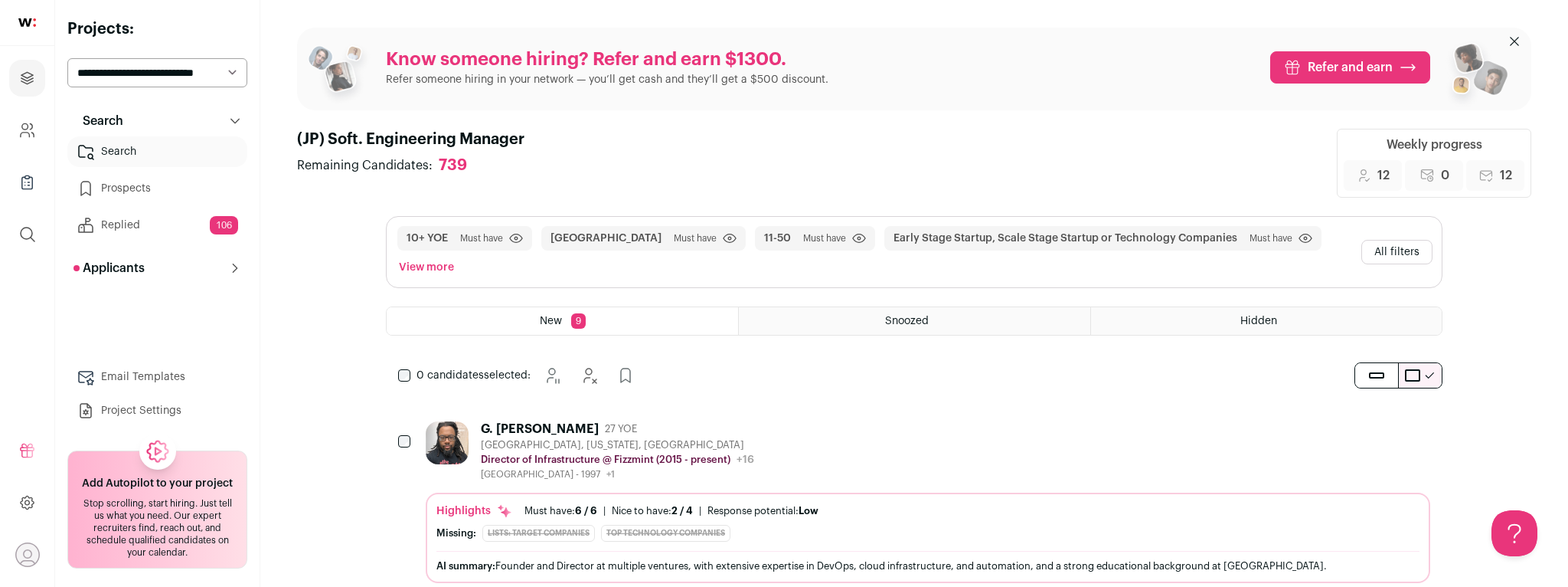
click at [457, 256] on button "View more" at bounding box center [426, 267] width 62 height 22
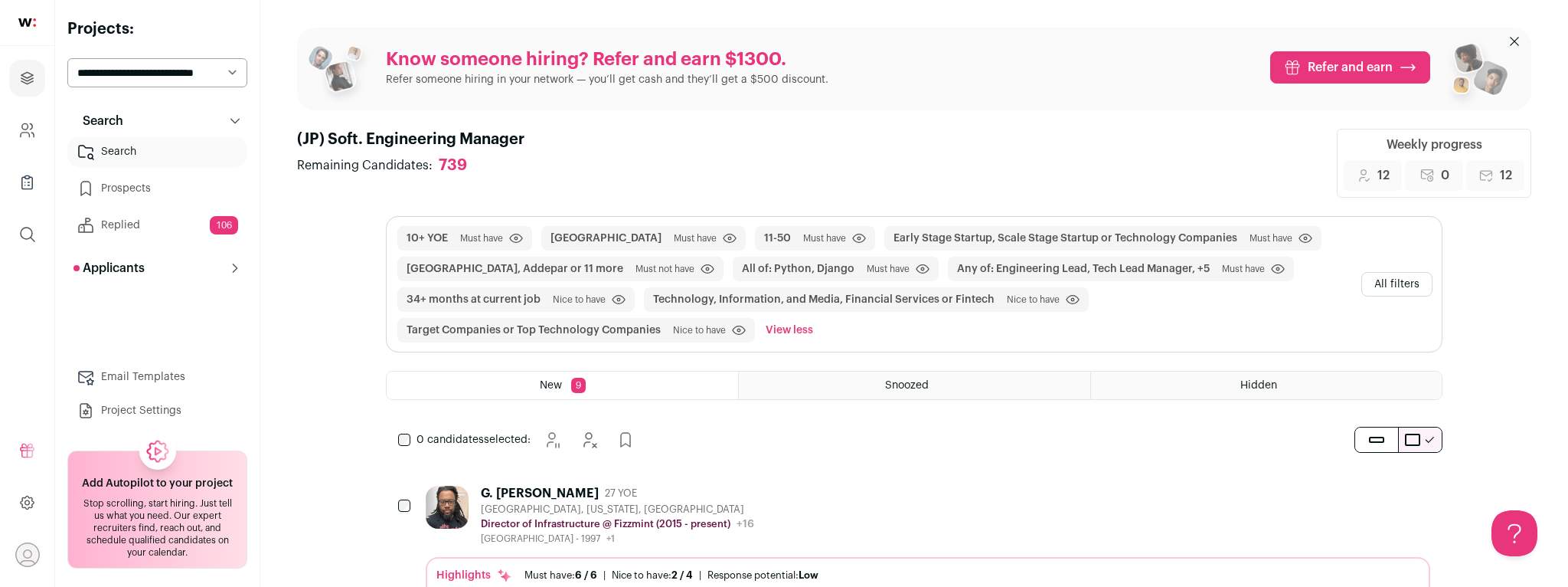
click at [1373, 294] on button "All filters" at bounding box center [1396, 284] width 71 height 25
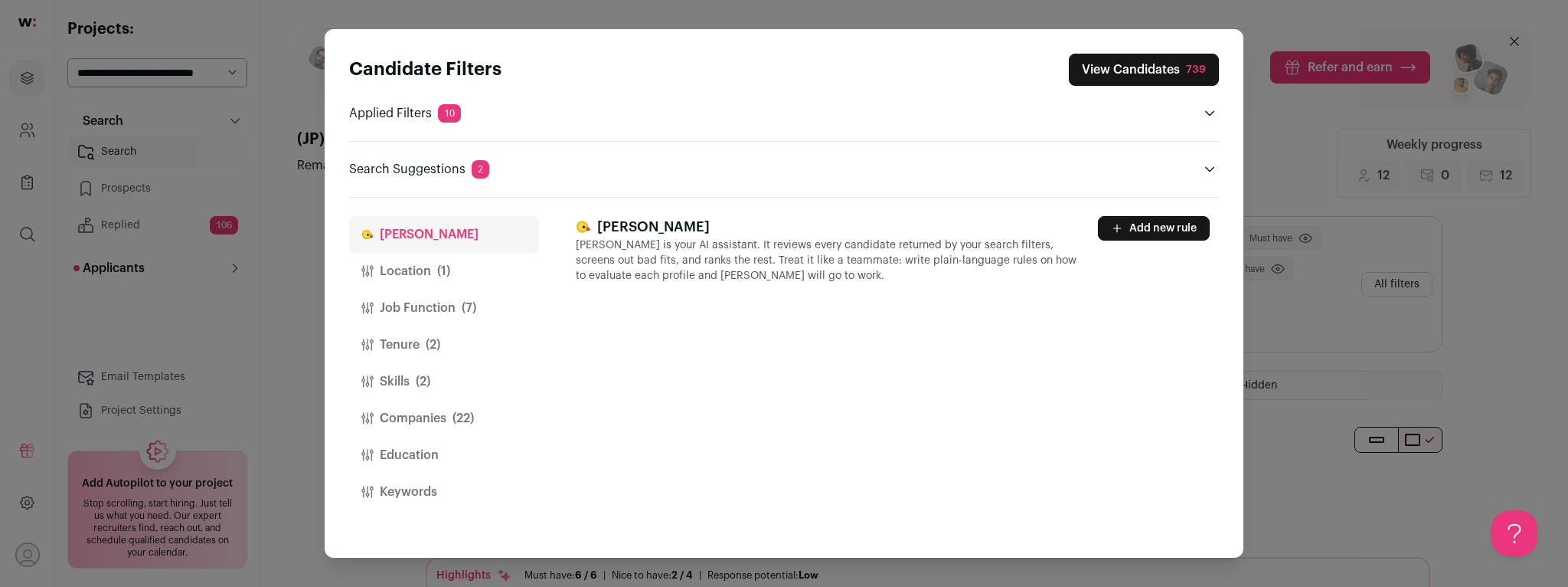
click at [1142, 226] on button "Add new rule" at bounding box center [1154, 228] width 112 height 25
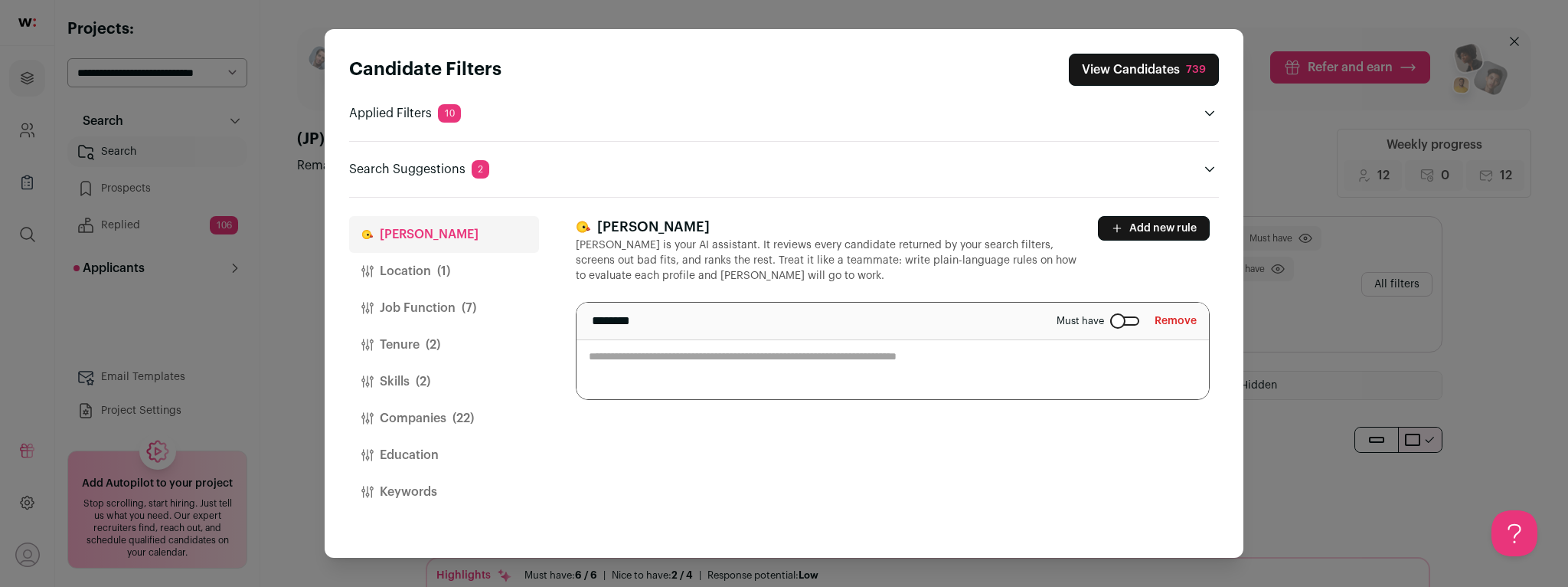
click at [879, 373] on textarea "Close modal via background" at bounding box center [892, 351] width 632 height 97
click at [1088, 347] on textarea "**********" at bounding box center [892, 351] width 632 height 97
click at [971, 370] on textarea "**********" at bounding box center [892, 360] width 632 height 115
click at [1050, 381] on textarea "**********" at bounding box center [892, 369] width 632 height 133
click at [631, 342] on textarea "**********" at bounding box center [892, 369] width 632 height 133
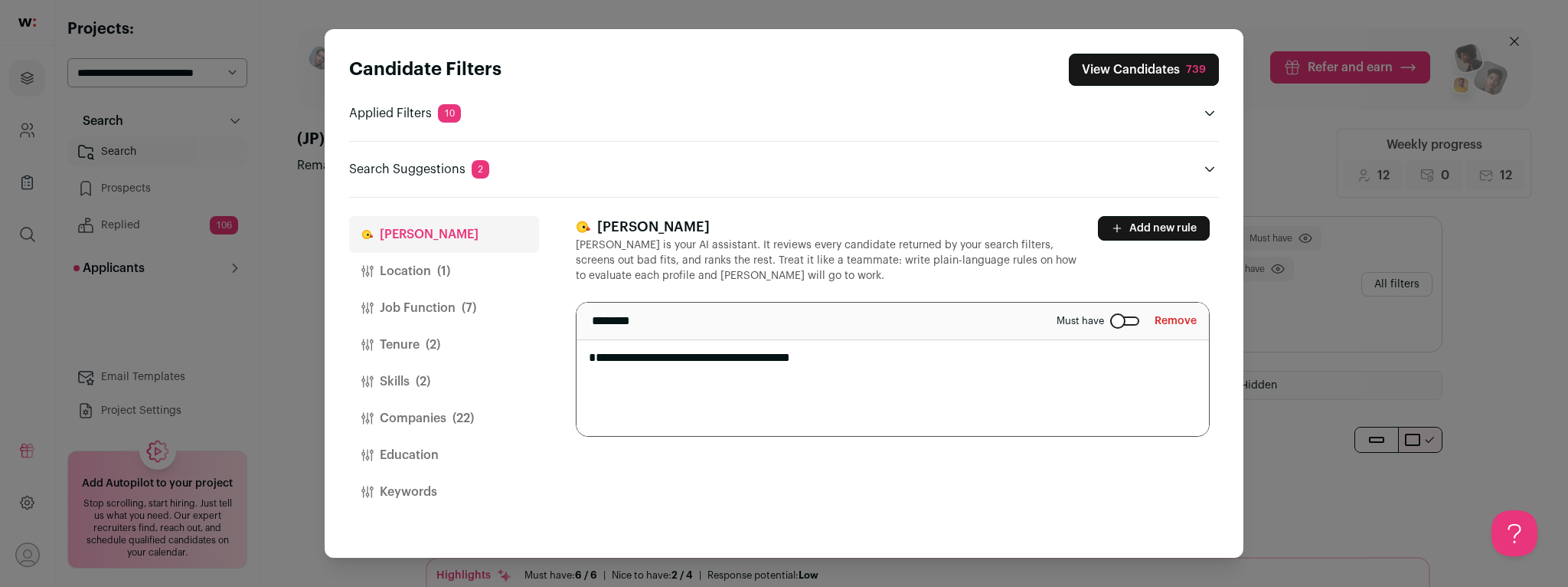
click at [590, 372] on textarea "**********" at bounding box center [892, 369] width 632 height 133
click at [690, 424] on textarea "**********" at bounding box center [892, 369] width 632 height 133
type textarea "**********"
click at [699, 476] on div "**********" at bounding box center [897, 377] width 643 height 359
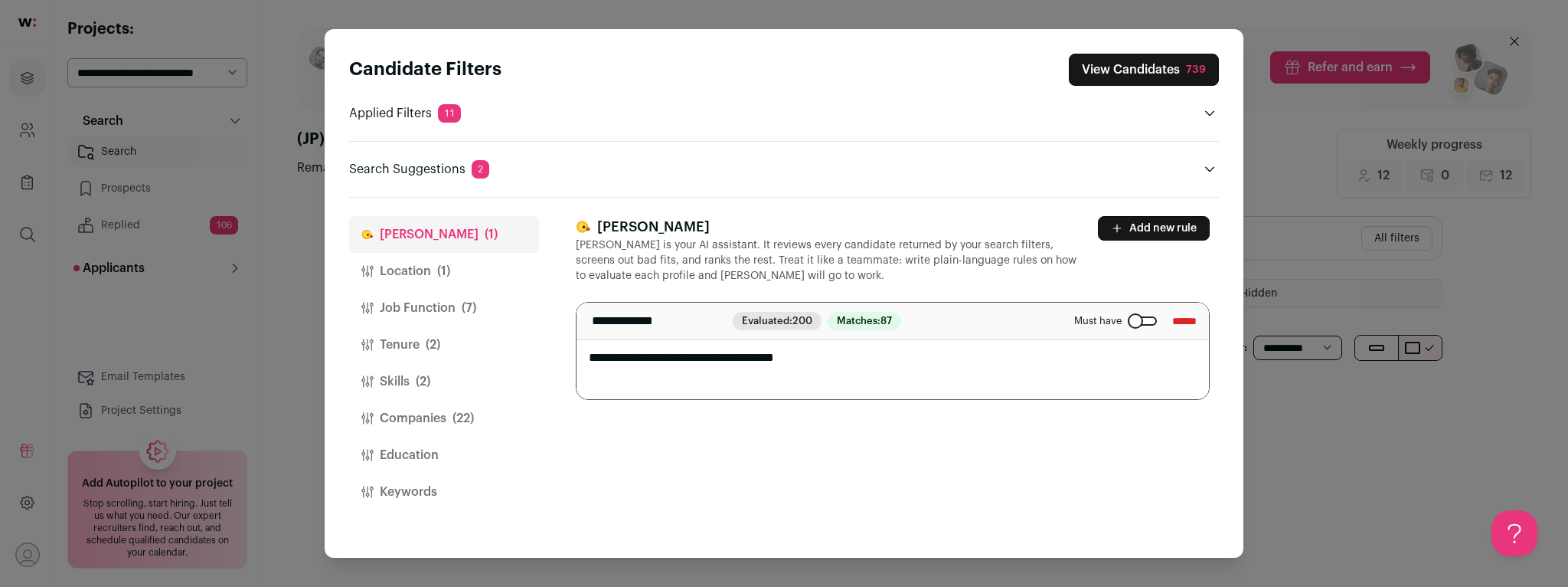
scroll to position [0, 0]
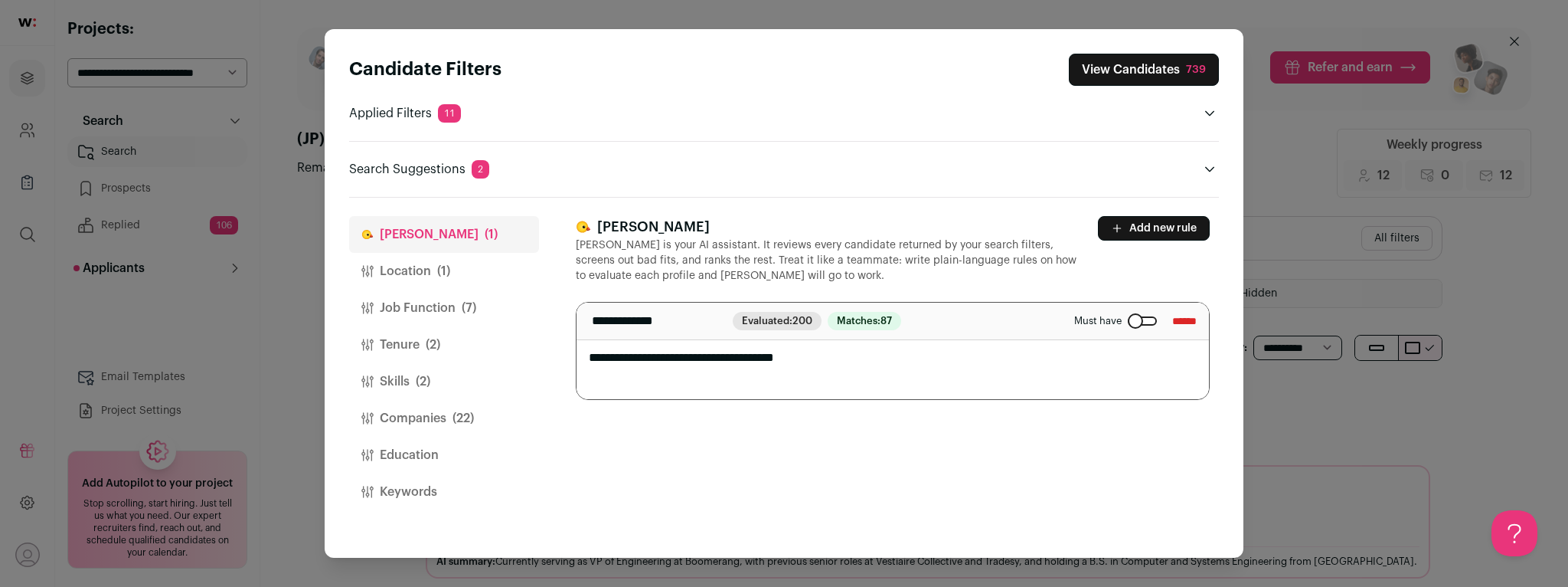
click at [1112, 66] on button "View Candidates 739" at bounding box center [1144, 69] width 150 height 32
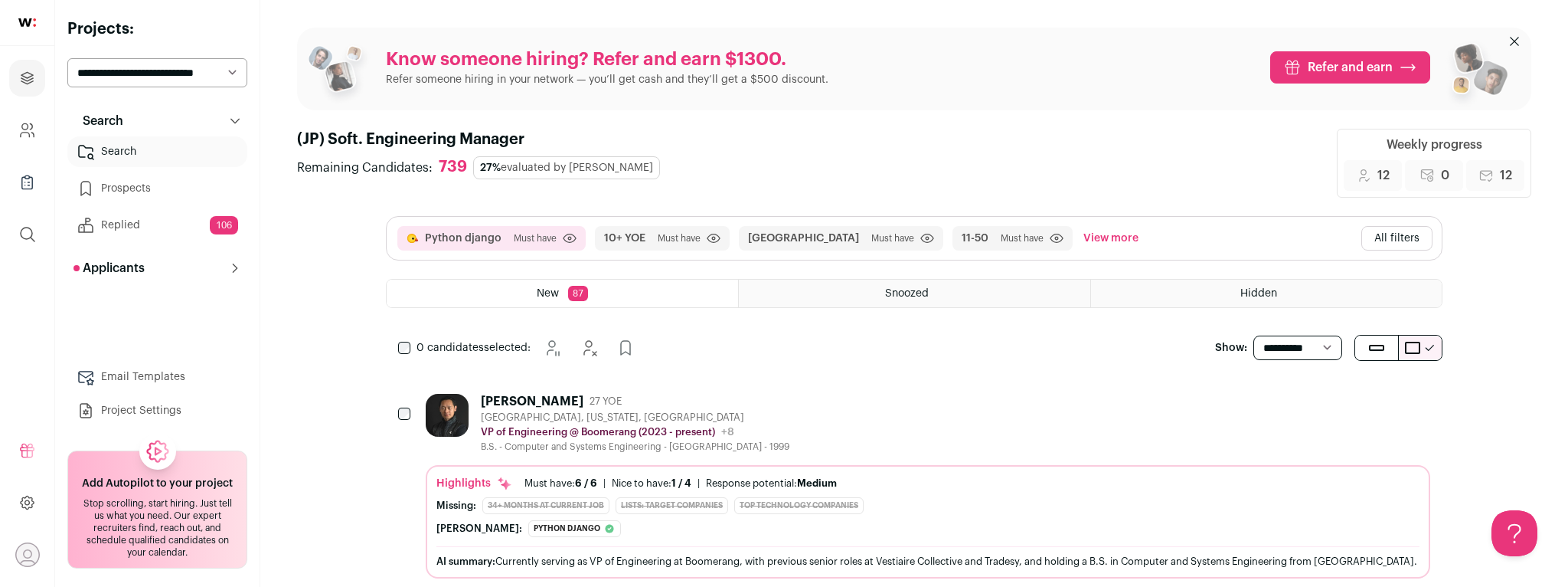
click at [859, 426] on div "[PERSON_NAME] 27 YOE [GEOGRAPHIC_DATA], [US_STATE], [GEOGRAPHIC_DATA] VP of Eng…" at bounding box center [927, 424] width 1004 height 59
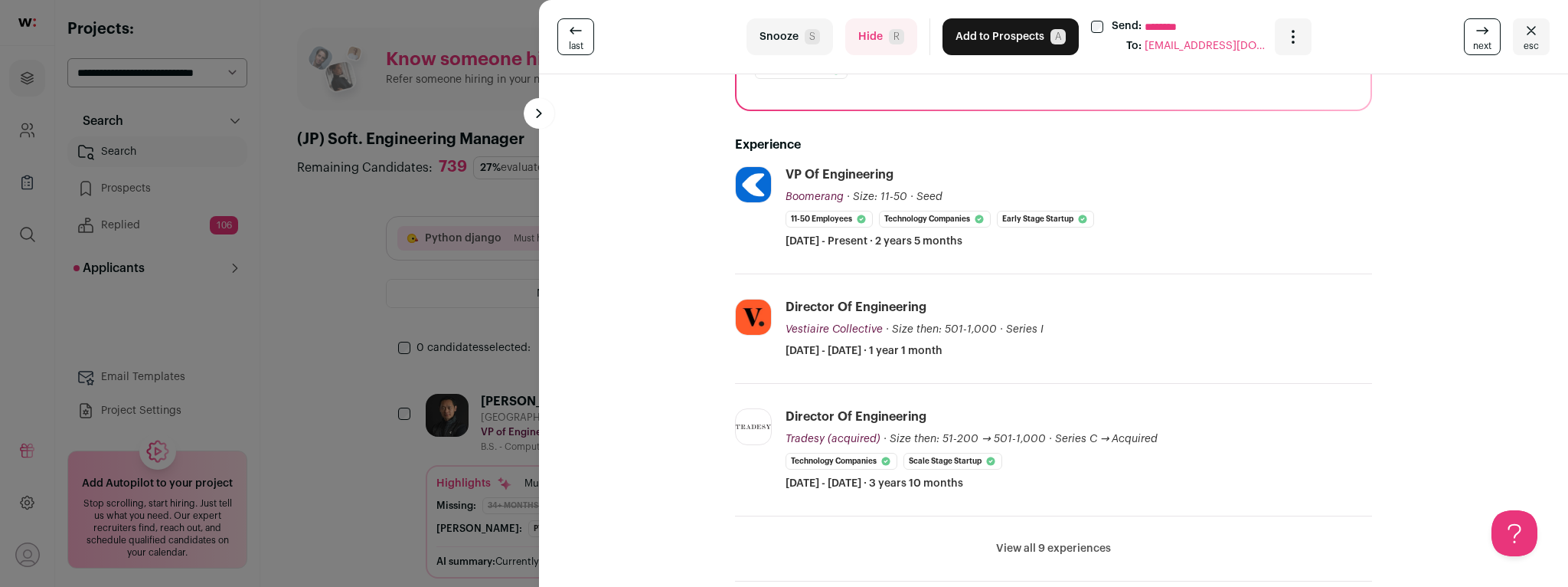
scroll to position [294, 0]
click at [875, 41] on button "Hide R" at bounding box center [881, 36] width 72 height 37
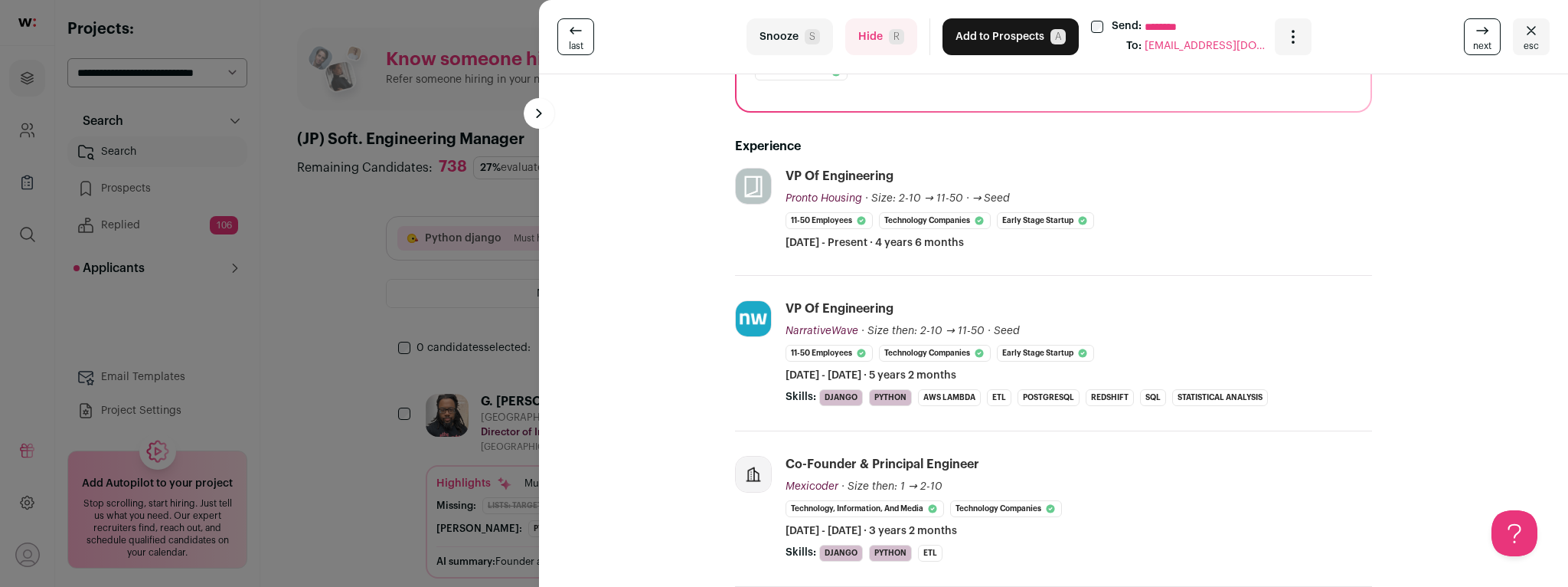
scroll to position [403, 0]
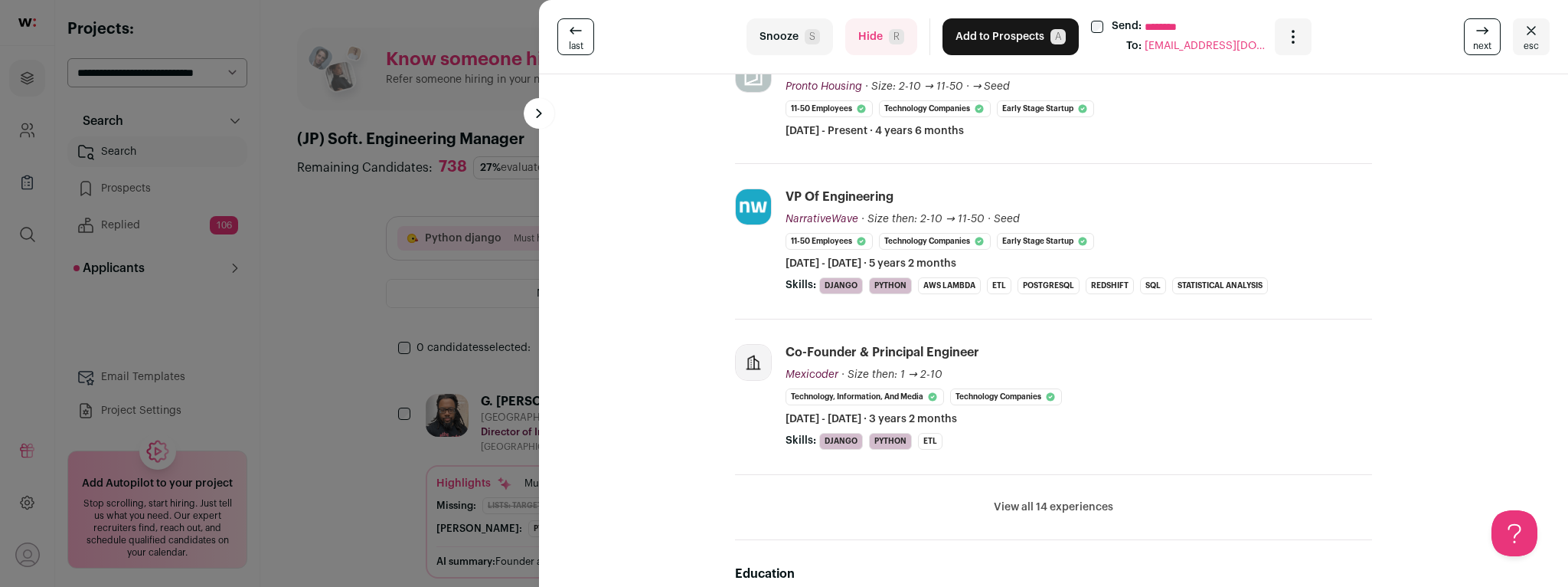
click at [1080, 504] on button "View all 14 experiences" at bounding box center [1054, 507] width 120 height 15
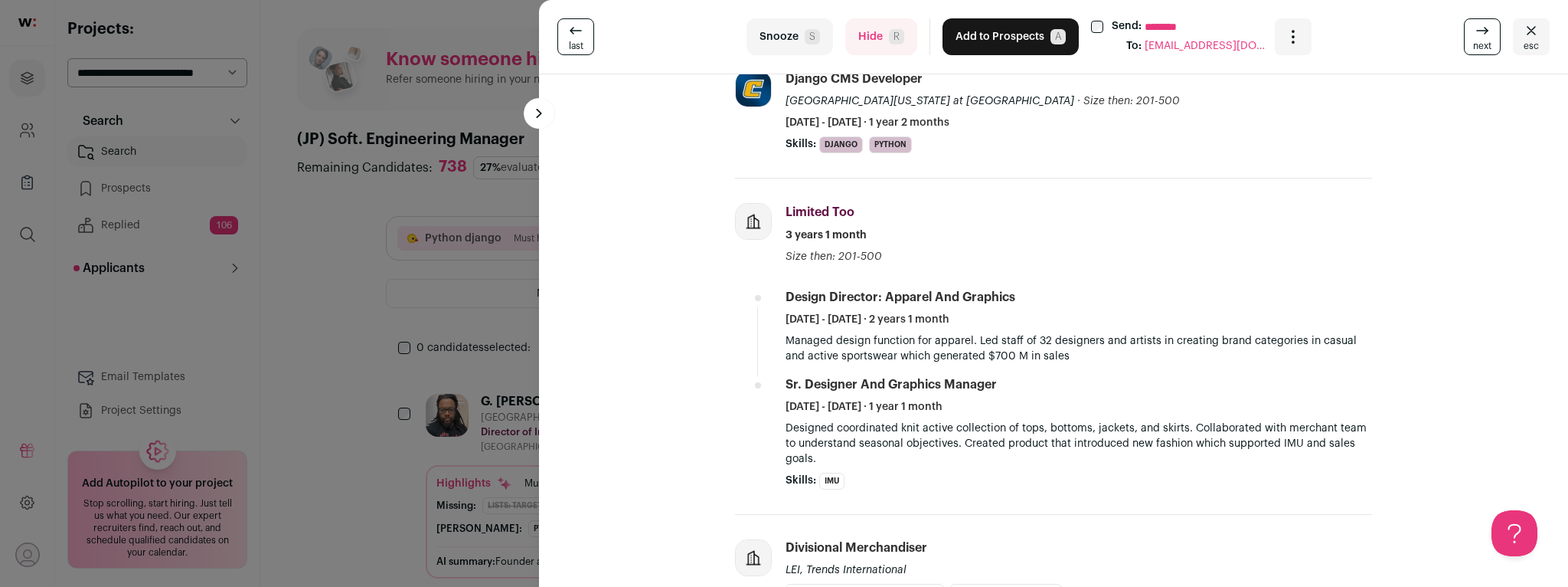
scroll to position [0, 0]
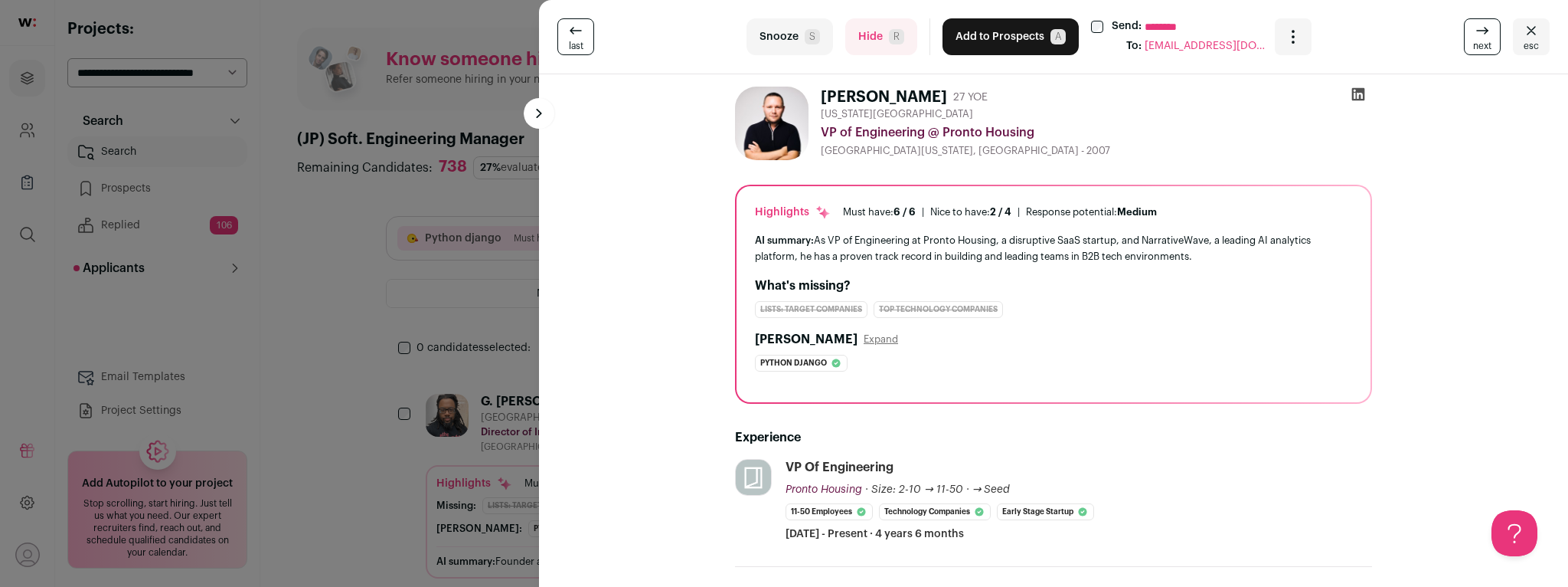
click at [868, 27] on button "Hide R" at bounding box center [881, 36] width 72 height 37
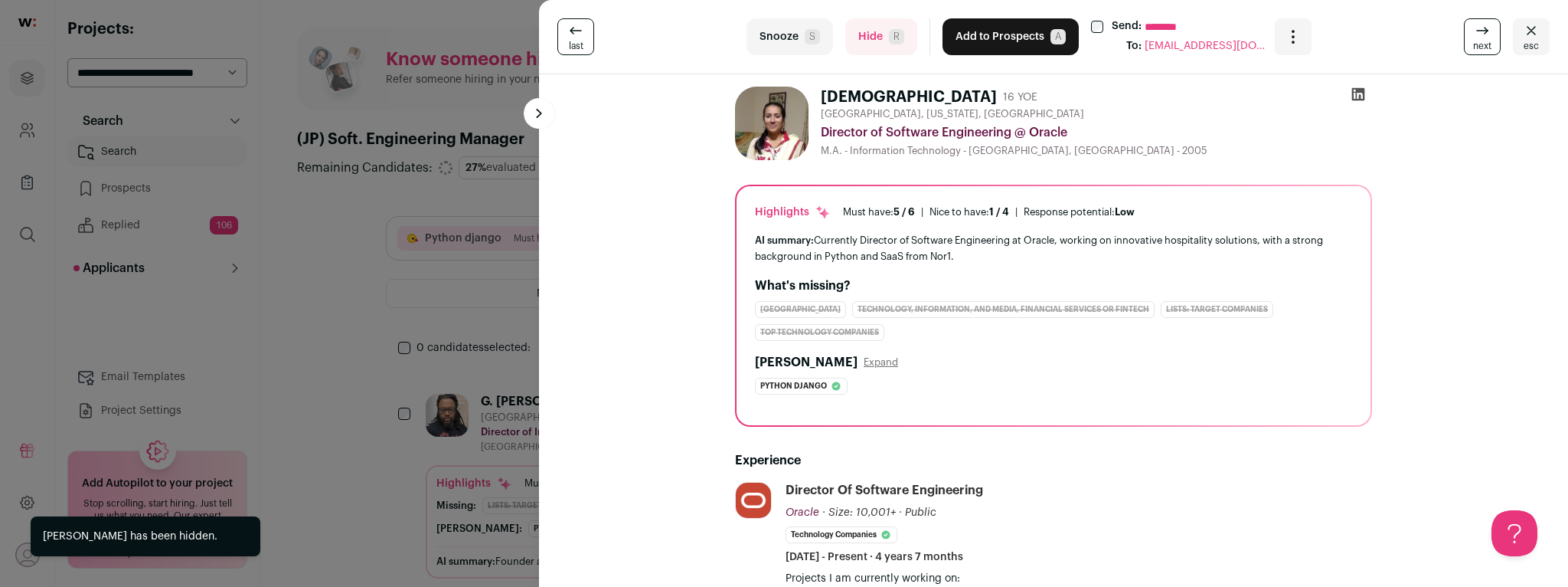
click at [875, 36] on button "Hide R" at bounding box center [881, 36] width 72 height 37
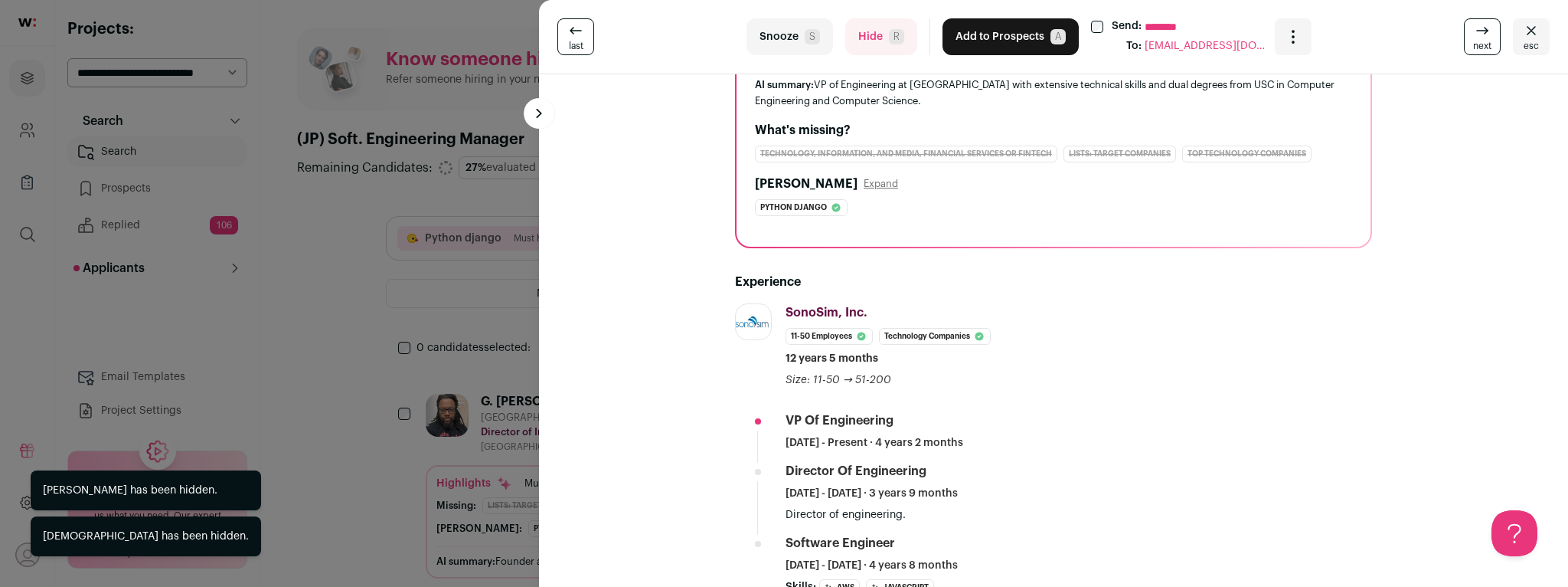
scroll to position [160, 0]
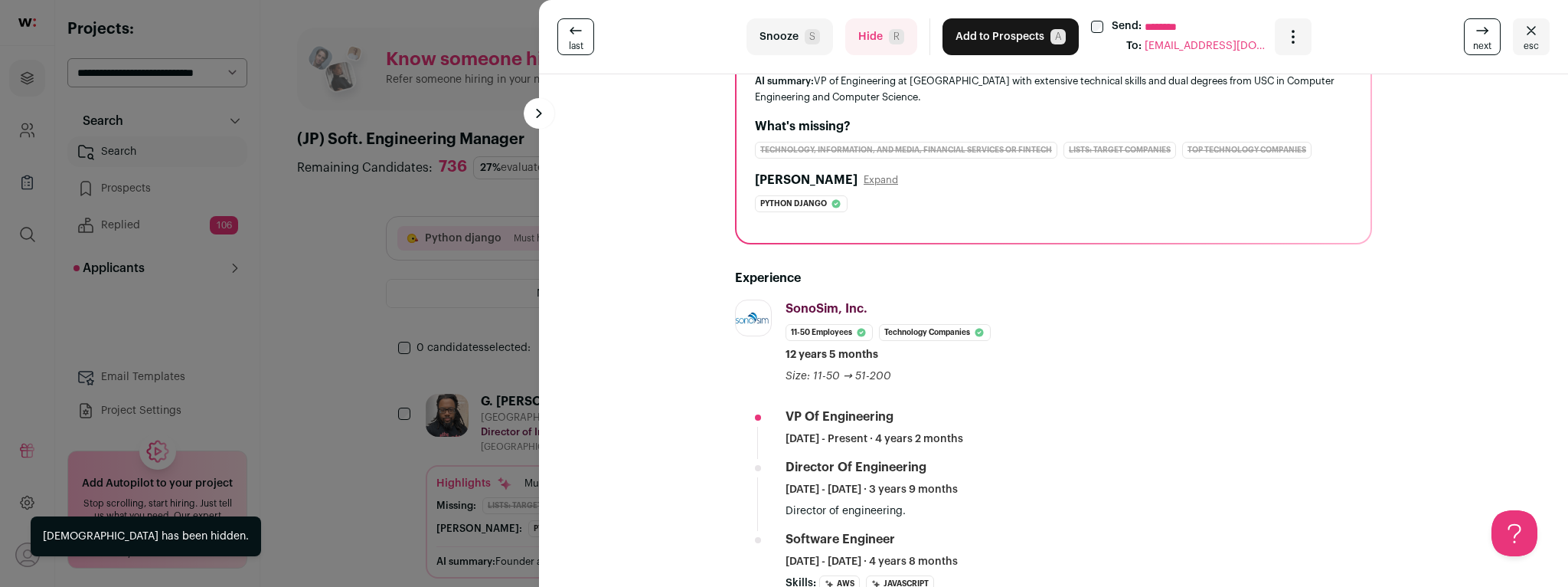
click at [881, 42] on button "Hide R" at bounding box center [881, 36] width 72 height 37
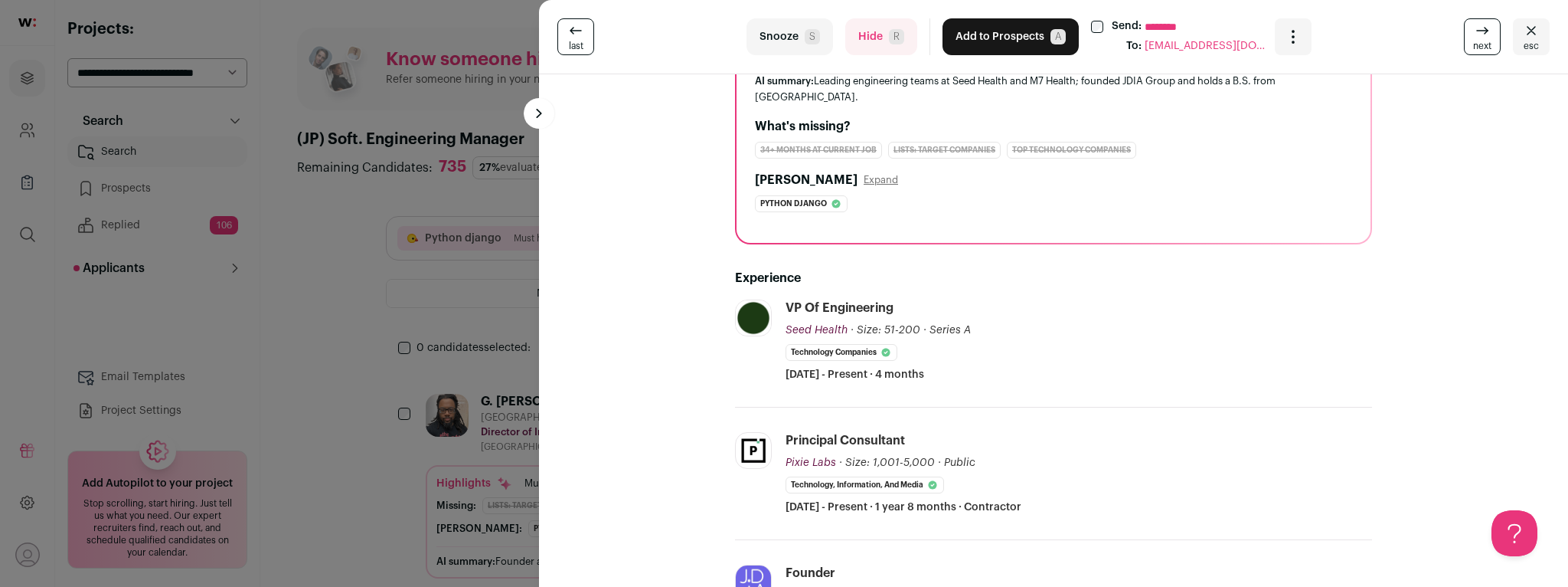
scroll to position [0, 0]
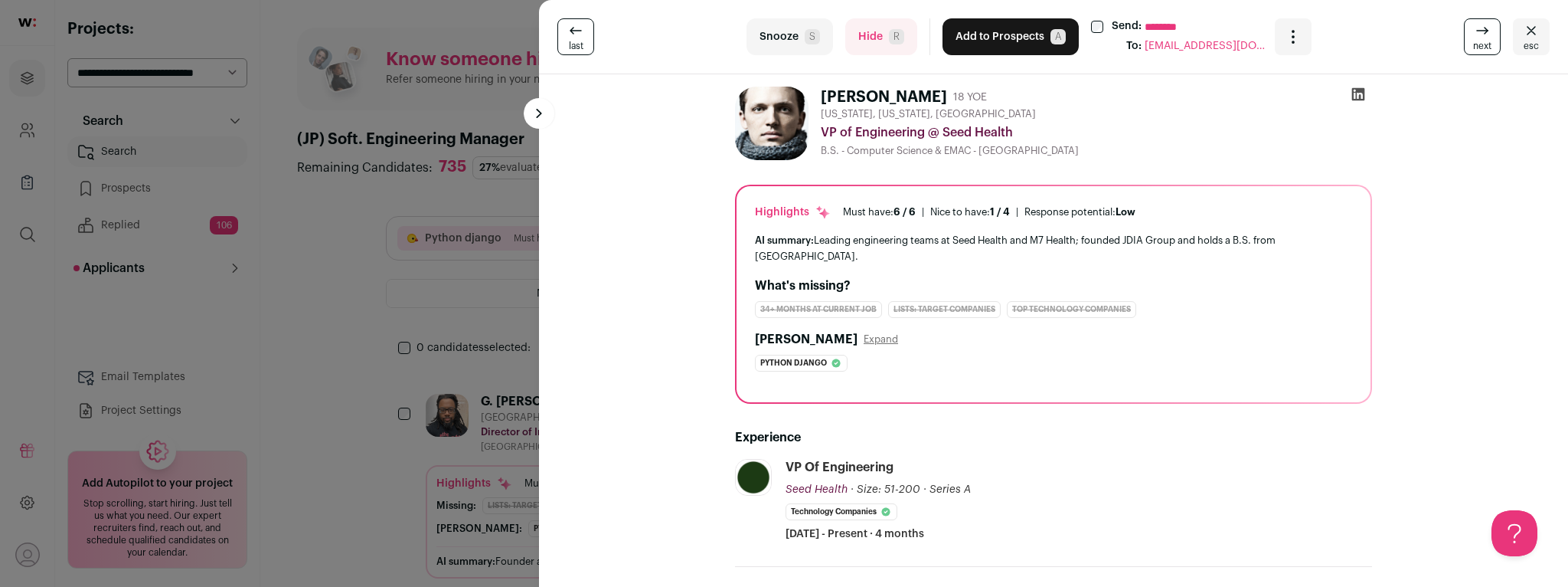
click at [882, 46] on button "Hide R" at bounding box center [881, 36] width 72 height 37
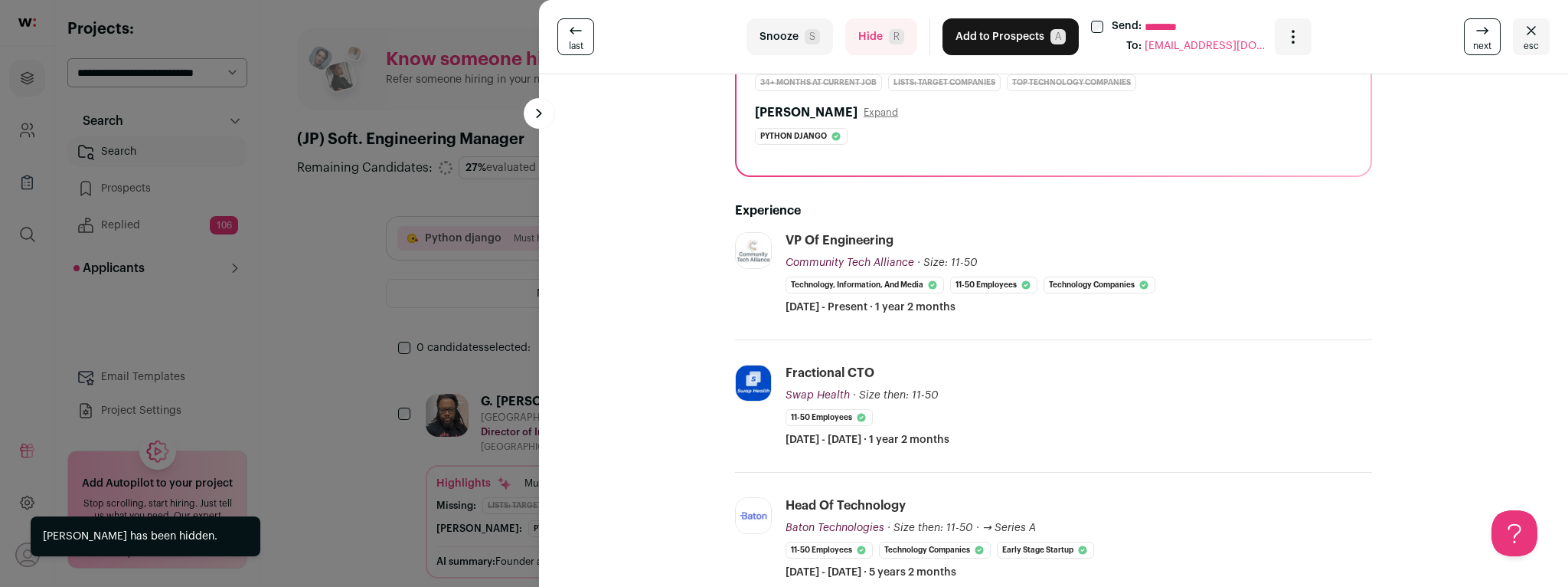
scroll to position [228, 0]
click at [868, 34] on button "Hide R" at bounding box center [881, 36] width 72 height 37
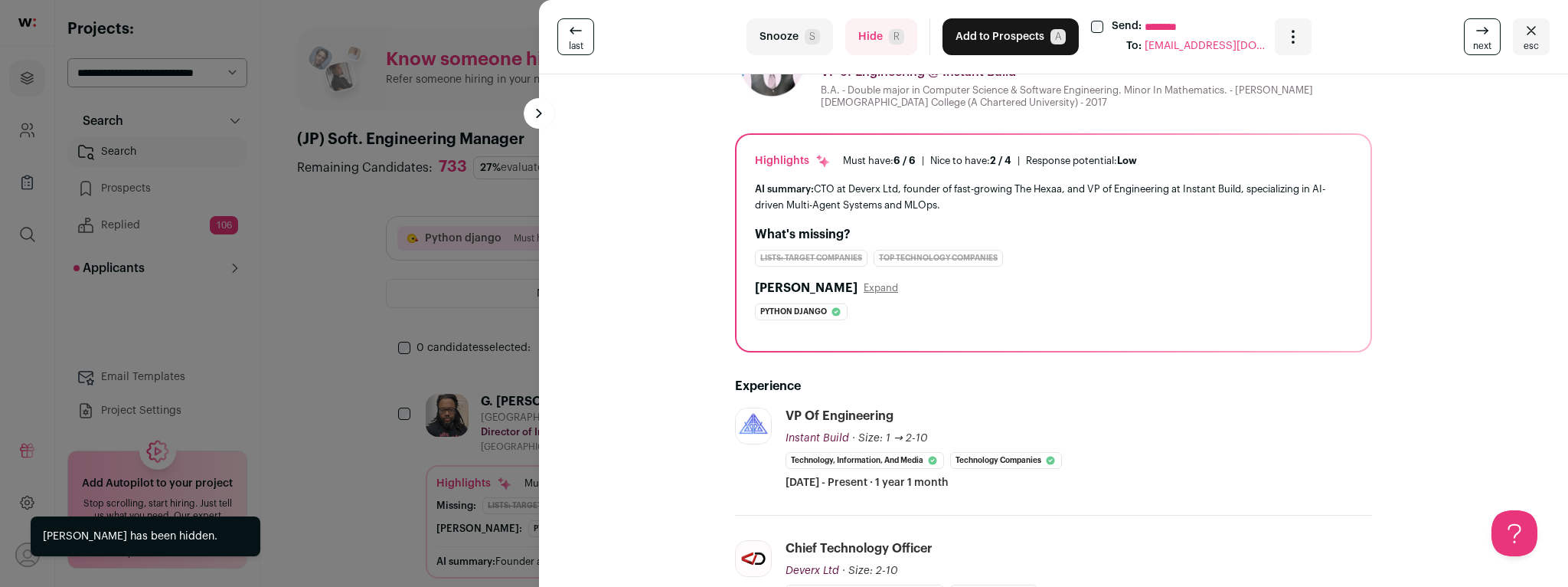
scroll to position [62, 0]
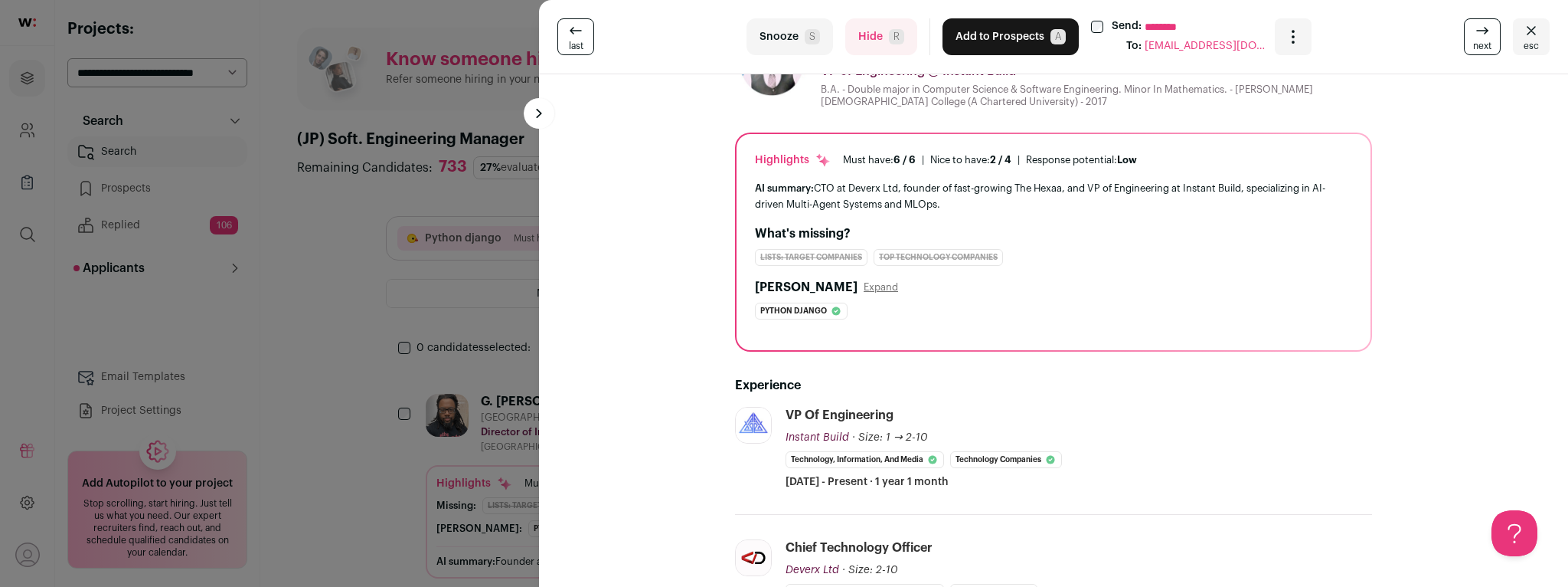
click at [876, 47] on button "Hide R" at bounding box center [881, 36] width 72 height 37
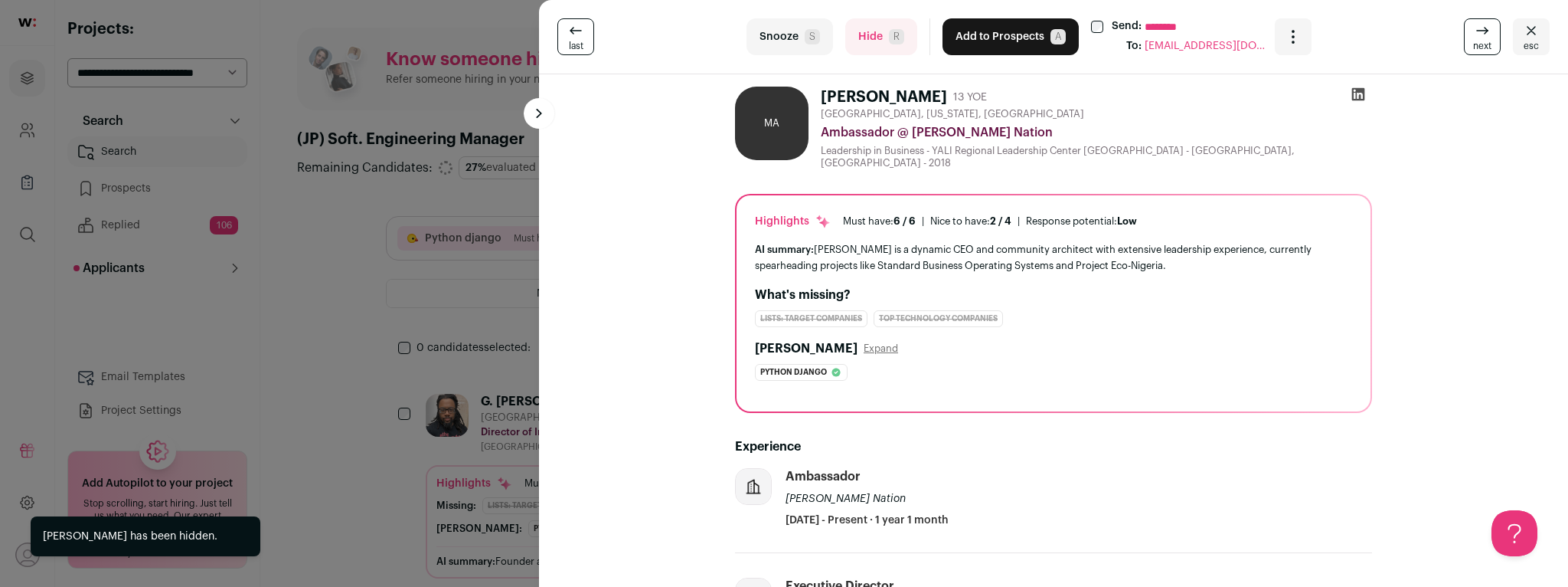
click at [876, 47] on button "Hide R" at bounding box center [881, 36] width 72 height 37
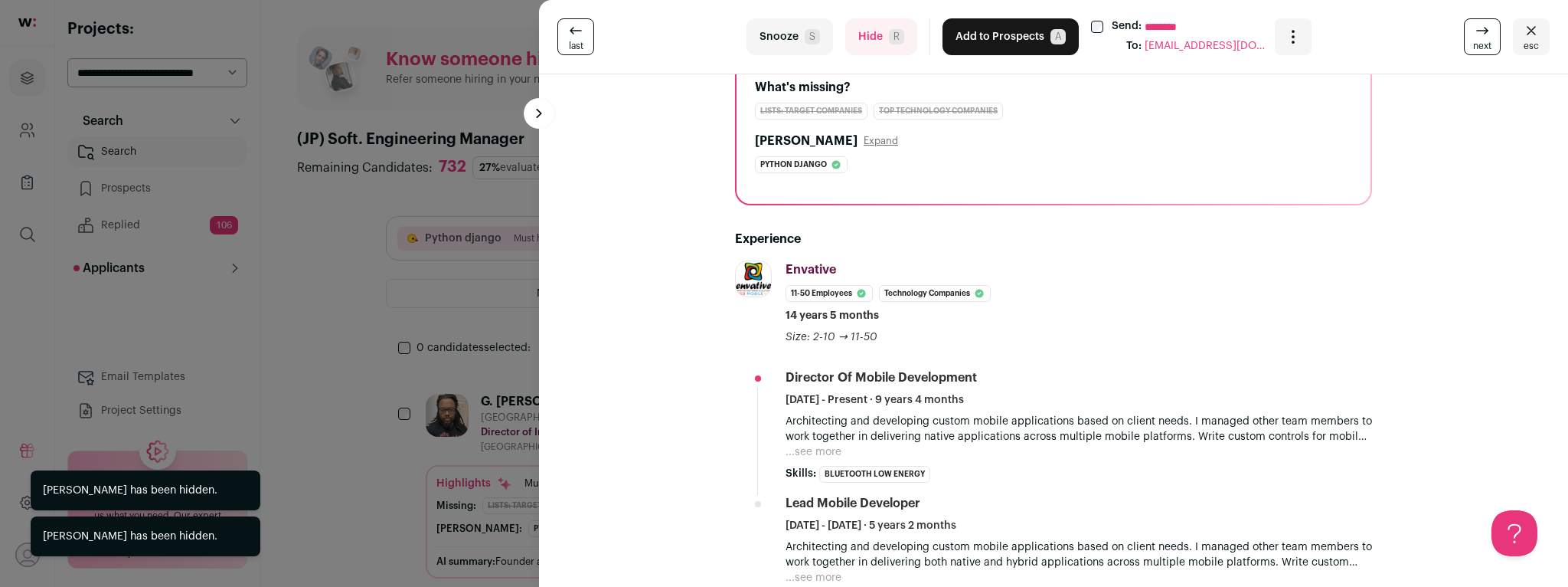
scroll to position [204, 0]
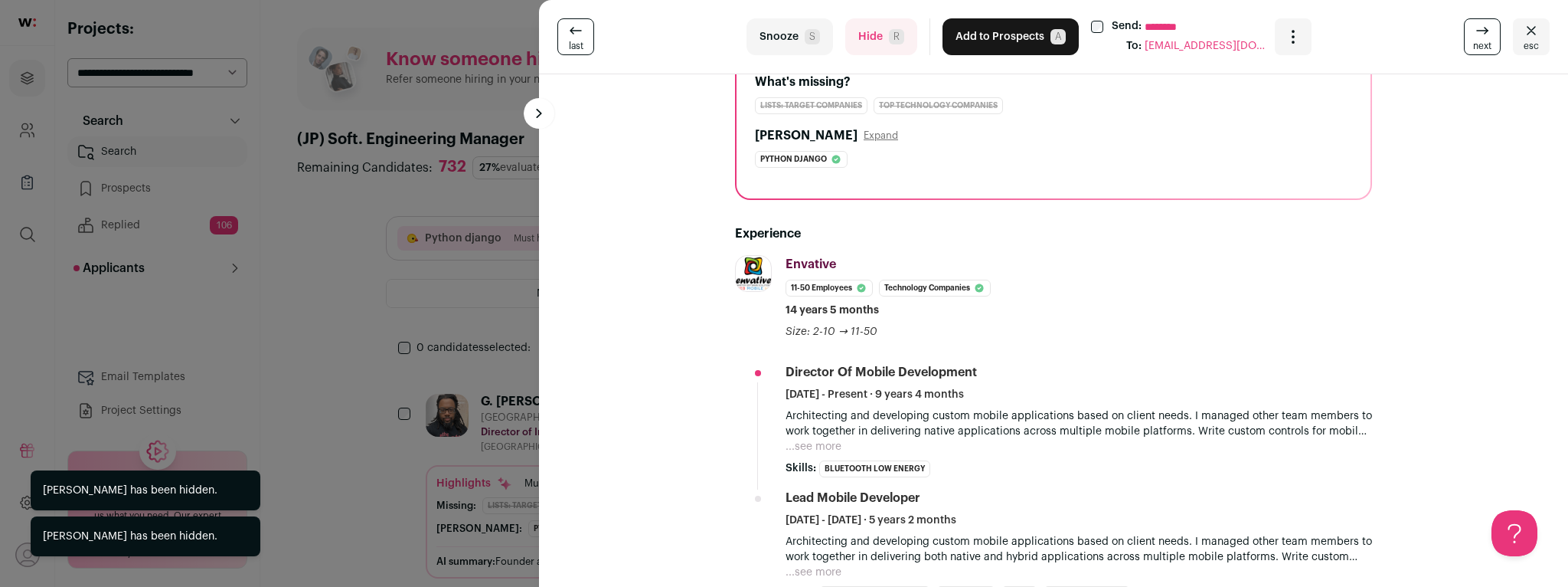
click at [871, 42] on button "Hide R" at bounding box center [881, 36] width 72 height 37
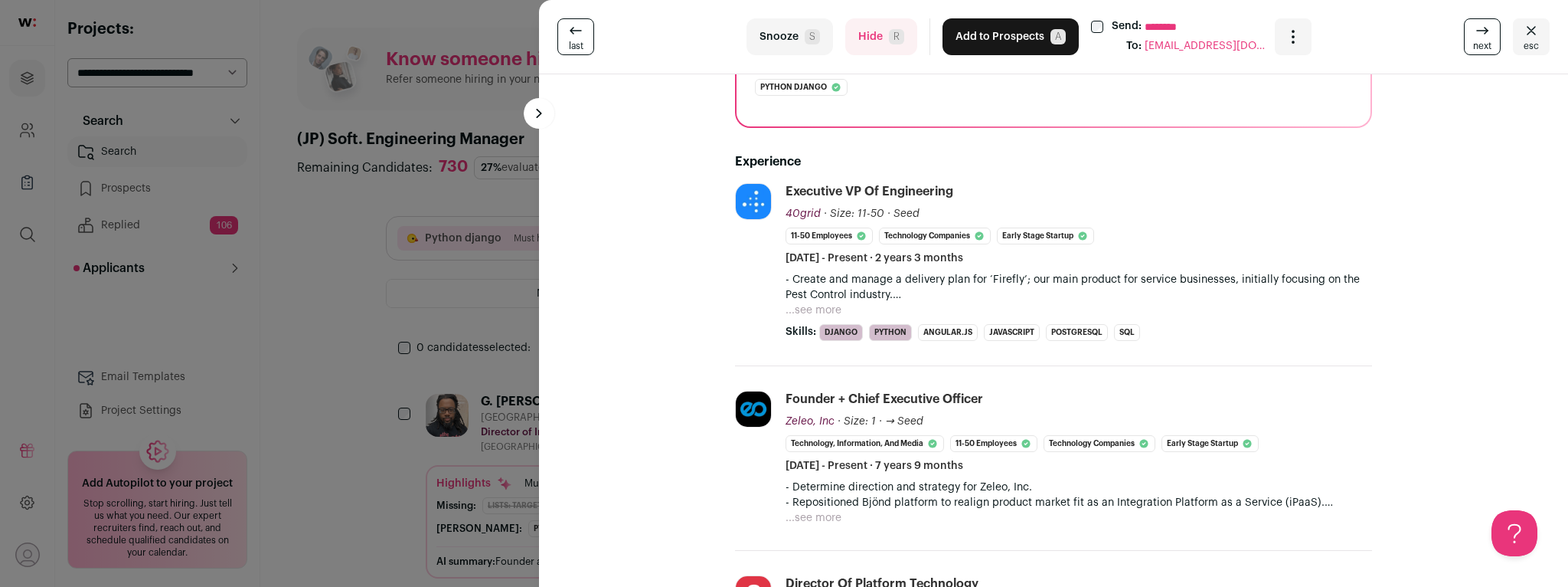
scroll to position [279, 0]
click at [815, 310] on button "...see more" at bounding box center [813, 307] width 56 height 15
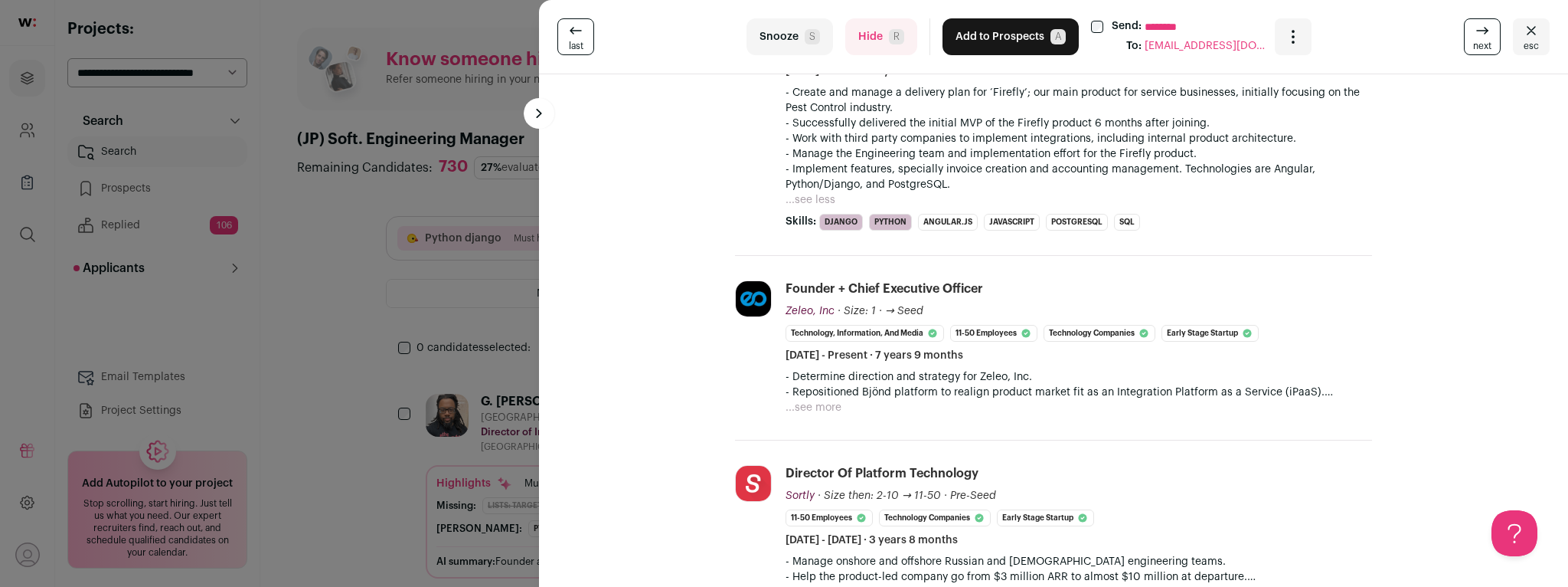
scroll to position [464, 0]
click at [818, 408] on button "...see more" at bounding box center [813, 407] width 56 height 15
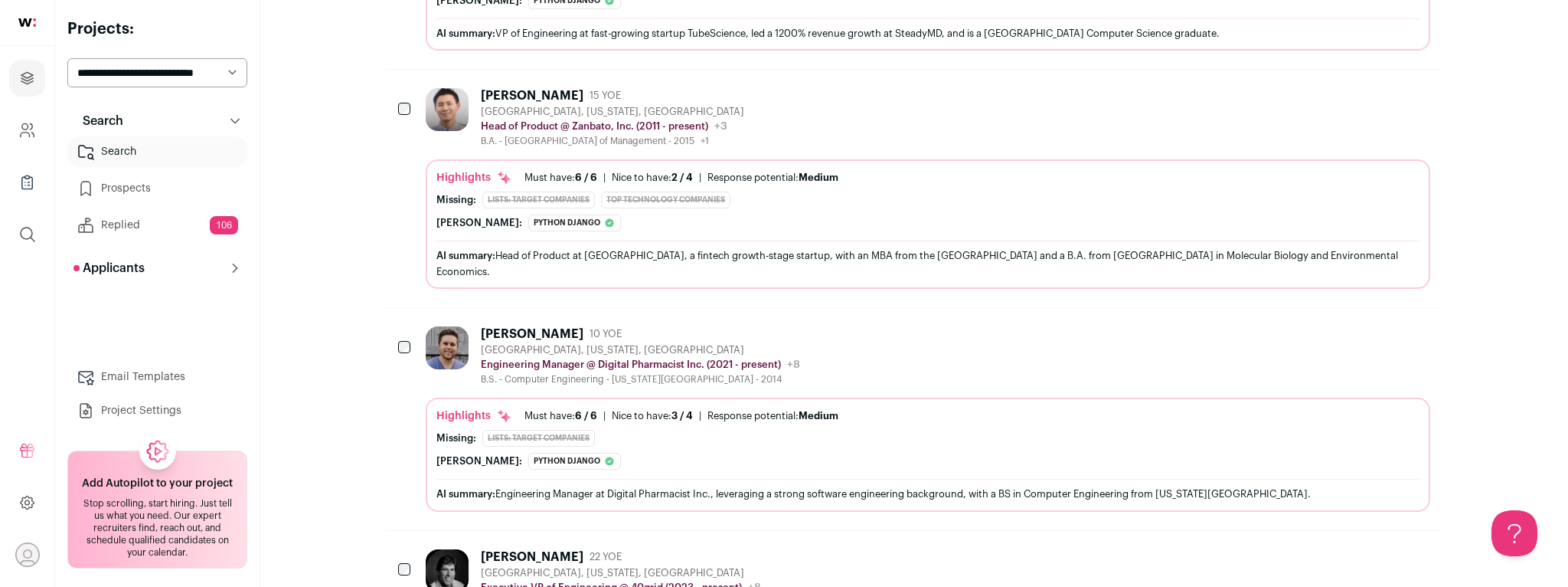
scroll to position [1450, 0]
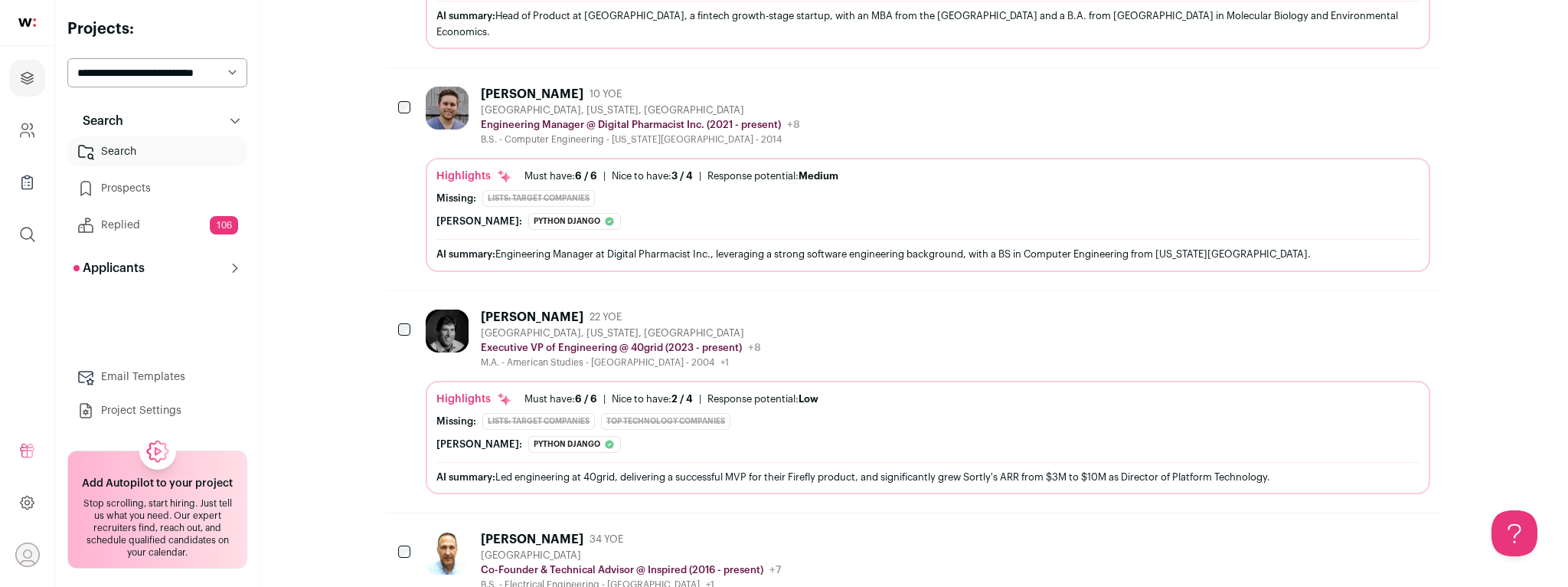
click at [692, 310] on div "[PERSON_NAME] 22 YOE" at bounding box center [621, 317] width 280 height 15
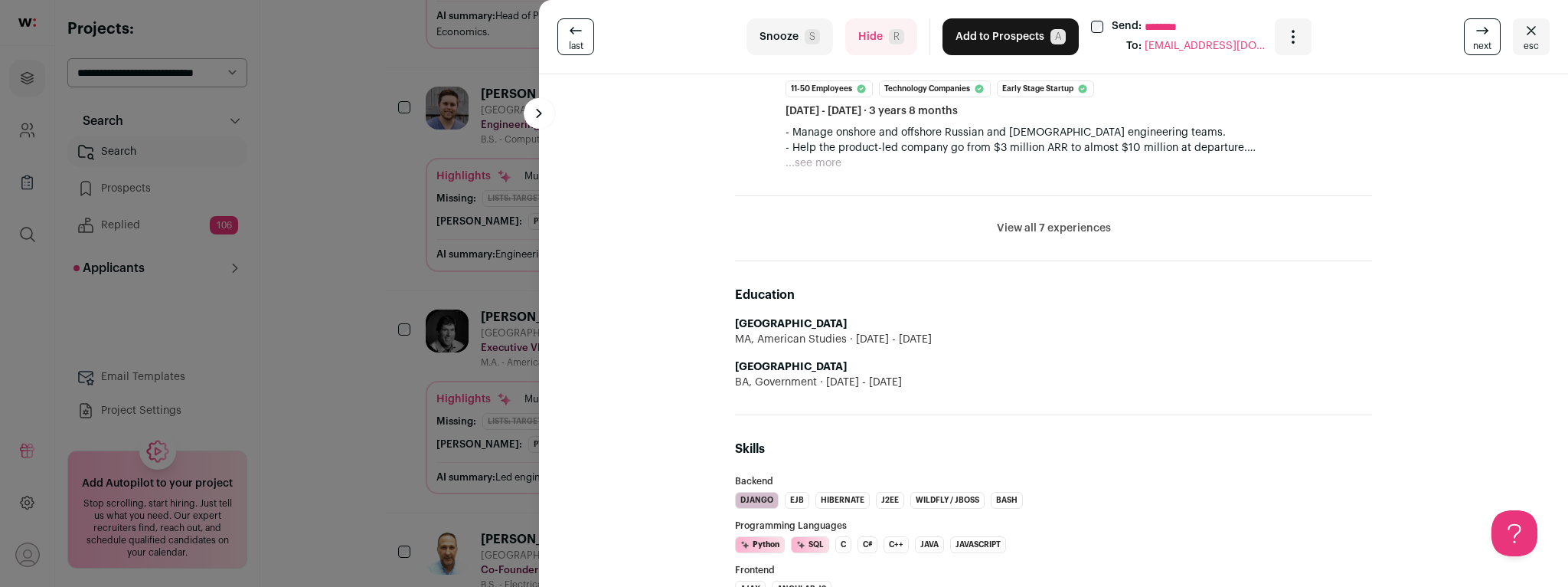
scroll to position [685, 0]
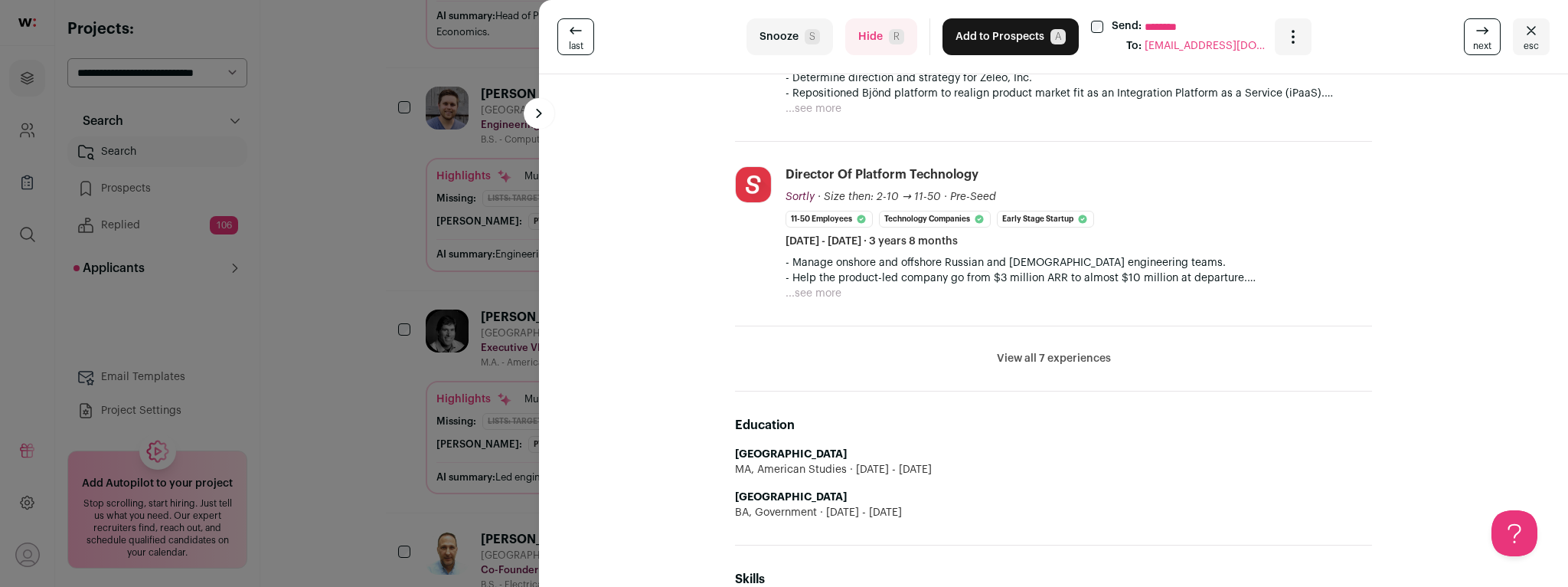
click at [1078, 354] on button "View all 7 experiences" at bounding box center [1054, 358] width 114 height 15
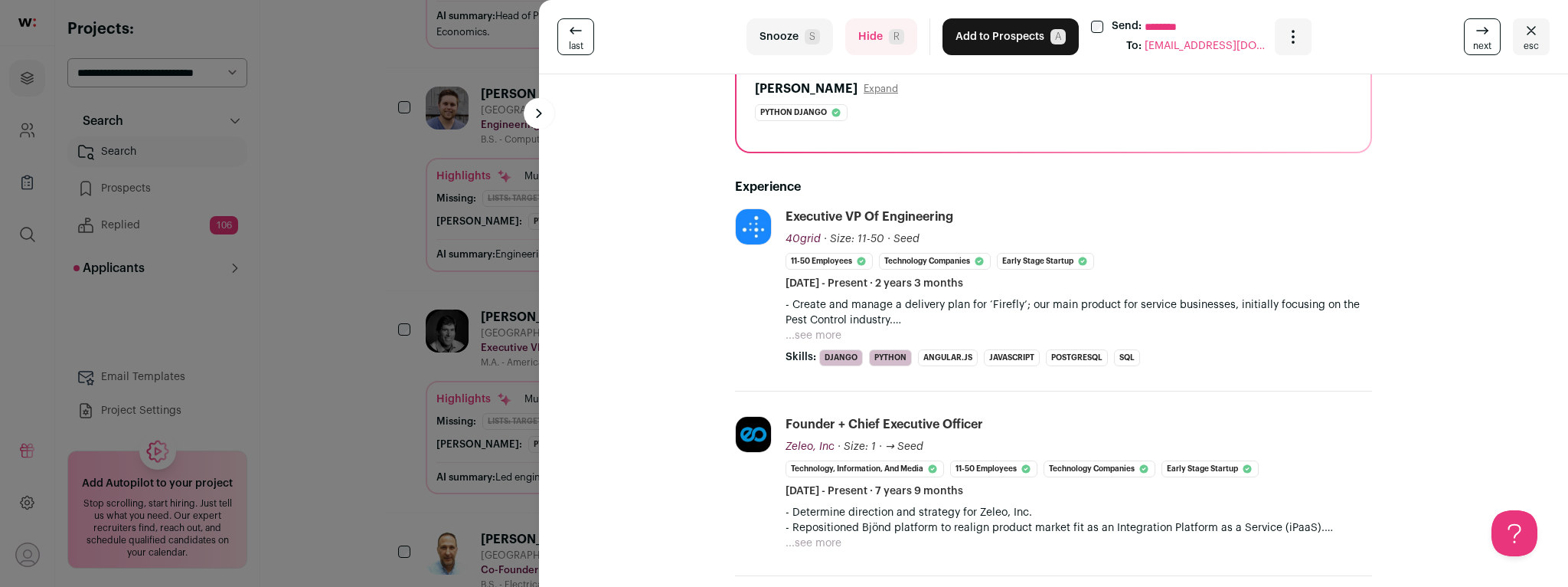
scroll to position [0, 0]
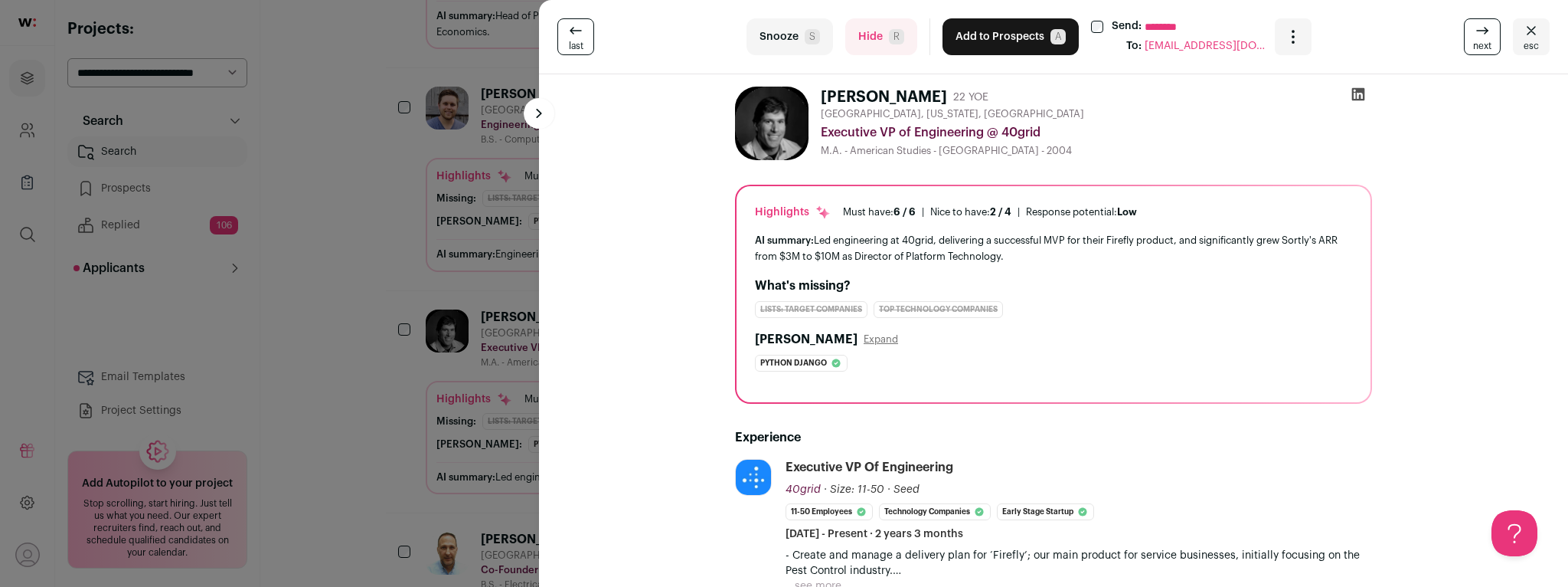
drag, startPoint x: 917, startPoint y: 284, endPoint x: 818, endPoint y: 97, distance: 211.6
copy div "[PERSON_NAME] 22 YOE [GEOGRAPHIC_DATA], [US_STATE], [GEOGRAPHIC_DATA] Executive…"
click at [1003, 44] on button "Add to Prospects A" at bounding box center [1011, 36] width 137 height 37
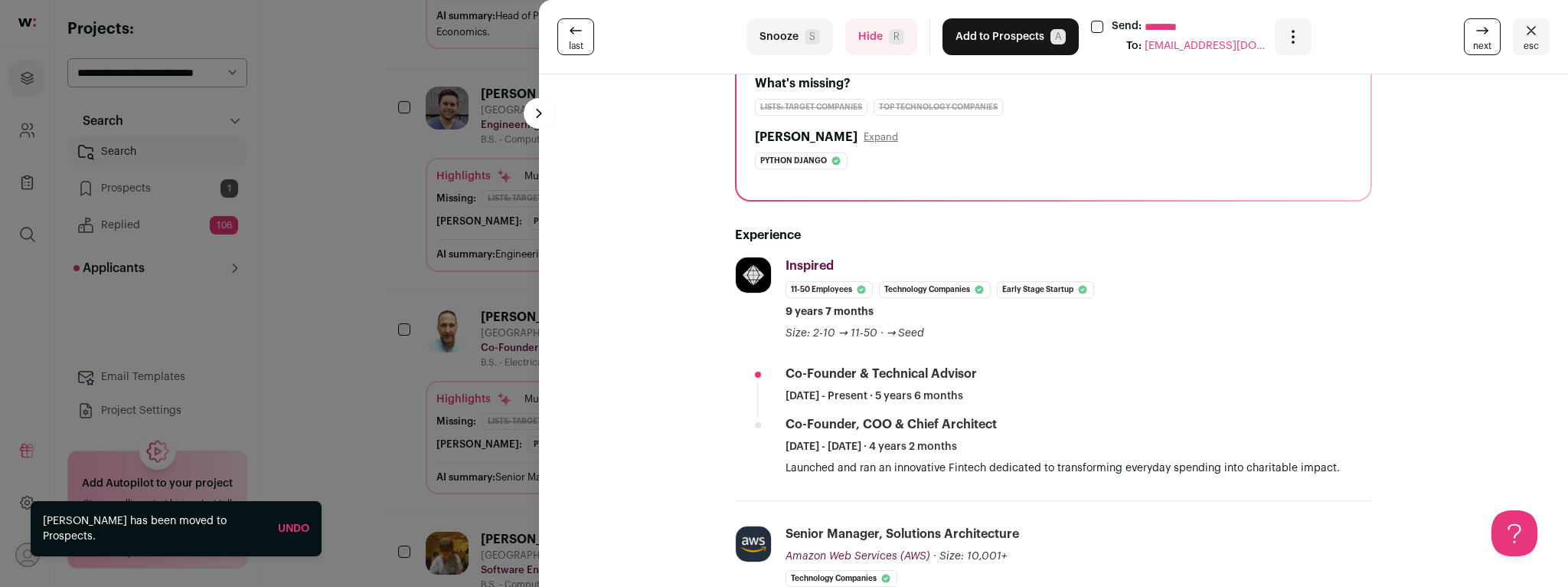
scroll to position [238, 0]
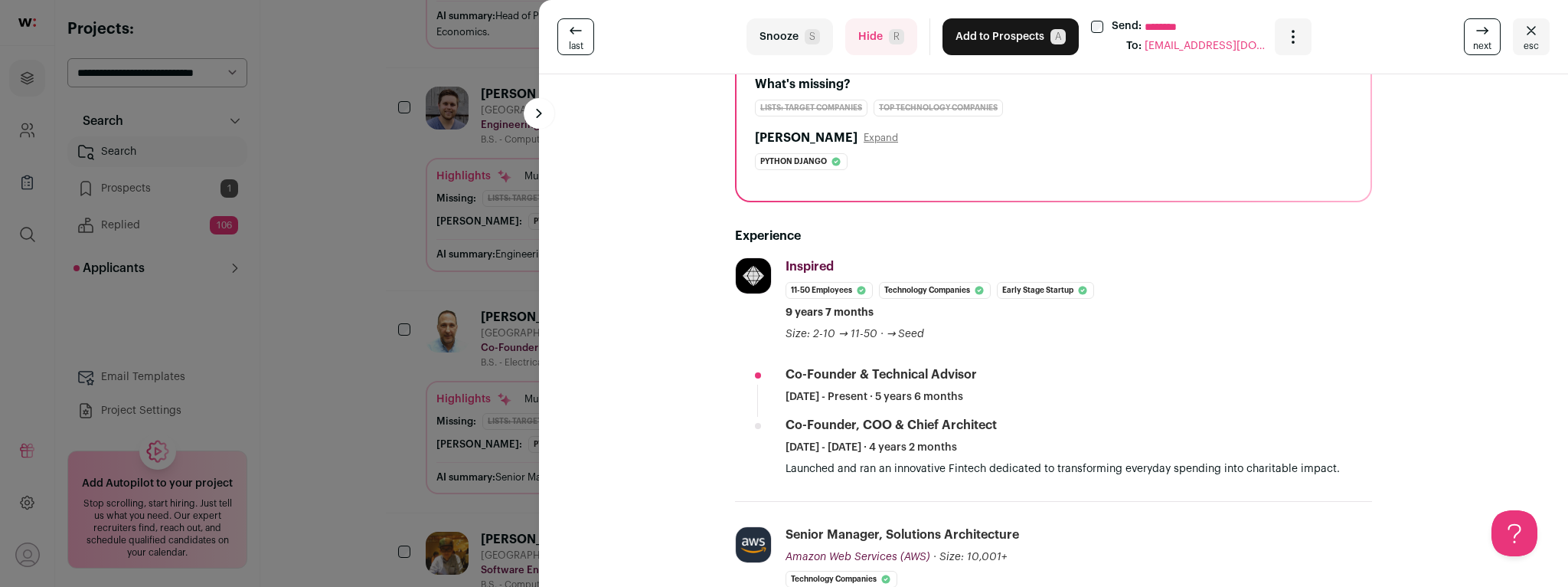
click at [867, 51] on button "Hide R" at bounding box center [881, 36] width 72 height 37
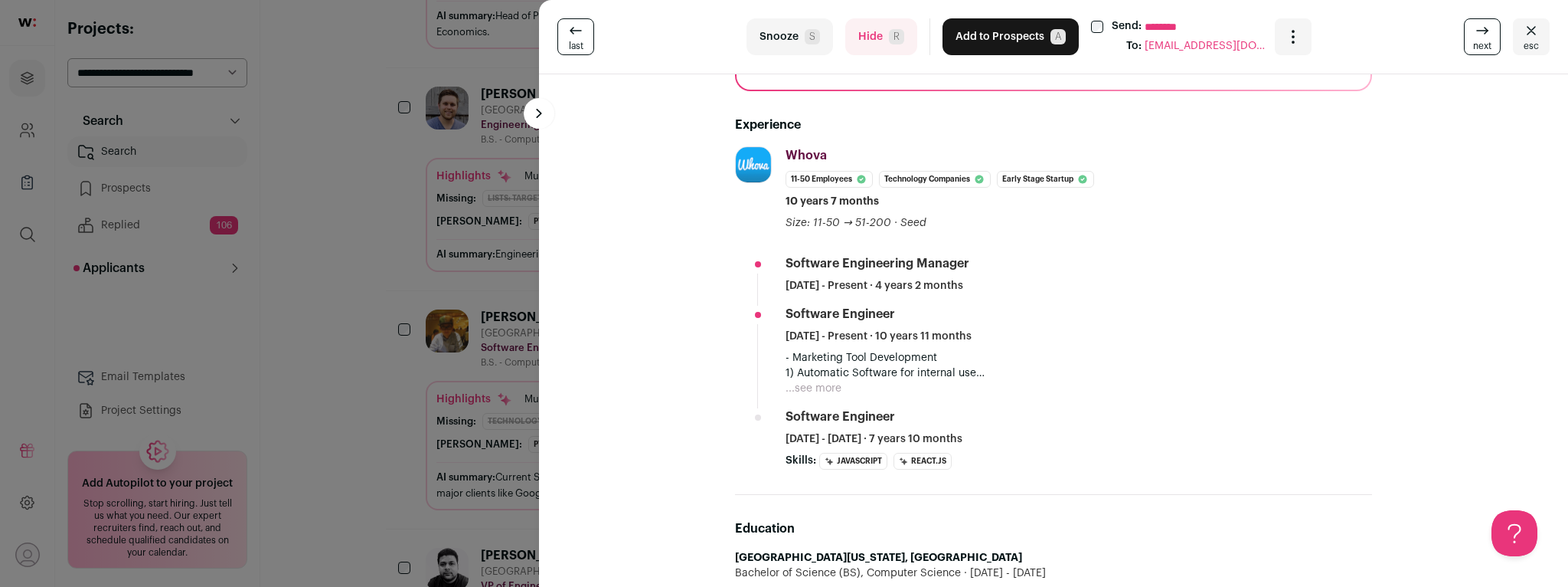
scroll to position [363, 0]
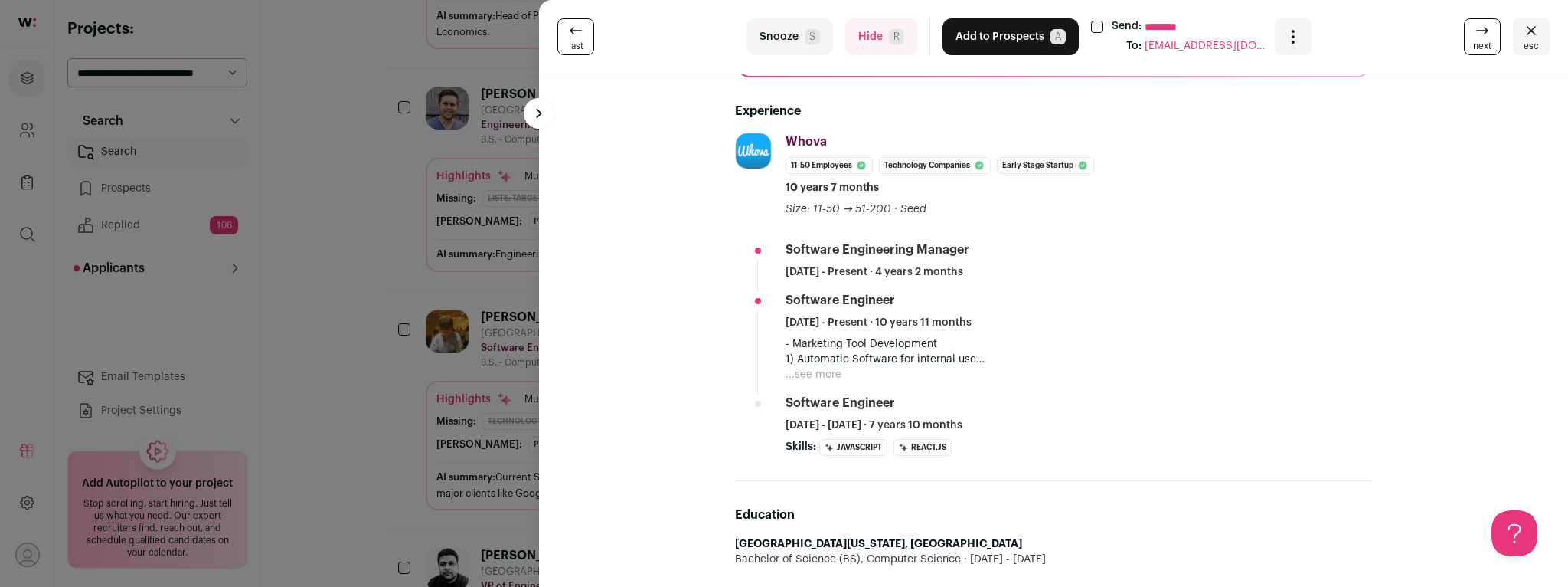
click at [831, 374] on button "...see more" at bounding box center [813, 374] width 56 height 15
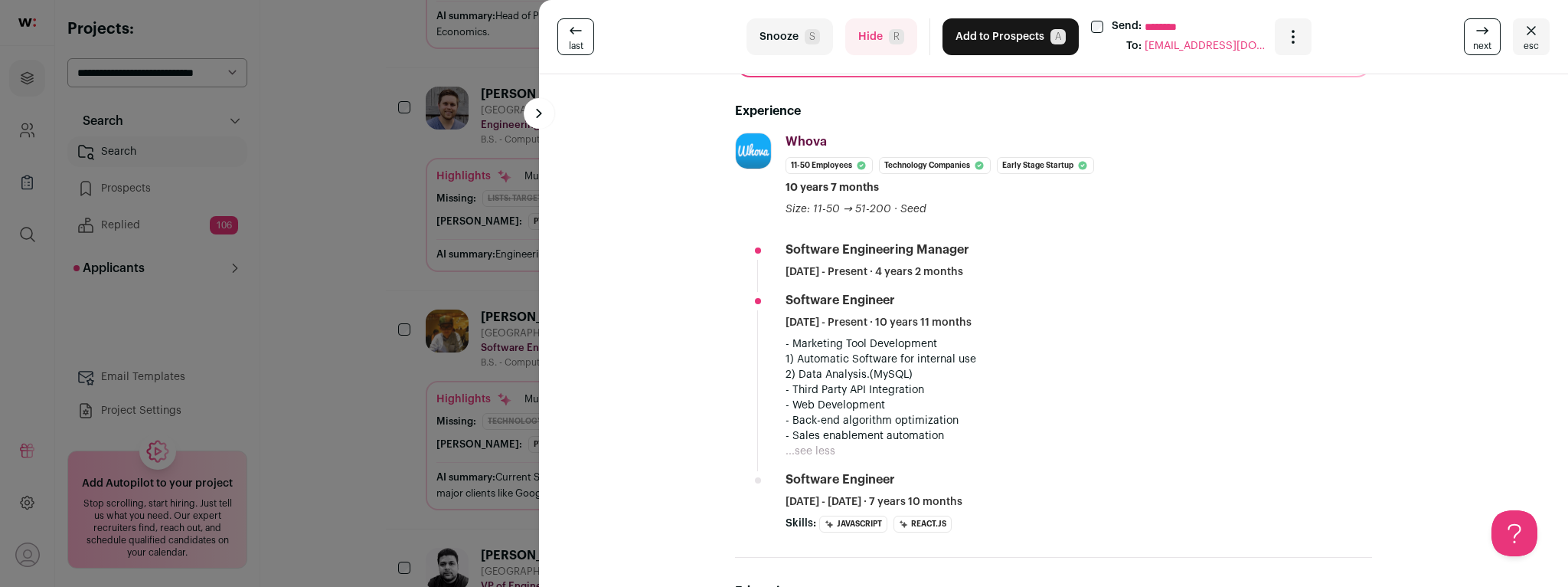
click at [865, 32] on button "Hide R" at bounding box center [881, 36] width 72 height 37
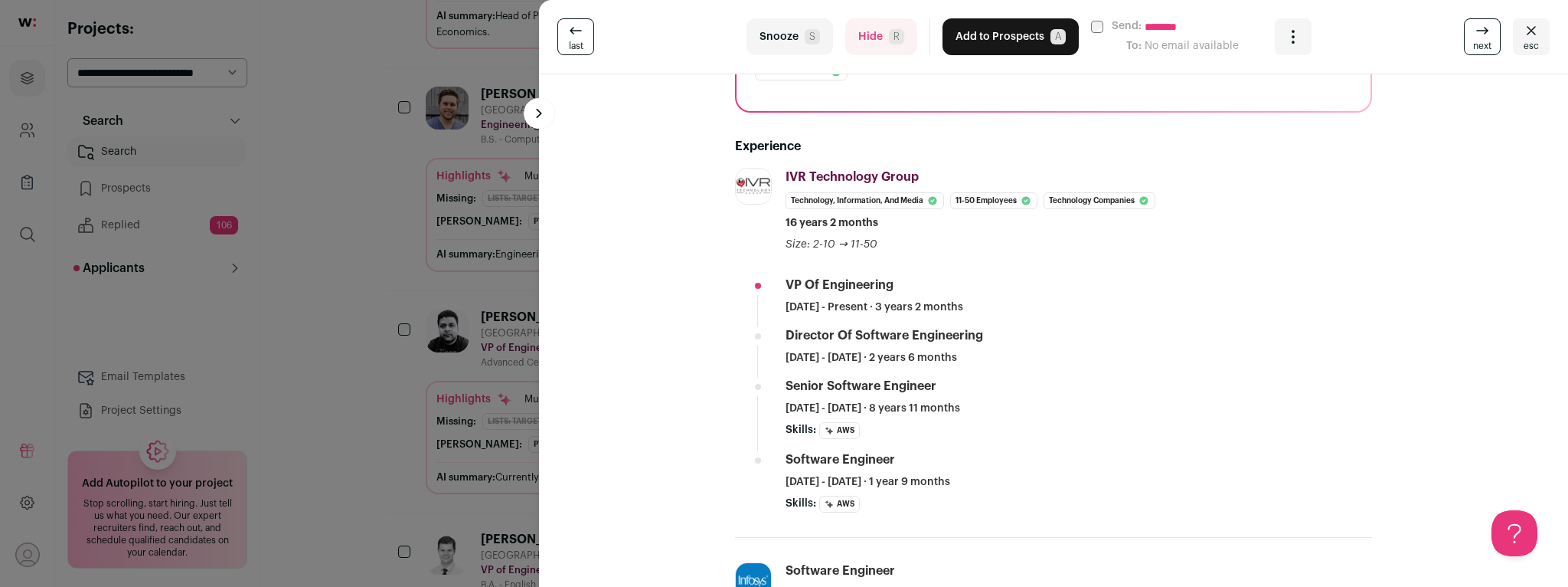
scroll to position [337, 0]
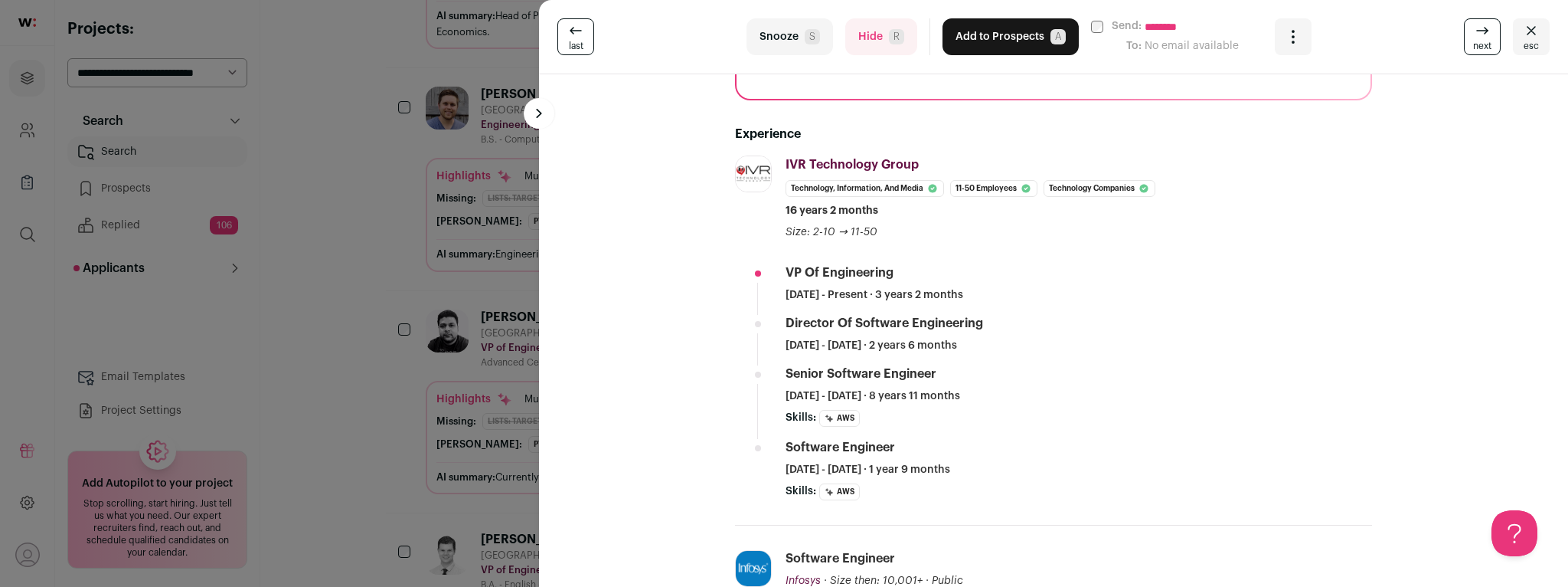
click at [855, 38] on button "Hide R" at bounding box center [881, 36] width 72 height 37
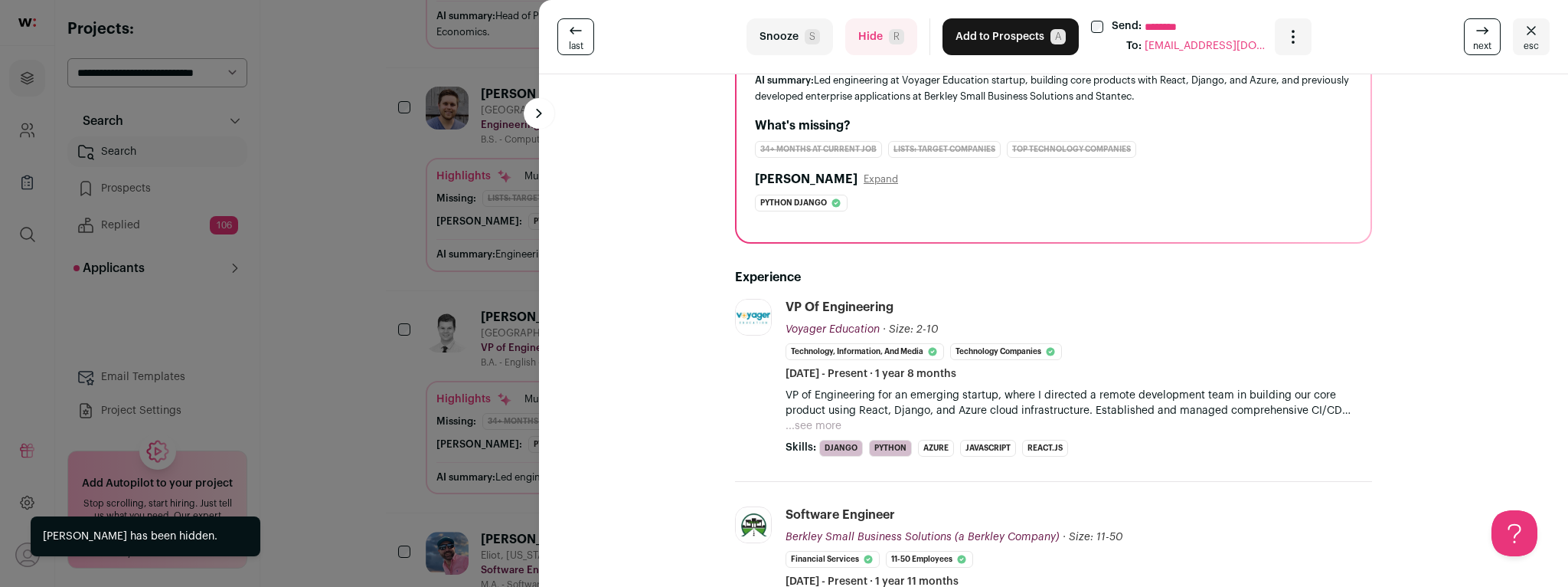
scroll to position [161, 0]
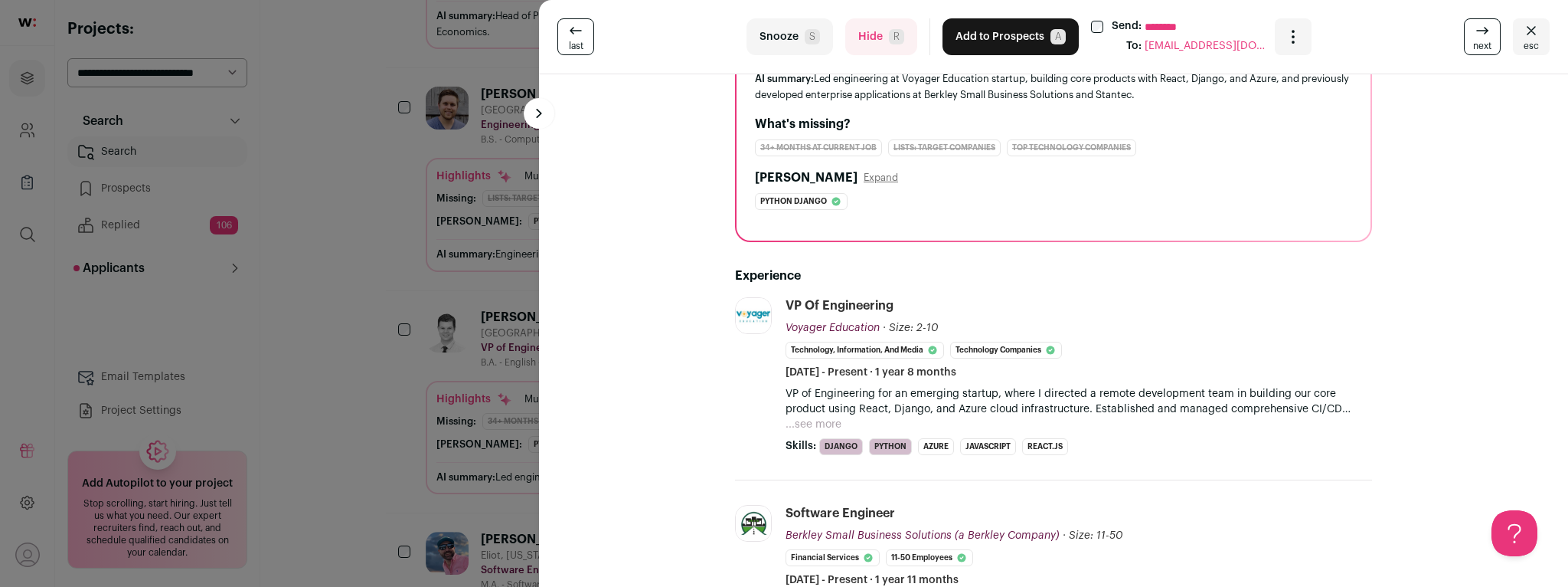
click at [866, 45] on button "Hide R" at bounding box center [881, 36] width 72 height 37
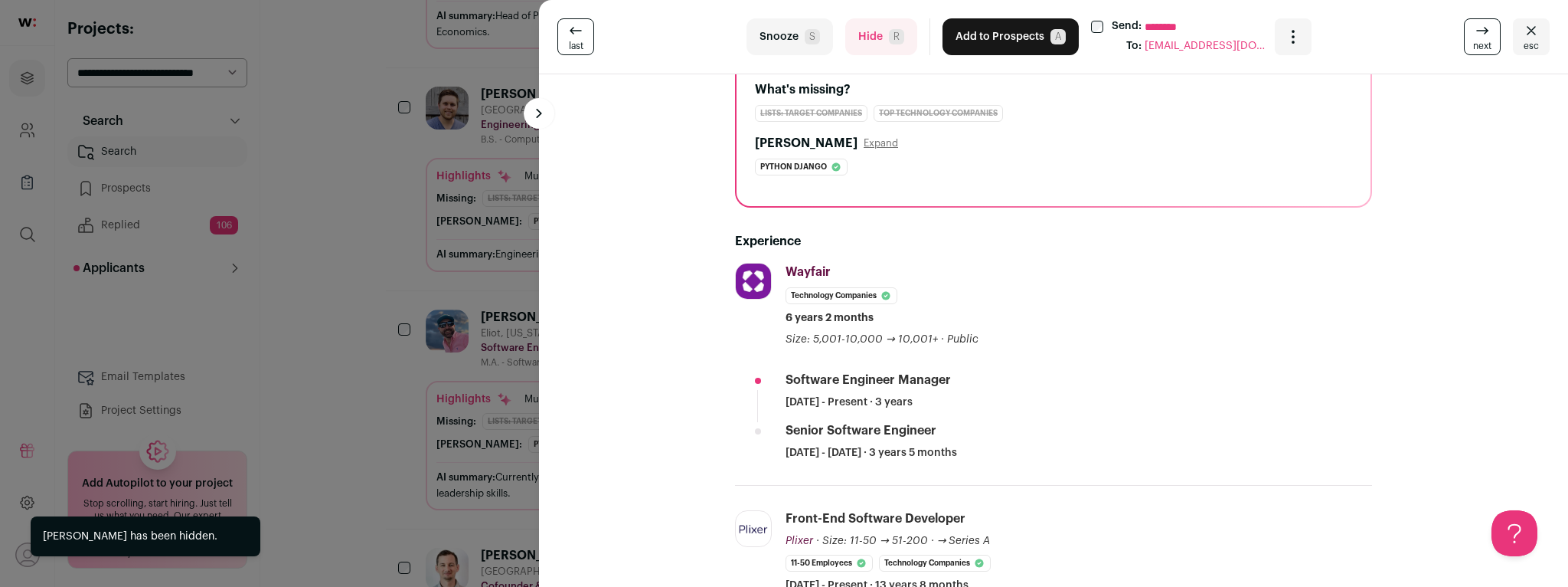
scroll to position [199, 0]
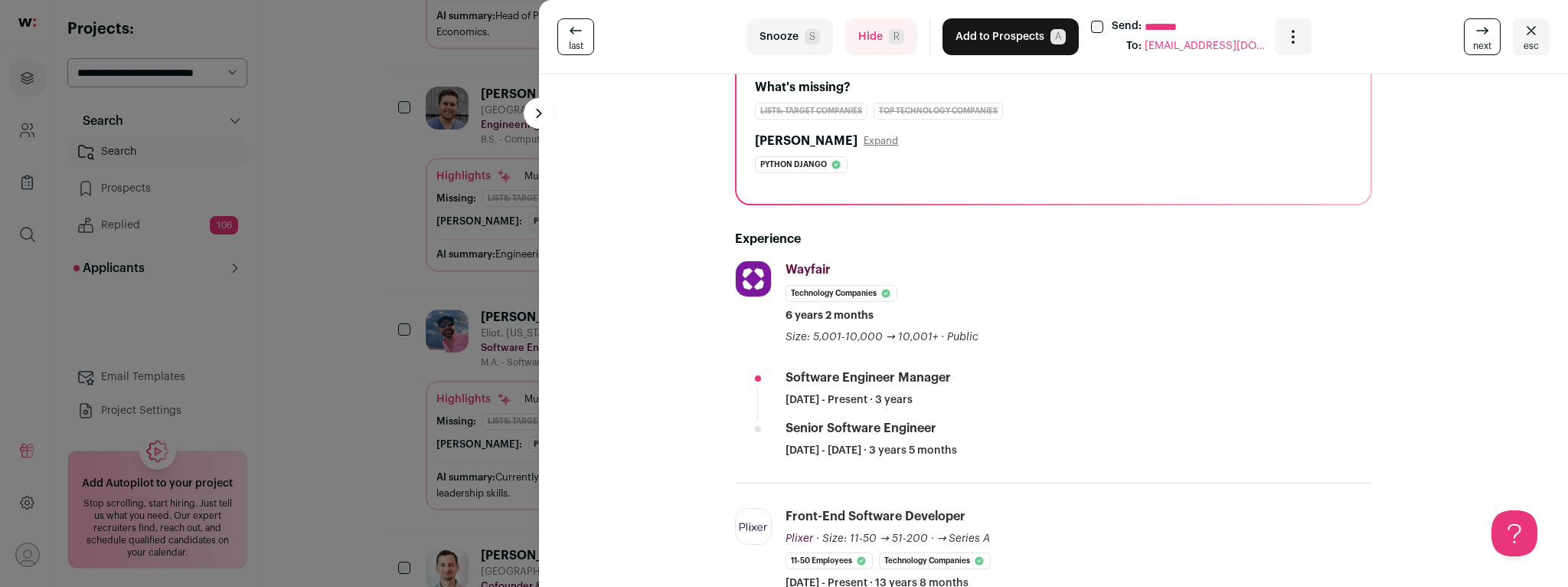
click at [869, 50] on button "Hide R" at bounding box center [881, 36] width 72 height 37
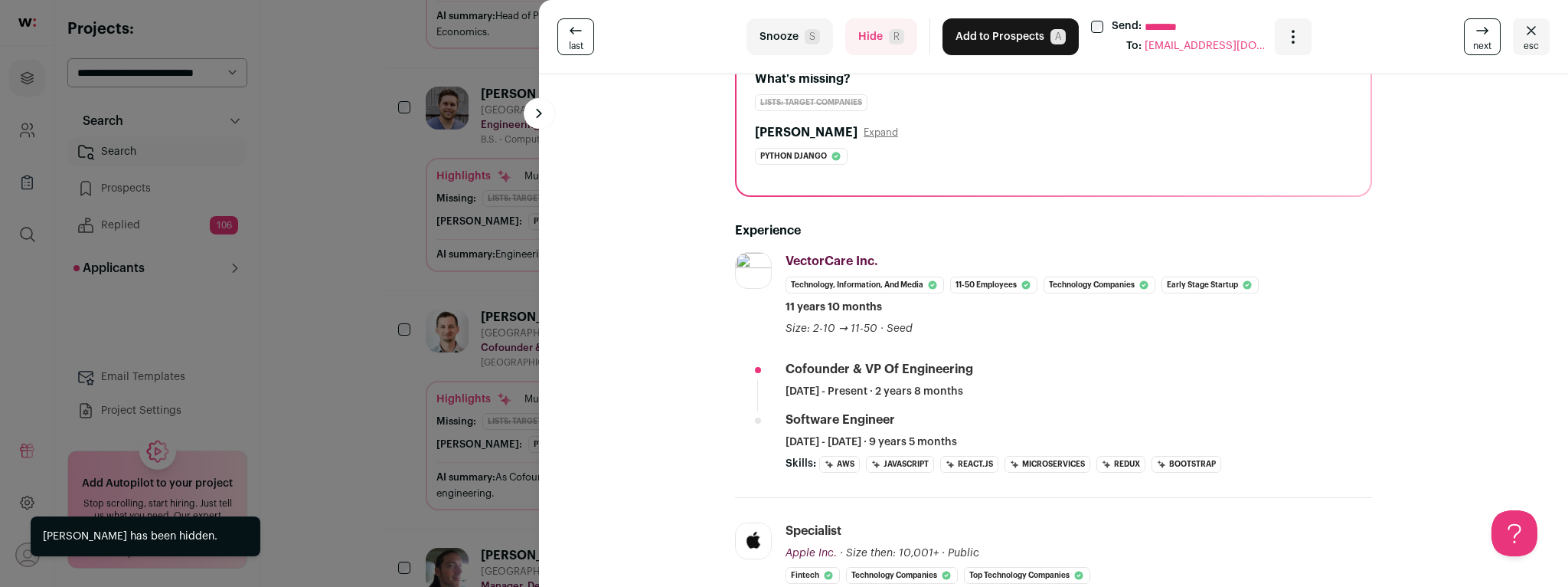
scroll to position [208, 0]
